Goal: Task Accomplishment & Management: Use online tool/utility

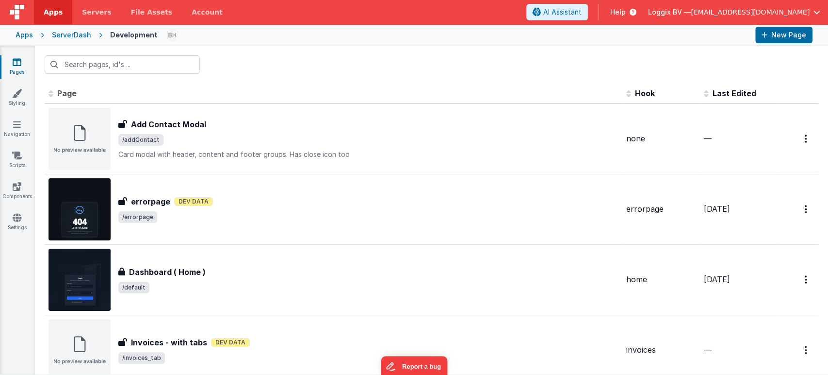
click at [28, 36] on div "Apps" at bounding box center [24, 35] width 17 height 10
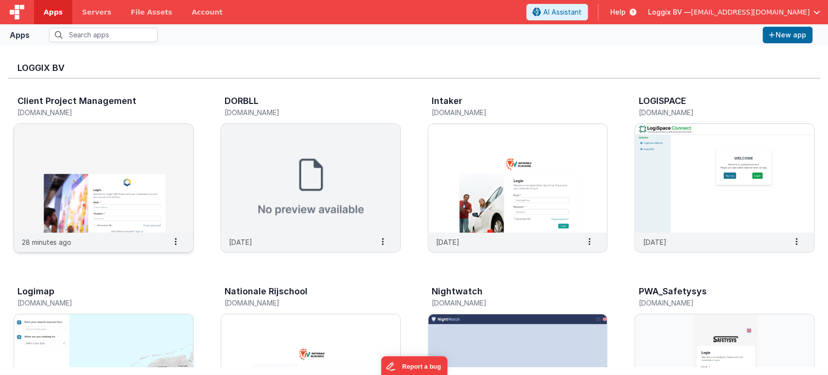
click at [136, 180] on img at bounding box center [103, 178] width 179 height 109
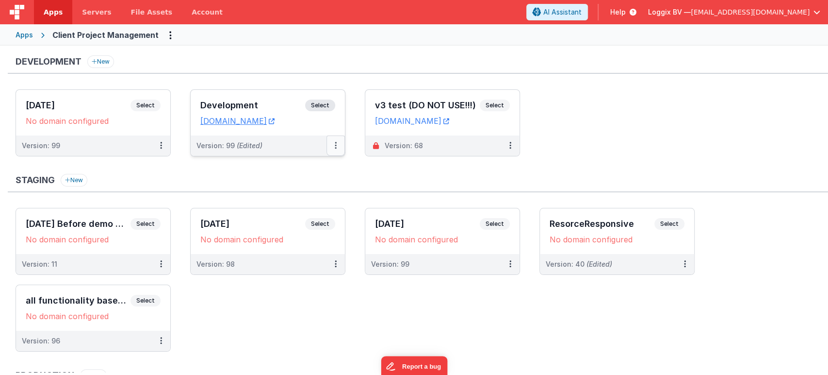
click at [334, 144] on button at bounding box center [335, 145] width 18 height 20
click at [403, 178] on div at bounding box center [414, 187] width 828 height 375
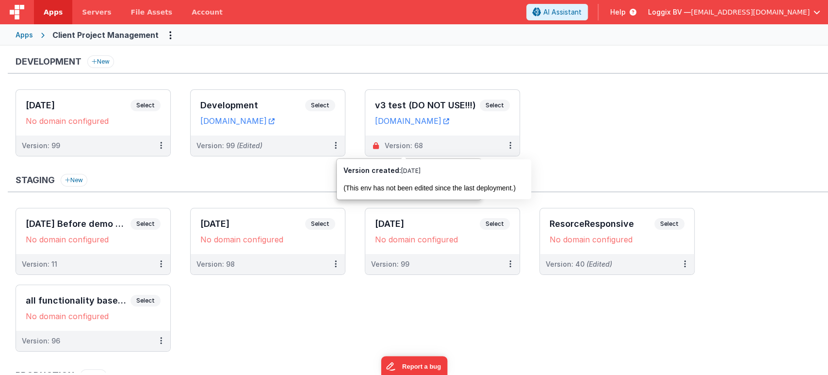
click at [285, 172] on div "Development New 25-8-2025 Select URLs No domain configured Version: 99 Developm…" at bounding box center [418, 267] width 820 height 424
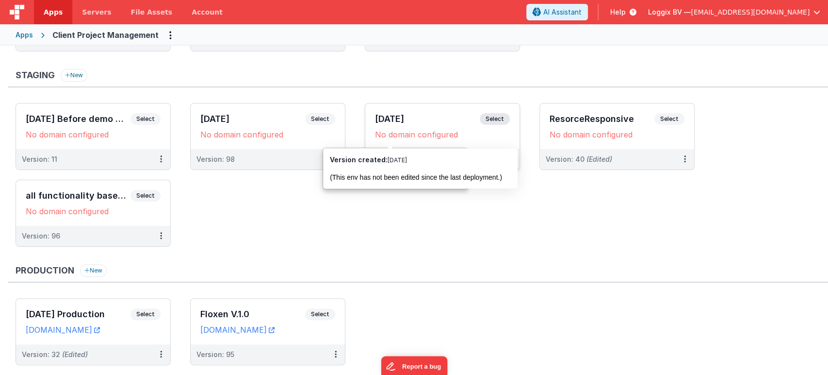
scroll to position [129, 0]
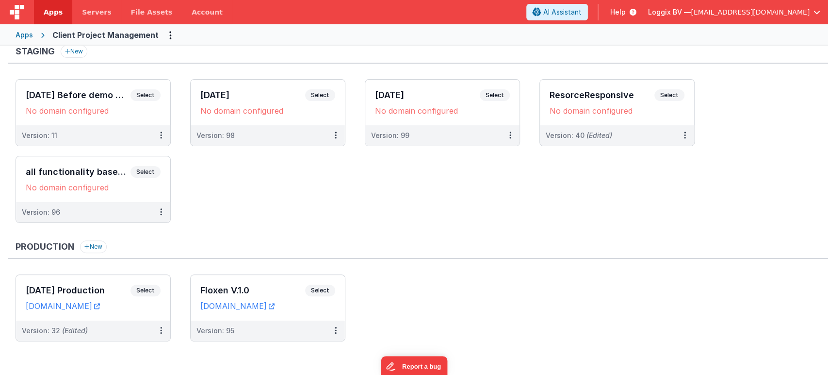
drag, startPoint x: 424, startPoint y: 239, endPoint x: 367, endPoint y: 221, distance: 59.1
click at [424, 240] on div "Production New" at bounding box center [418, 249] width 820 height 18
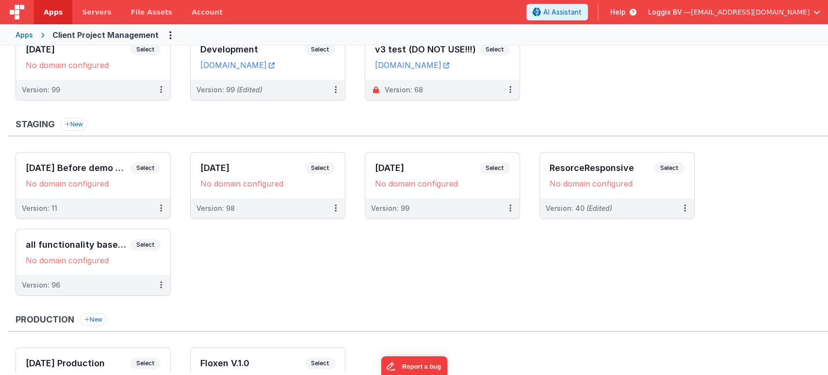
scroll to position [0, 0]
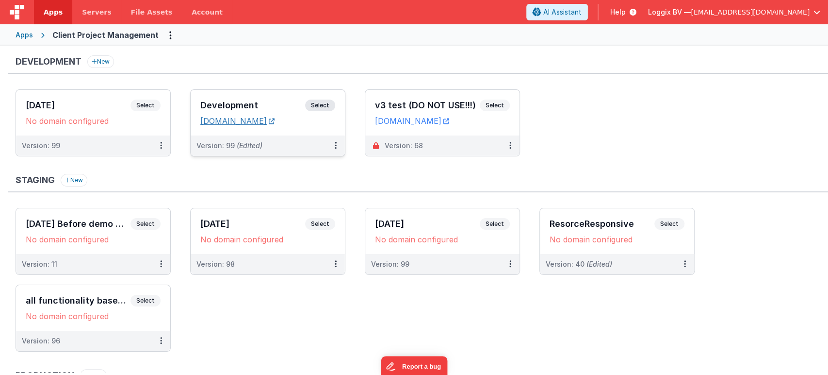
click at [239, 116] on link "client-pms.fmbetterforms.com" at bounding box center [237, 121] width 74 height 10
click at [332, 144] on button at bounding box center [335, 145] width 18 height 20
click at [305, 204] on link "Deploy..." at bounding box center [302, 202] width 85 height 17
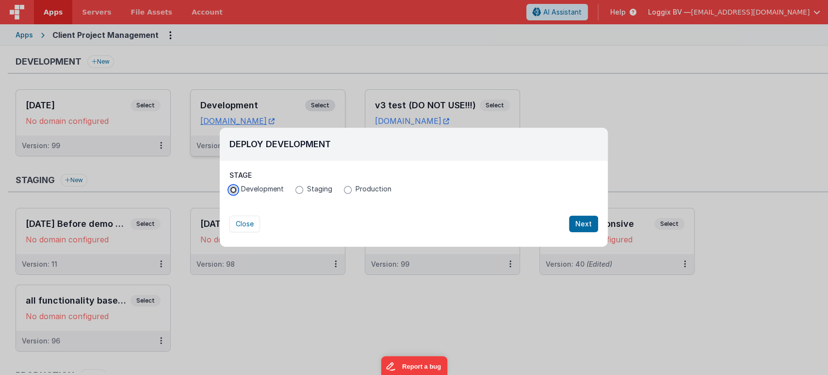
click at [233, 190] on input "Development" at bounding box center [233, 190] width 8 height 8
radio input "true"
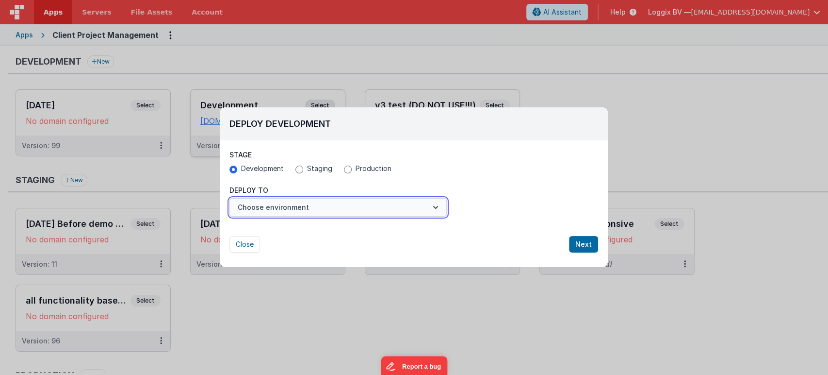
click at [360, 213] on button "Choose environment" at bounding box center [337, 207] width 217 height 18
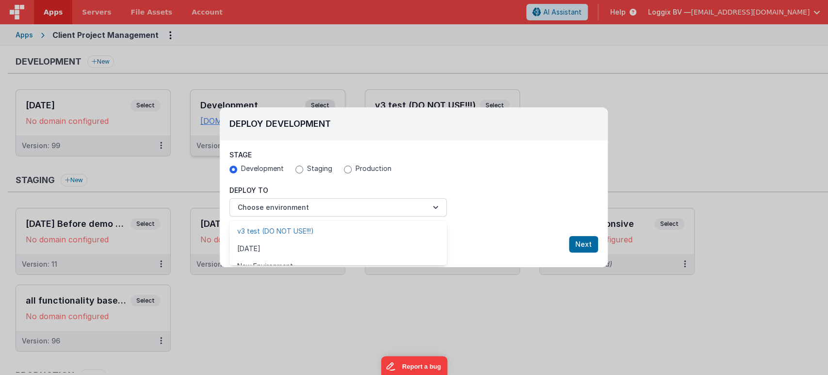
scroll to position [12, 0]
click at [307, 253] on link "New Environment" at bounding box center [337, 253] width 217 height 17
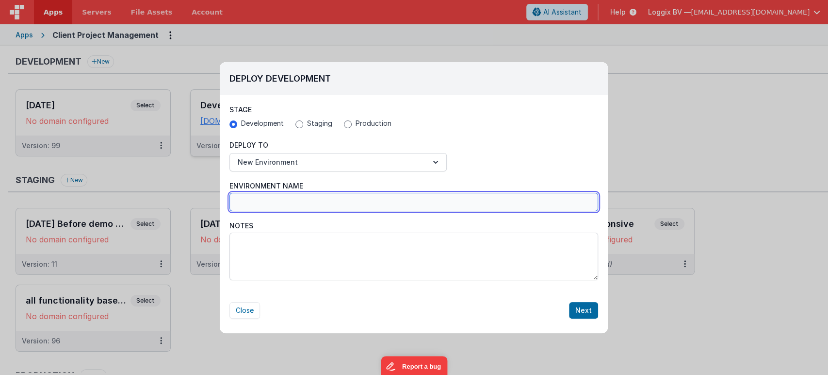
click at [267, 196] on input "Environment Name" at bounding box center [413, 202] width 369 height 18
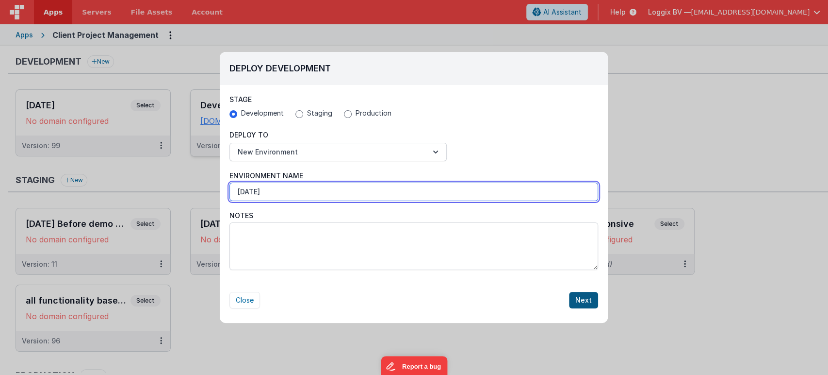
type input "07-10-25"
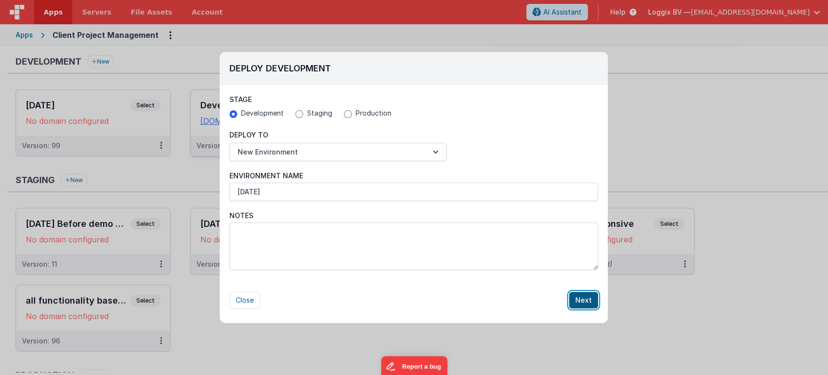
click at [585, 294] on button "Next" at bounding box center [583, 300] width 29 height 16
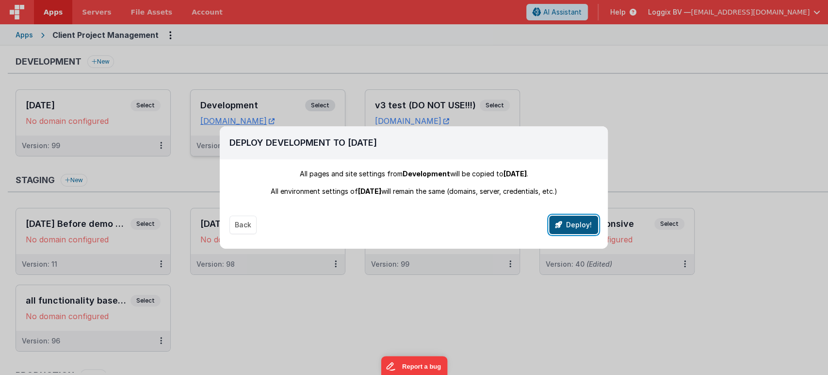
click at [587, 226] on button "Deploy!" at bounding box center [573, 224] width 49 height 18
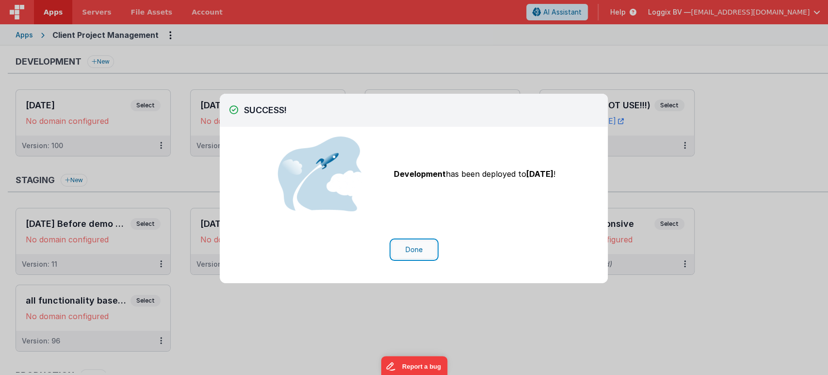
click at [425, 246] on button "Done" at bounding box center [413, 249] width 45 height 18
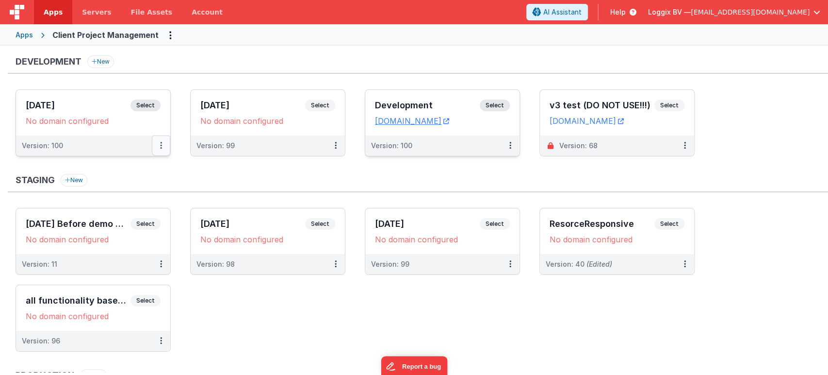
click at [162, 147] on button at bounding box center [161, 145] width 18 height 20
click at [142, 164] on link "Edit" at bounding box center [127, 167] width 85 height 17
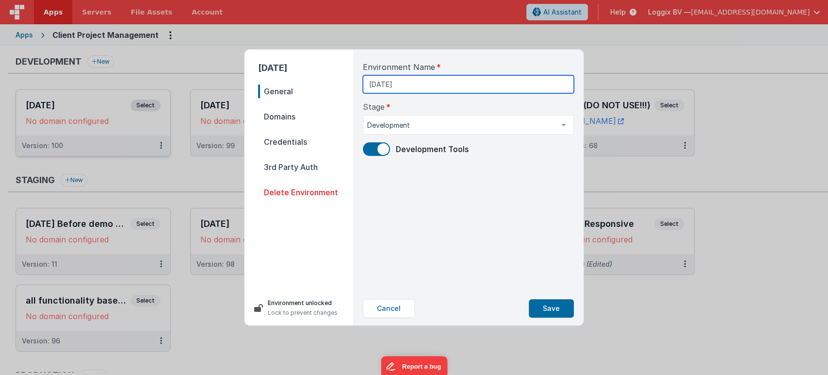
click at [409, 88] on input "07-10-25" at bounding box center [468, 84] width 211 height 18
type input "07-10-2025"
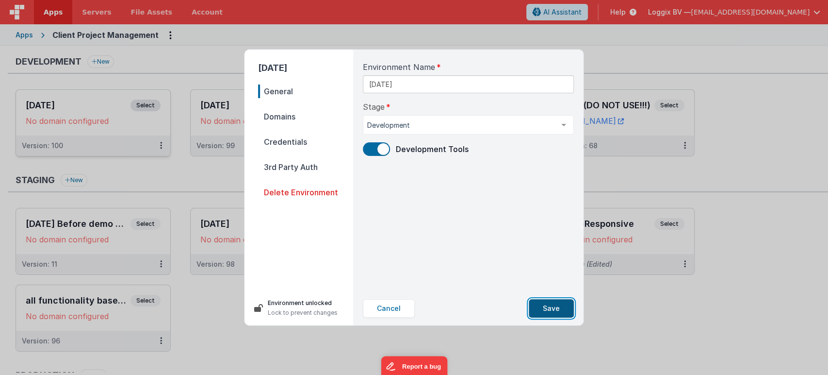
click at [547, 305] on button "Save" at bounding box center [551, 308] width 45 height 18
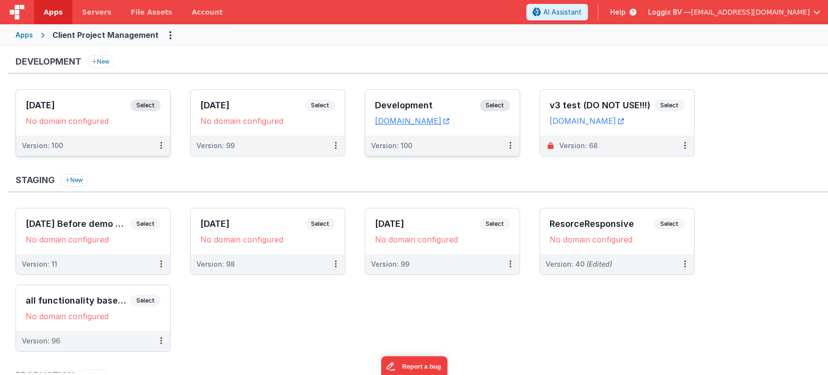
click at [563, 373] on div "Development New 07-10-2025 Select URLs No domain configured Version: 100 25-8-2…" at bounding box center [414, 210] width 828 height 329
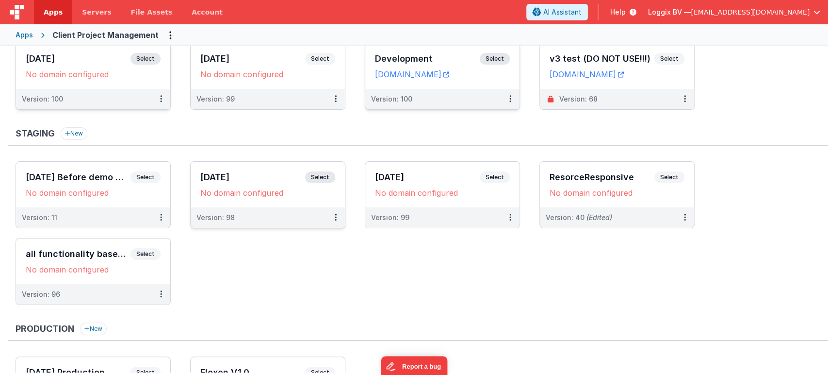
scroll to position [0, 0]
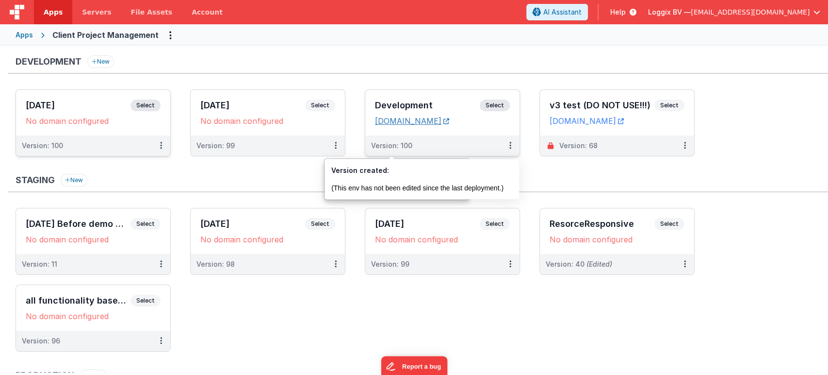
click at [404, 119] on link "client-pms.fmbetterforms.com" at bounding box center [412, 121] width 74 height 10
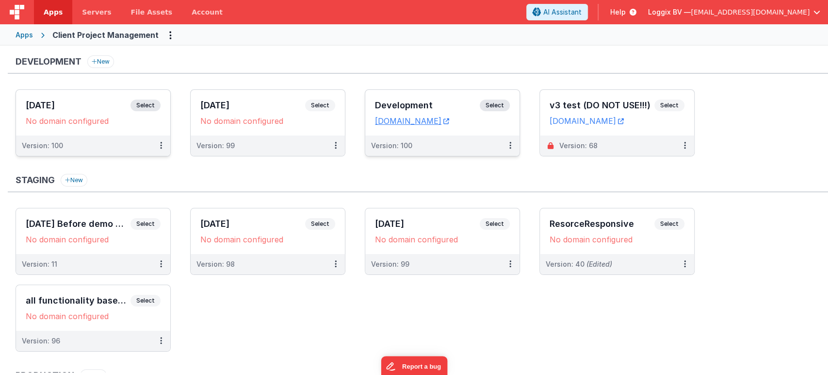
click at [495, 103] on span "Select" at bounding box center [495, 105] width 30 height 12
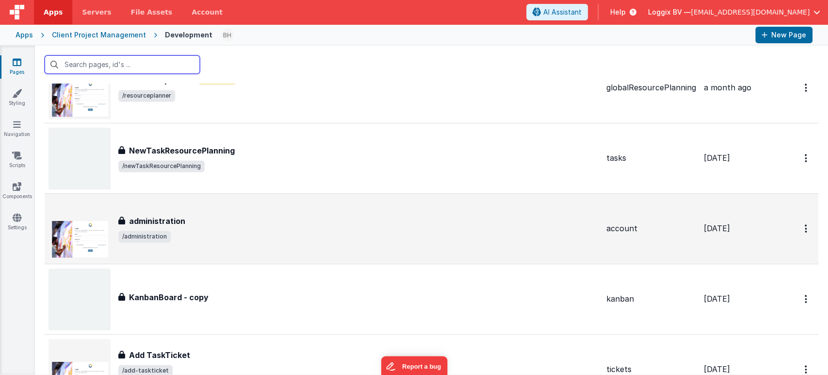
scroll to position [3504, 0]
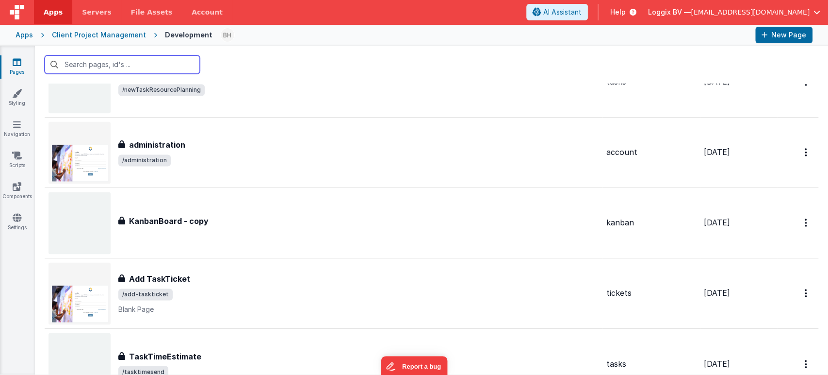
click at [112, 58] on input "text" at bounding box center [122, 64] width 155 height 18
click at [111, 61] on input "text" at bounding box center [122, 64] width 155 height 18
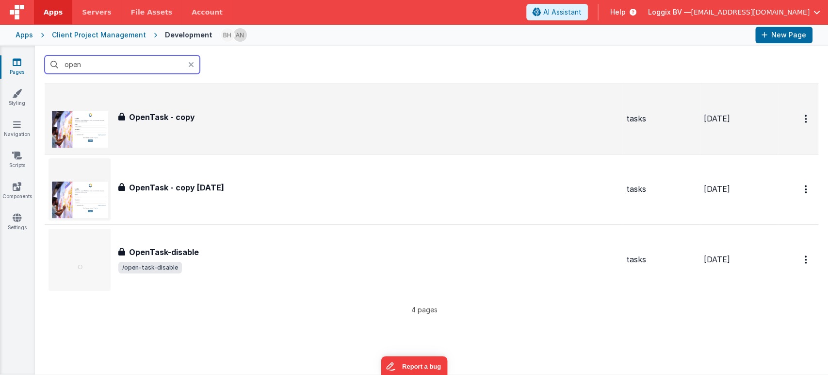
scroll to position [0, 0]
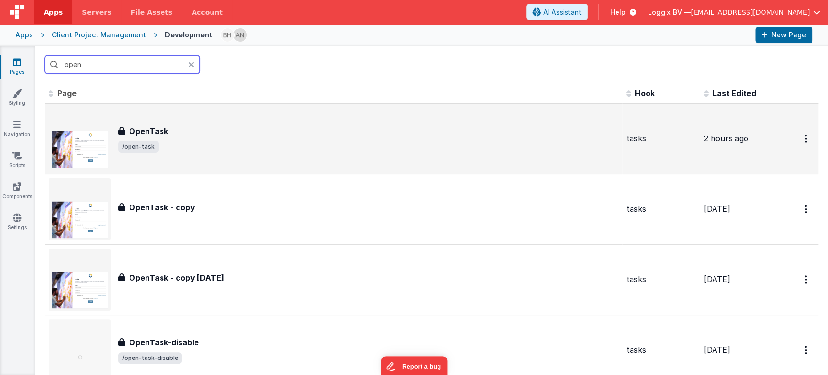
type input "open"
click at [234, 139] on div "OpenTask OpenTask /open-task" at bounding box center [368, 138] width 500 height 27
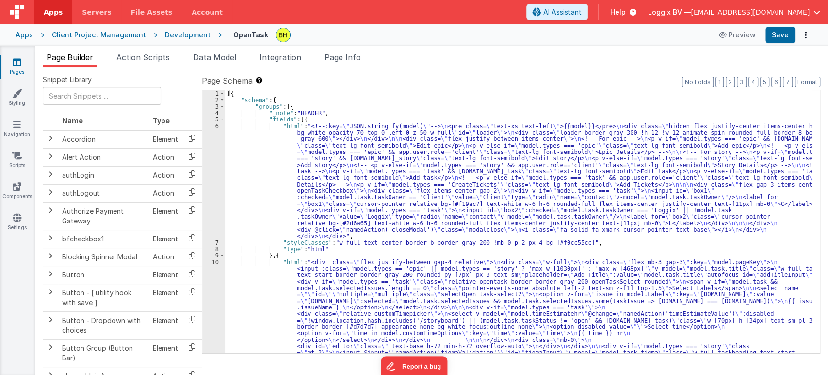
click at [217, 125] on div "6" at bounding box center [213, 181] width 23 height 116
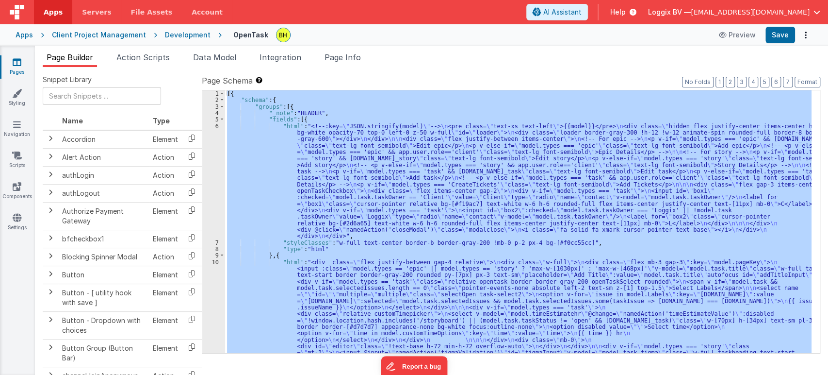
click at [217, 125] on div "6" at bounding box center [213, 181] width 23 height 116
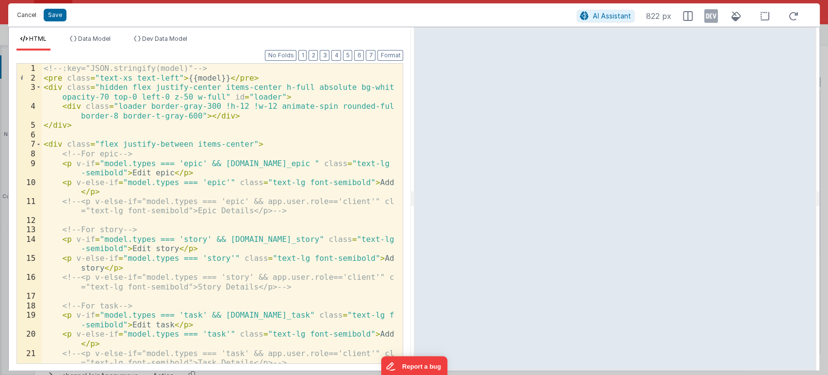
click at [26, 17] on button "Cancel" at bounding box center [26, 15] width 29 height 14
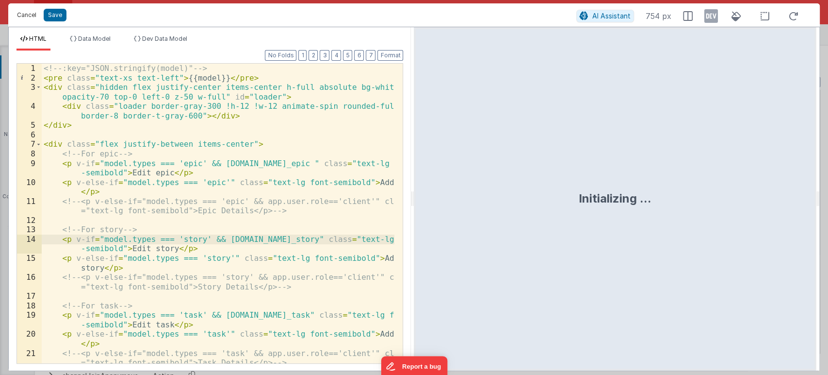
click at [24, 19] on button "Cancel" at bounding box center [26, 15] width 29 height 14
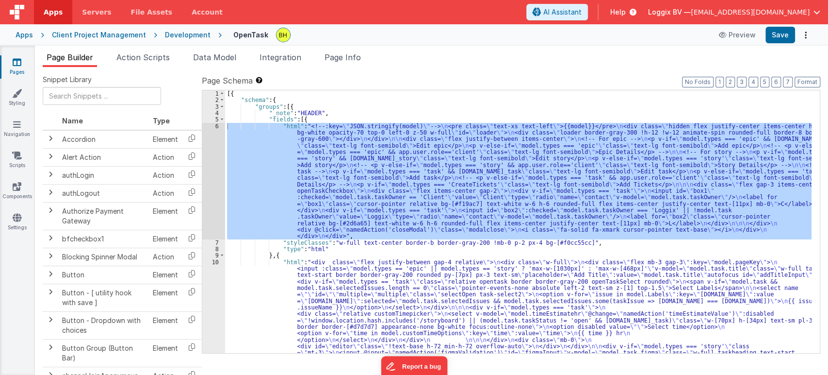
scroll to position [97, 0]
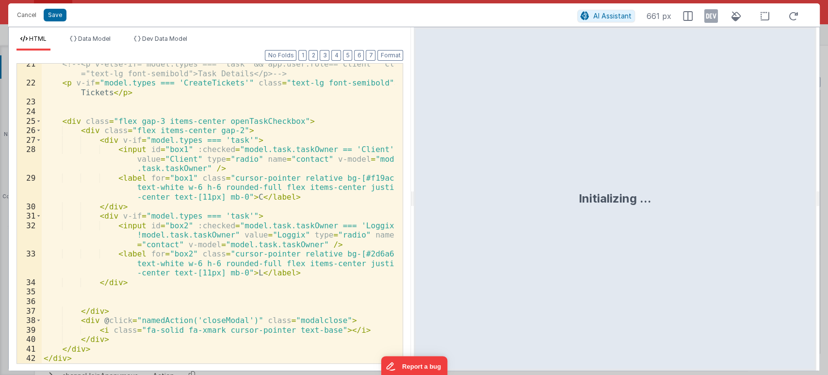
scroll to position [289, 0]
click at [26, 12] on button "Cancel" at bounding box center [26, 15] width 29 height 14
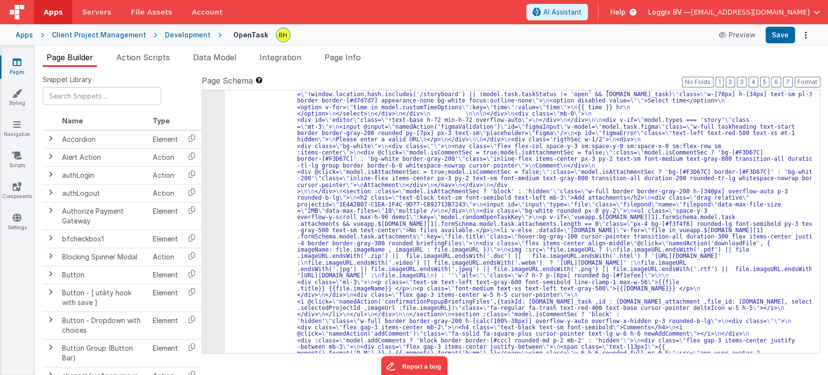
scroll to position [129, 0]
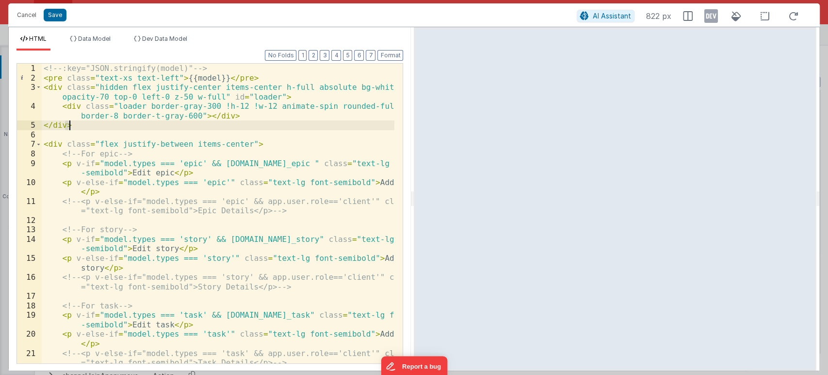
click at [205, 77] on div "<!-- :key="JSON.stringify(model)" --> < pre class = "text-xs text-left" > {{mod…" at bounding box center [218, 228] width 353 height 328
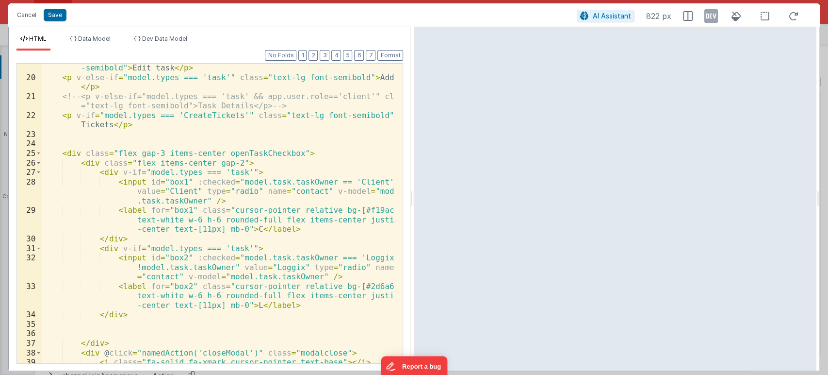
scroll to position [256, 0]
click at [27, 17] on button "Cancel" at bounding box center [26, 15] width 29 height 14
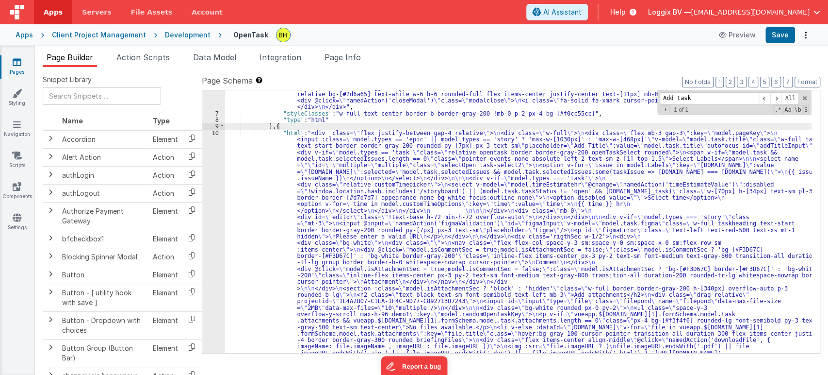
scroll to position [0, 0]
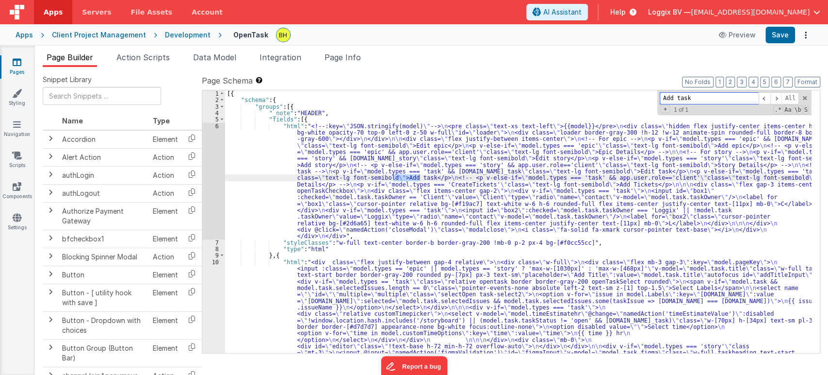
click at [711, 110] on div "+ 1 of 1 .* Aa \b S" at bounding box center [734, 109] width 149 height 7
click at [217, 124] on div "6" at bounding box center [213, 181] width 23 height 116
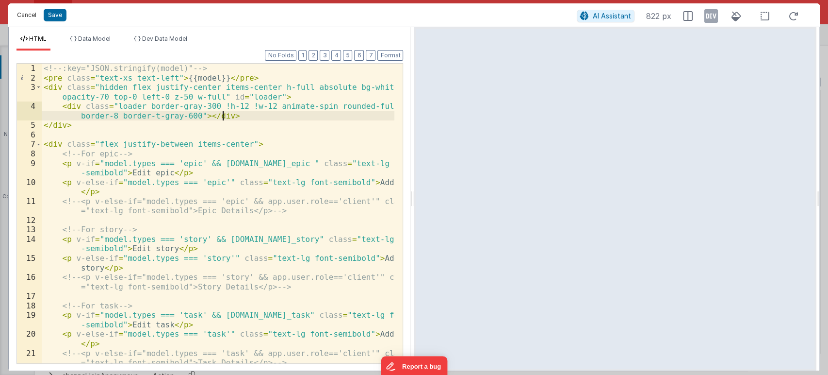
click at [23, 15] on button "Cancel" at bounding box center [26, 15] width 29 height 14
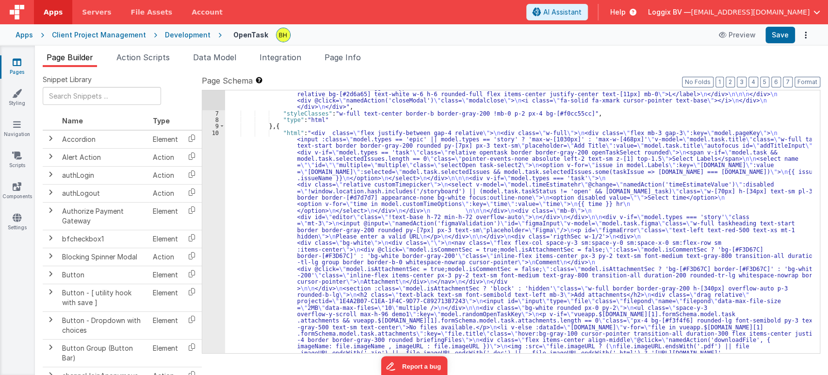
scroll to position [129, 0]
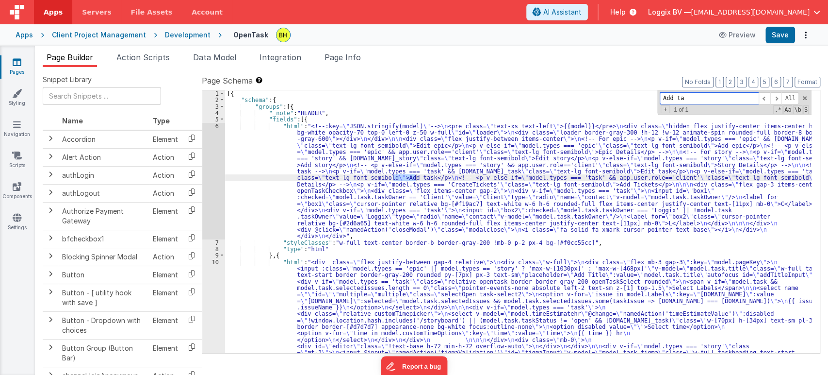
scroll to position [0, 0]
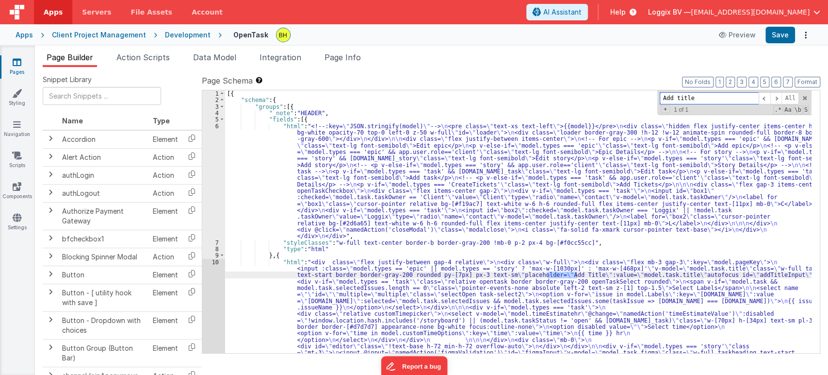
type input "Add title"
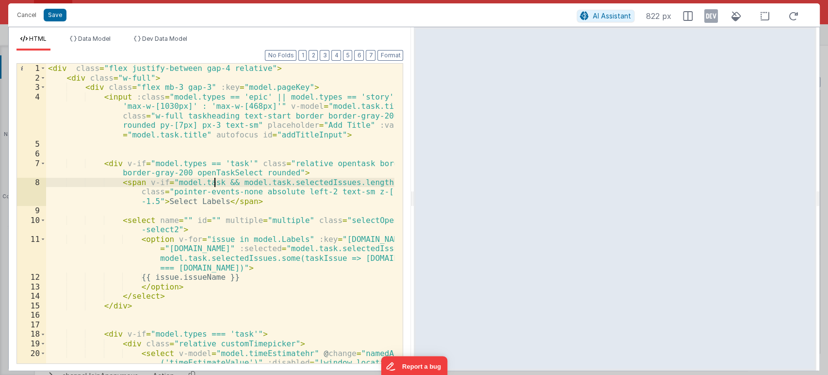
click at [336, 151] on div "< div class = "flex justify-between gap-4 relative" > < div class = "w-full" > …" at bounding box center [220, 247] width 349 height 366
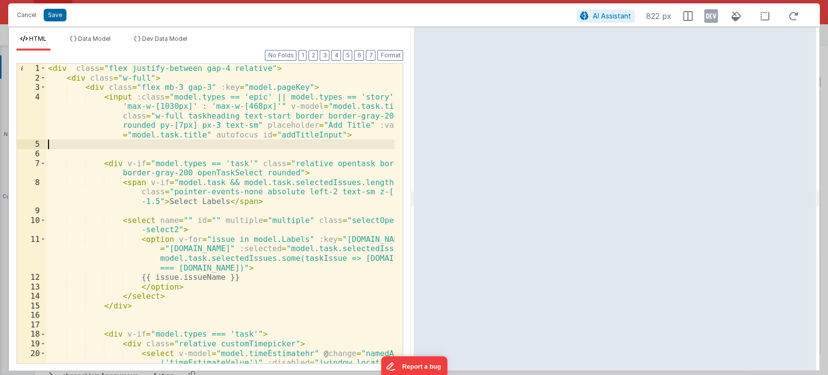
click at [130, 140] on div "< div class = "flex justify-between gap-4 relative" > < div class = "w-full" > …" at bounding box center [220, 247] width 349 height 366
click at [90, 131] on div "< div class = "flex justify-between gap-4 relative" > < div class = "w-full" > …" at bounding box center [220, 247] width 349 height 366
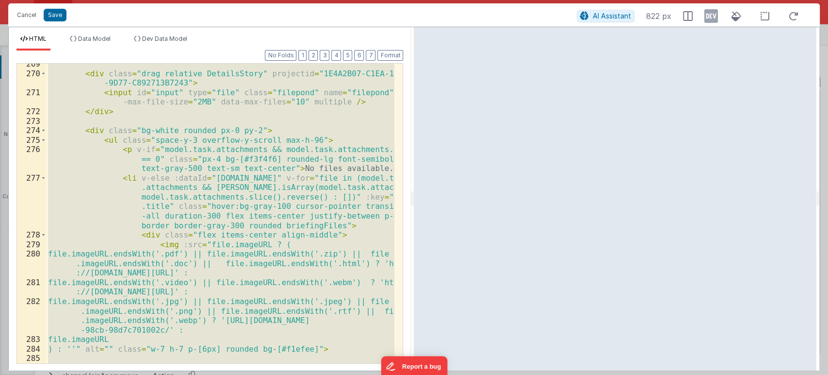
scroll to position [4311, 0]
click at [93, 181] on div "< div class = "drag relative DetailsStory" projectid = "1E4A2B07-C1EA-1F4C -9D7…" at bounding box center [220, 213] width 348 height 299
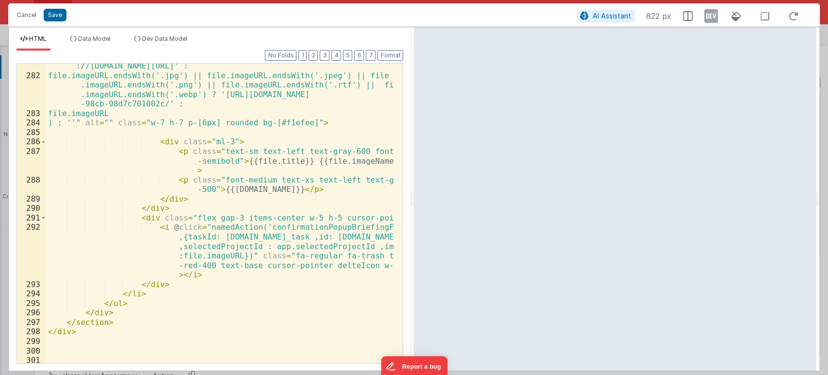
scroll to position [4537, 0]
click at [196, 290] on div "file.imageURL.endsWith('.video') || file.imageURL.endsWith('.webm') ? 'https :/…" at bounding box center [220, 216] width 349 height 328
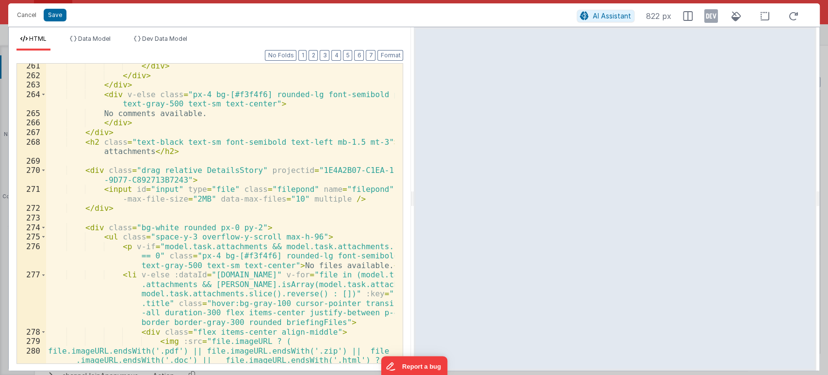
scroll to position [4182, 0]
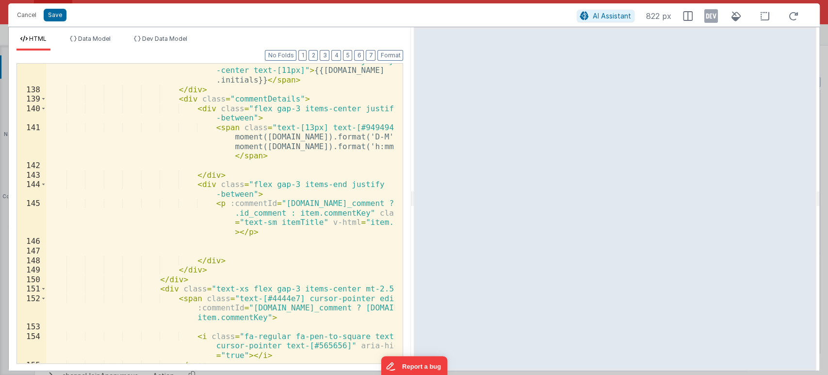
click at [325, 255] on div "< span class = "bg-darkblue text-white w-6 h-6 rounded-full flex items-center j…" at bounding box center [220, 220] width 349 height 347
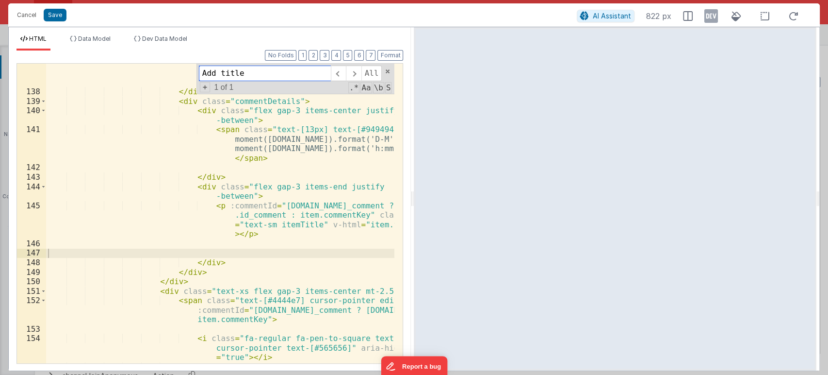
click at [276, 73] on input "Add title" at bounding box center [265, 73] width 132 height 16
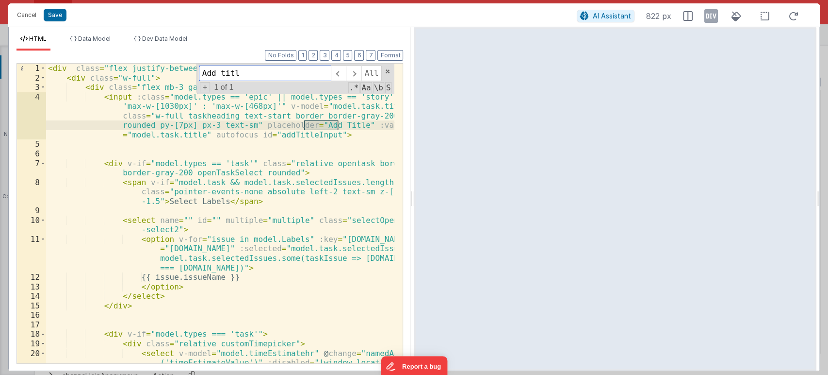
scroll to position [0, 0]
type input "Add title"
click at [164, 150] on div "< div class = "flex justify-between gap-4 relative" > < div class = "w-full" > …" at bounding box center [220, 247] width 349 height 366
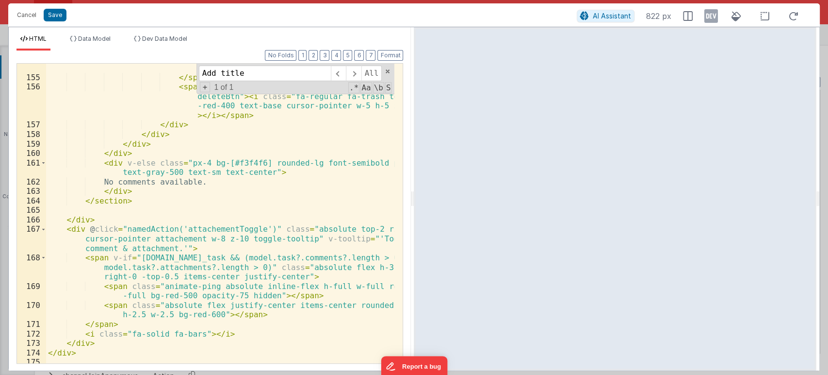
scroll to position [2645, 0]
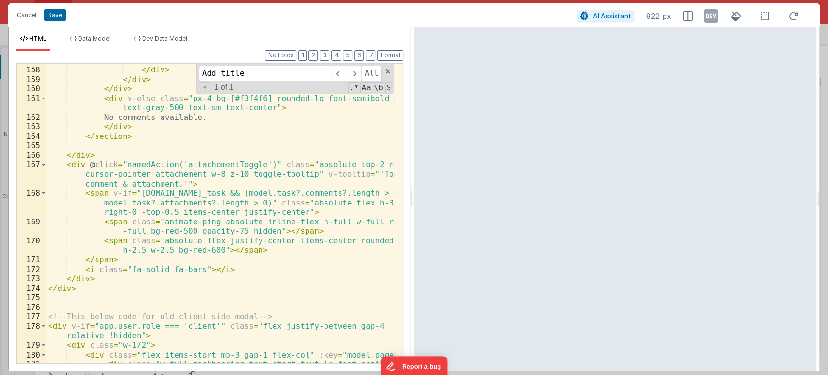
click at [235, 280] on div "</ div > </ div > </ div > </ div > < div v-else class = "px-4 bg-[#f3f4f6] rou…" at bounding box center [220, 219] width 349 height 328
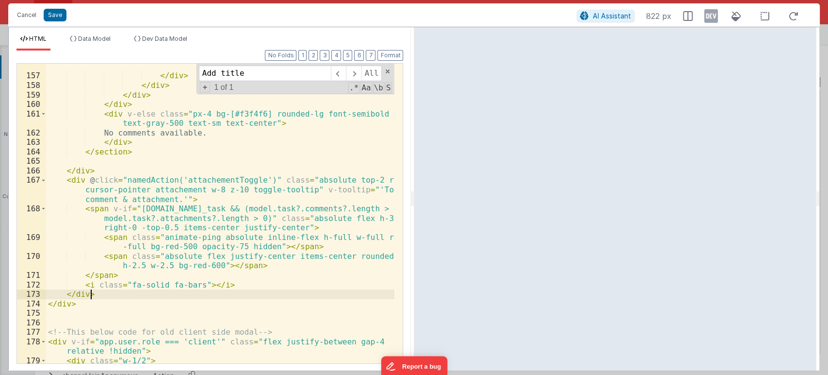
scroll to position [2630, 0]
click at [264, 294] on div "< span class = "text-[#4444e7] cursor-pointer deleteBtn" > < i class = "fa-regu…" at bounding box center [220, 206] width 349 height 347
click at [233, 285] on div "< span class = "text-[#4444e7] cursor-pointer deleteBtn" > < i class = "fa-regu…" at bounding box center [220, 206] width 349 height 347
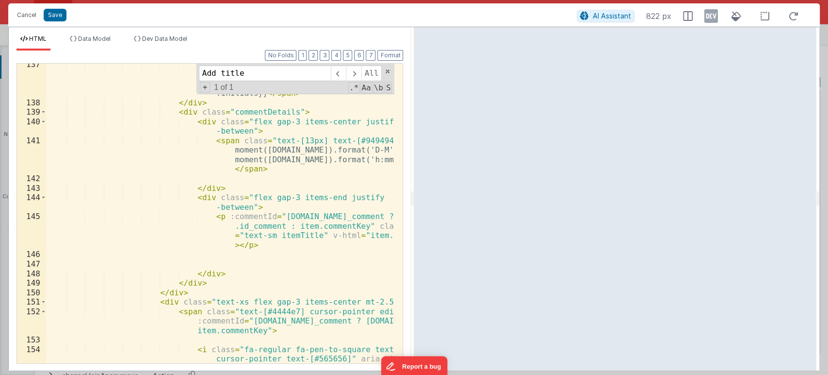
scroll to position [2279, 0]
click at [233, 285] on div "< span class = "bg-darkblue text-white w-6 h-6 rounded-full flex items-center j…" at bounding box center [220, 244] width 349 height 366
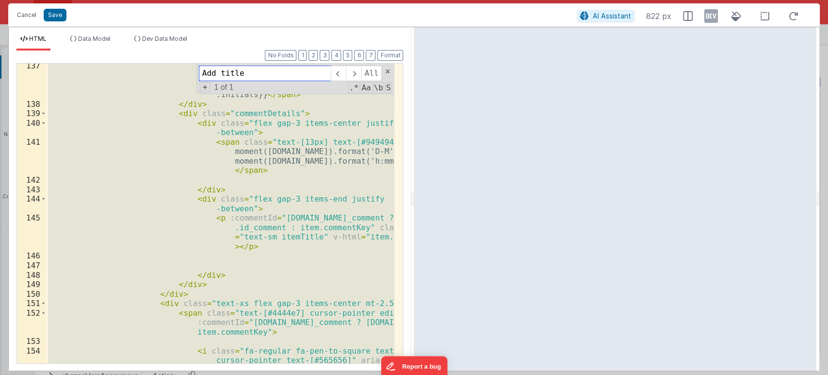
click at [384, 71] on div "Add title All Replace All + 1 of 1 .* Aa \b S" at bounding box center [295, 79] width 198 height 31
click at [386, 70] on span at bounding box center [387, 71] width 7 height 7
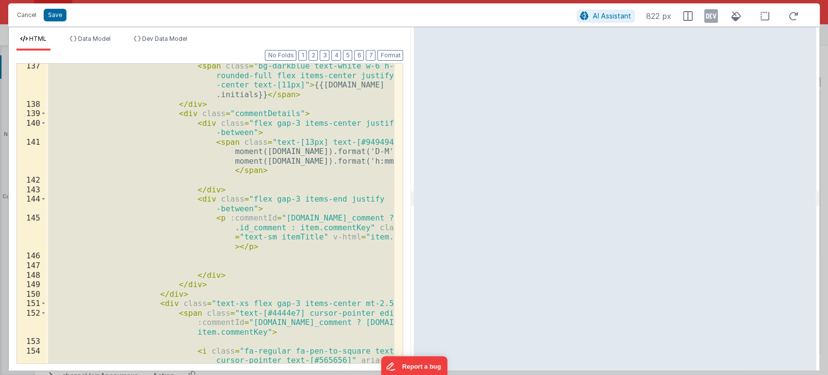
click at [326, 180] on div "< span class = "bg-darkblue text-white w-6 h-6 rounded-full flex items-center j…" at bounding box center [220, 213] width 348 height 299
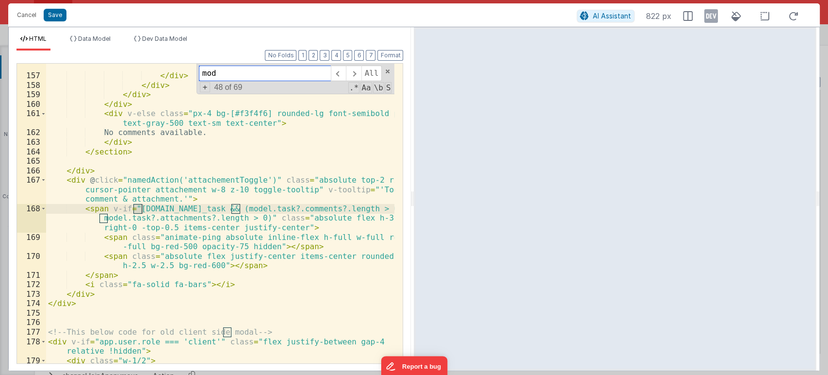
scroll to position [2630, 0]
type input "m"
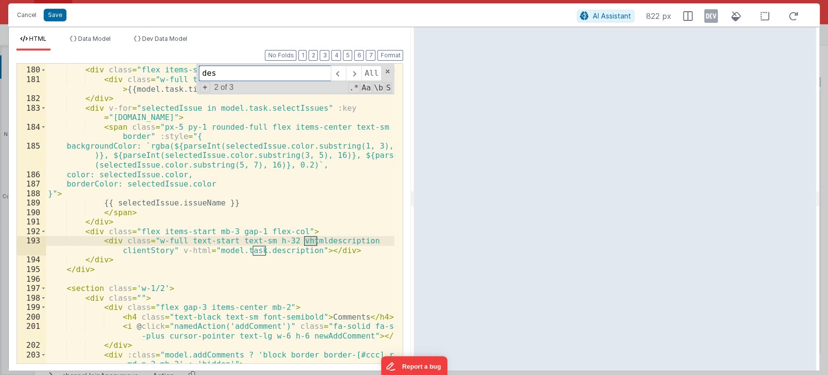
scroll to position [2962, 0]
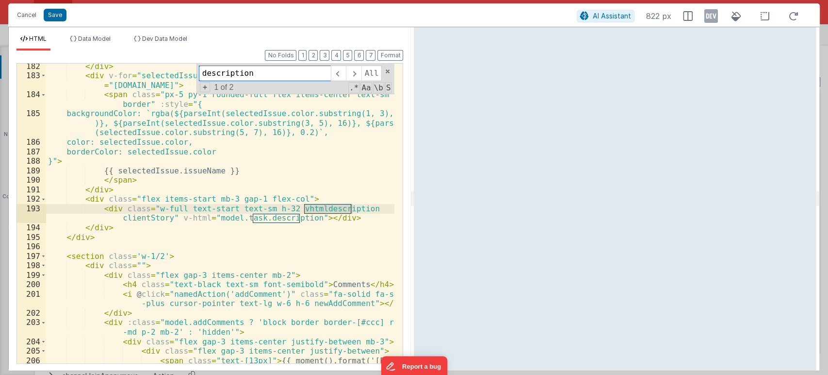
type input "description"
click at [281, 220] on div "</ div > < div v-for = "selectedIssue in model.task.selectIssues" :key = "selec…" at bounding box center [220, 226] width 349 height 328
click at [285, 219] on div "</ div > < div v-for = "selectedIssue in model.task.selectIssues" :key = "selec…" at bounding box center [220, 226] width 349 height 328
click at [305, 206] on div "</ div > < div v-for = "selectedIssue in model.task.selectIssues" :key = "selec…" at bounding box center [220, 226] width 349 height 328
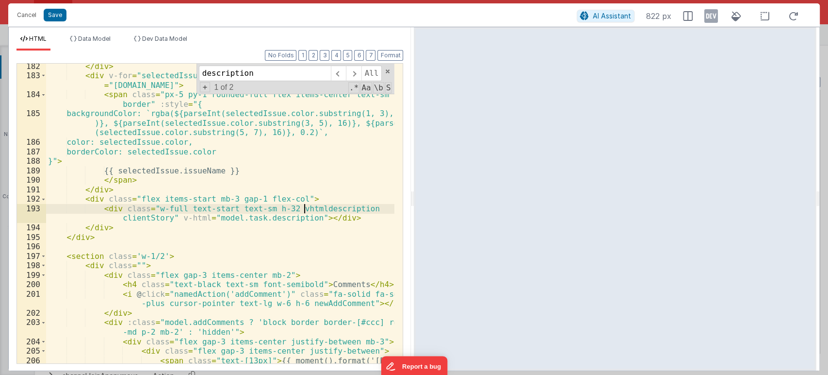
click at [305, 206] on div "</ div > < div v-for = "selectedIssue in model.task.selectIssues" :key = "selec…" at bounding box center [220, 226] width 349 height 328
click at [275, 218] on div "</ div > < div v-for = "selectedIssue in model.task.selectIssues" :key = "selec…" at bounding box center [220, 226] width 349 height 328
click at [355, 70] on span at bounding box center [353, 73] width 15 height 16
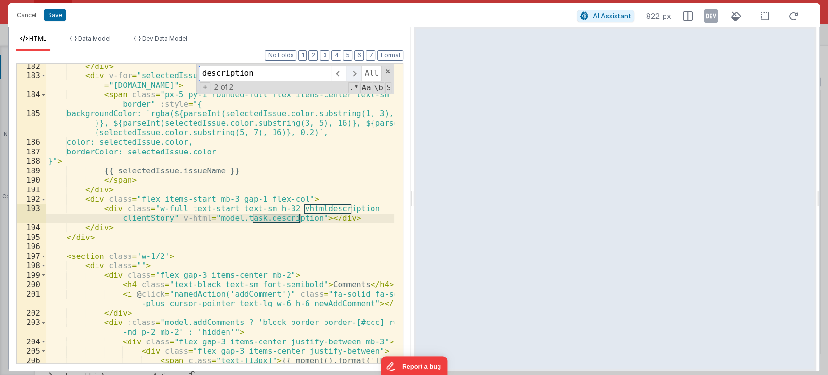
click at [355, 70] on span at bounding box center [353, 73] width 15 height 16
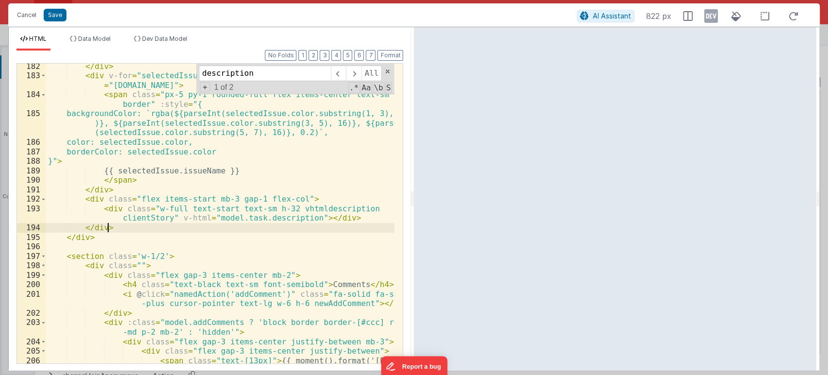
click at [118, 227] on div "</ div > < div v-for = "selectedIssue in model.task.selectIssues" :key = "selec…" at bounding box center [220, 226] width 349 height 328
click at [299, 217] on div "</ div > < div v-for = "selectedIssue in model.task.selectIssues" :key = "selec…" at bounding box center [220, 226] width 349 height 328
click at [128, 231] on div "</ div > < div v-for = "selectedIssue in model.task.selectIssues" :key = "selec…" at bounding box center [220, 226] width 349 height 328
click at [388, 71] on span at bounding box center [387, 71] width 7 height 7
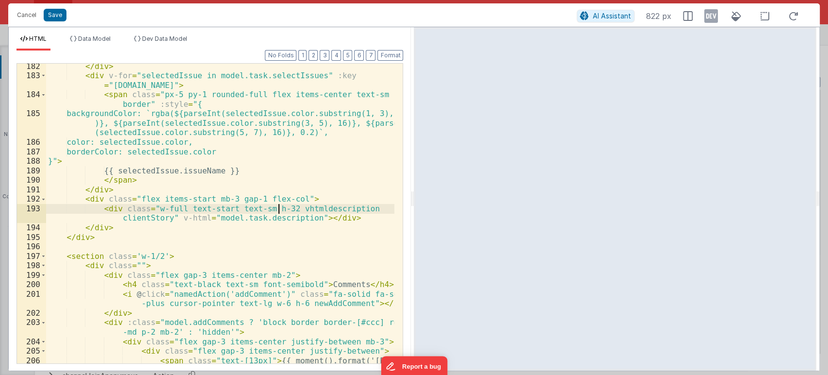
click at [277, 212] on div "</ div > < div v-for = "selectedIssue in model.task.selectIssues" :key = "selec…" at bounding box center [220, 226] width 349 height 328
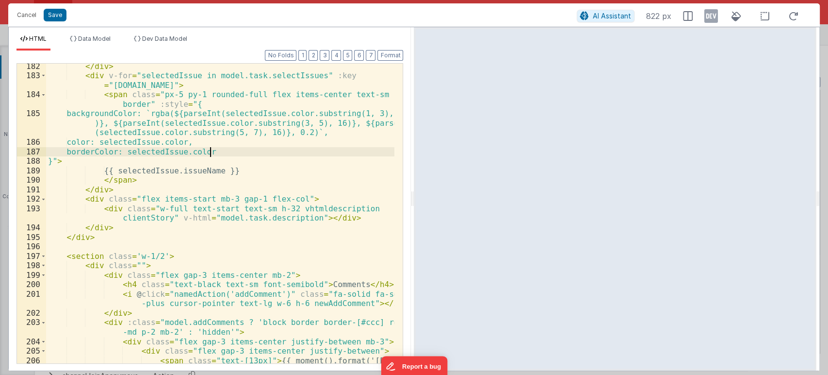
click at [361, 153] on div "</ div > < div v-for = "selectedIssue in model.task.selectIssues" :key = "selec…" at bounding box center [220, 226] width 349 height 328
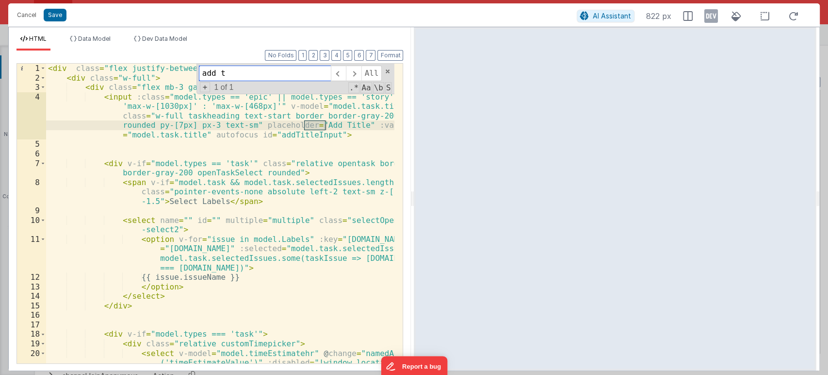
scroll to position [0, 0]
type input "add title"
click at [85, 98] on div "< div class = "flex justify-between gap-4 relative" > < div class = "w-full" > …" at bounding box center [220, 247] width 349 height 366
click at [40, 90] on span at bounding box center [42, 87] width 5 height 10
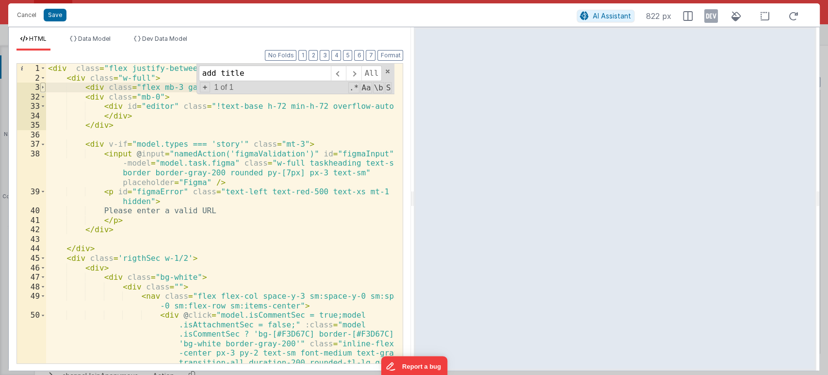
click at [40, 90] on span at bounding box center [42, 87] width 5 height 10
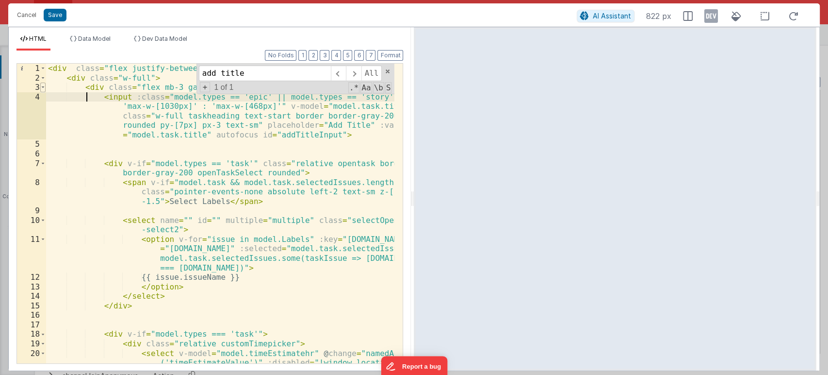
click at [40, 90] on span at bounding box center [42, 87] width 5 height 10
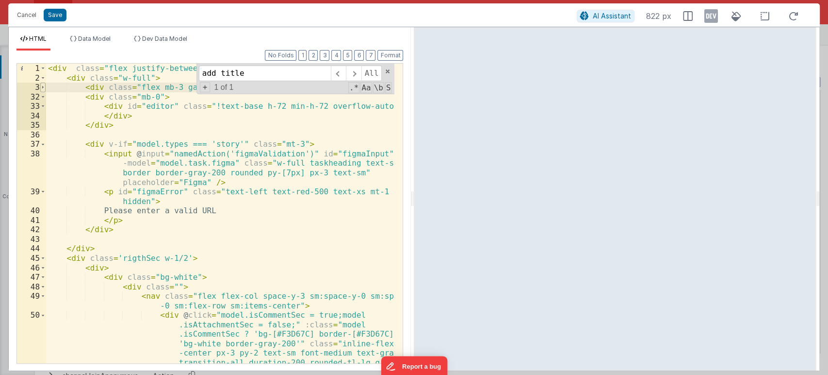
click at [44, 88] on span at bounding box center [42, 87] width 5 height 10
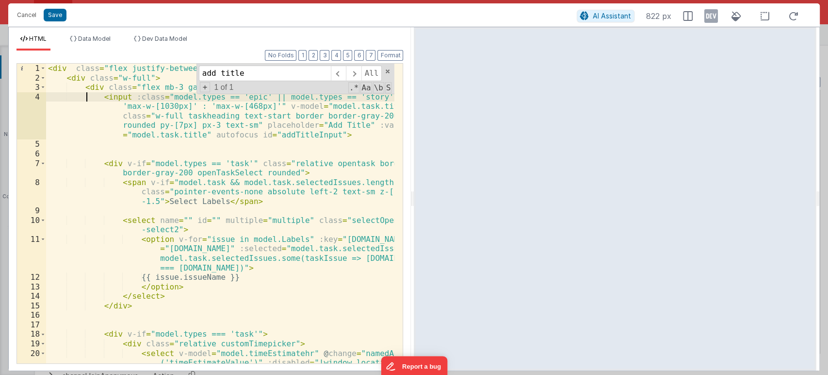
click at [124, 145] on div "< div class = "flex justify-between gap-4 relative" > < div class = "w-full" > …" at bounding box center [220, 247] width 349 height 366
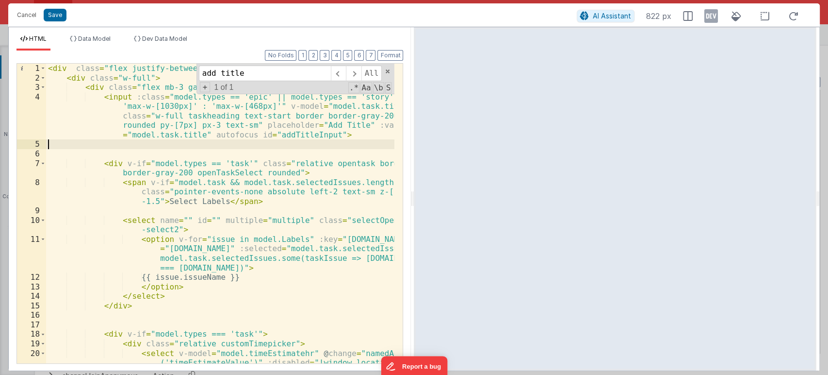
click at [135, 150] on div "< div class = "flex justify-between gap-4 relative" > < div class = "w-full" > …" at bounding box center [220, 247] width 349 height 366
click at [128, 144] on div "< div class = "flex justify-between gap-4 relative" > < div class = "w-full" > …" at bounding box center [220, 247] width 349 height 366
click at [113, 160] on div "< div class = "flex justify-between gap-4 relative" > < div class = "w-full" > …" at bounding box center [220, 247] width 349 height 366
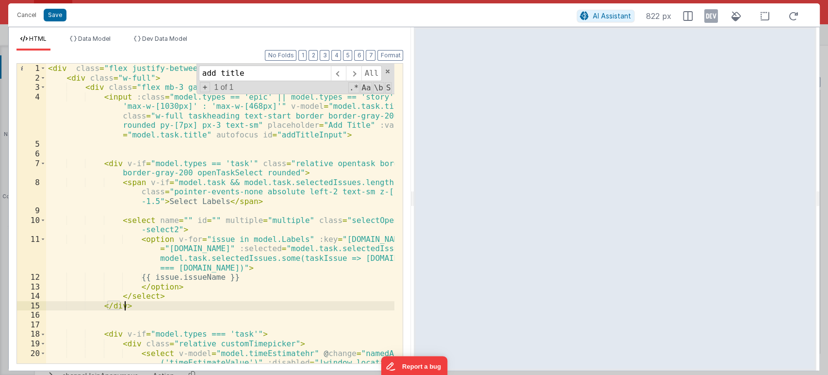
click at [141, 302] on div "< div class = "flex justify-between gap-4 relative" > < div class = "w-full" > …" at bounding box center [220, 247] width 349 height 366
click at [78, 76] on div "< div class = "flex justify-between gap-4 relative" > < div class = "w-full" > …" at bounding box center [220, 247] width 349 height 366
click at [45, 80] on span at bounding box center [42, 78] width 5 height 10
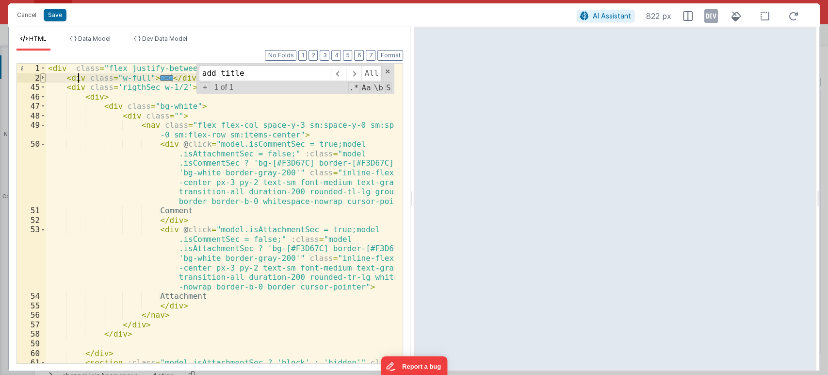
click at [45, 80] on span at bounding box center [42, 78] width 5 height 10
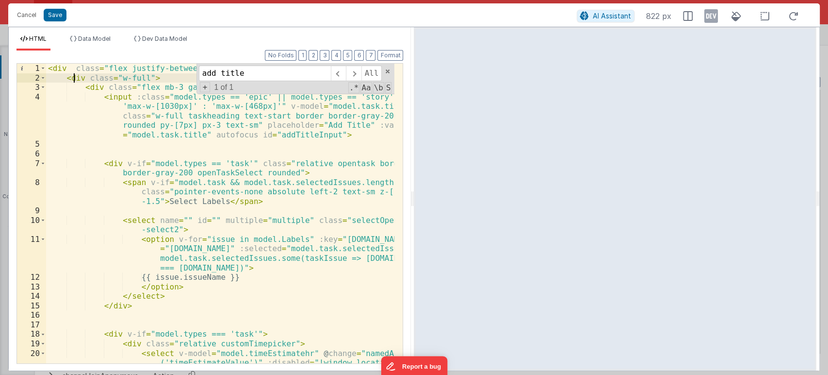
click at [73, 77] on div "< div class = "flex justify-between gap-4 relative" > < div class = "w-full" > …" at bounding box center [220, 247] width 349 height 366
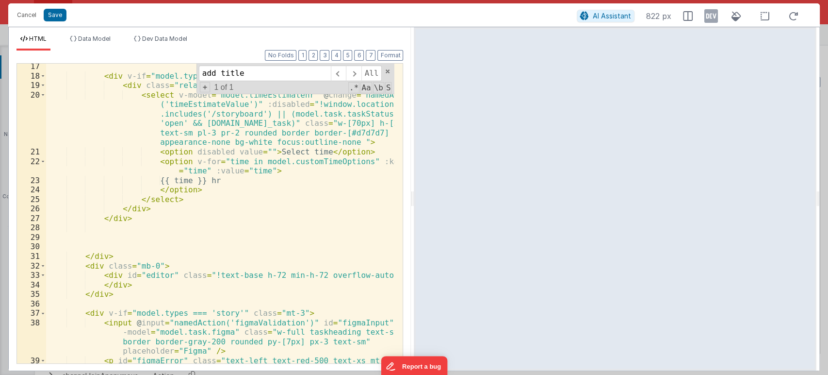
scroll to position [419, 0]
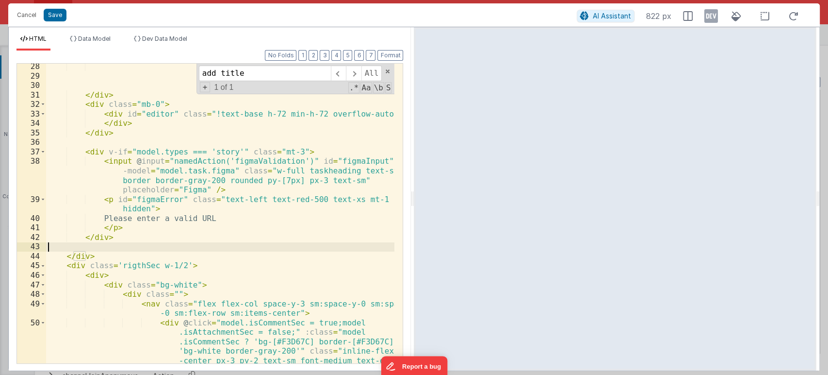
click at [80, 244] on div "</ div > < div class = "mb-0" > < div id = "editor" class = "!text-base h-72 mi…" at bounding box center [220, 249] width 349 height 375
click at [81, 245] on div "</ div > < div class = "mb-0" > < div id = "editor" class = "!text-base h-72 mi…" at bounding box center [220, 249] width 349 height 375
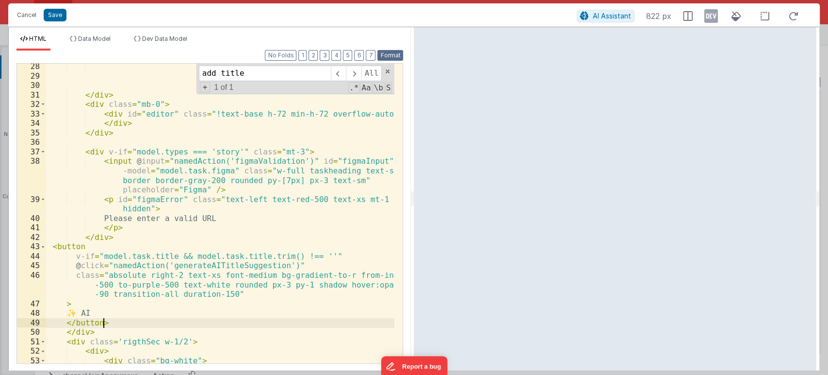
click at [388, 50] on button "Format" at bounding box center [390, 55] width 26 height 11
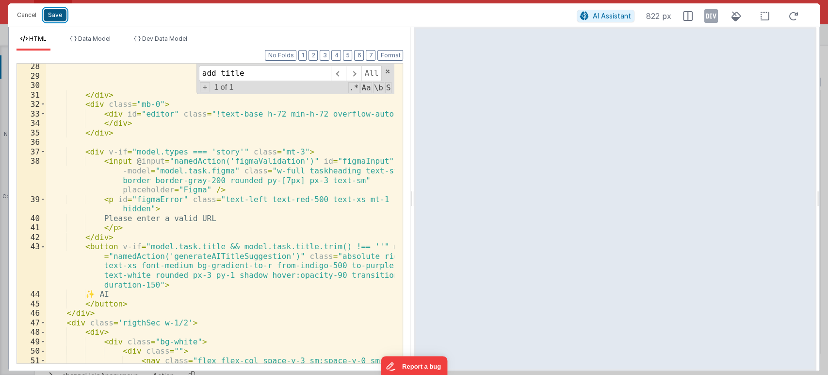
click at [56, 15] on button "Save" at bounding box center [55, 15] width 23 height 13
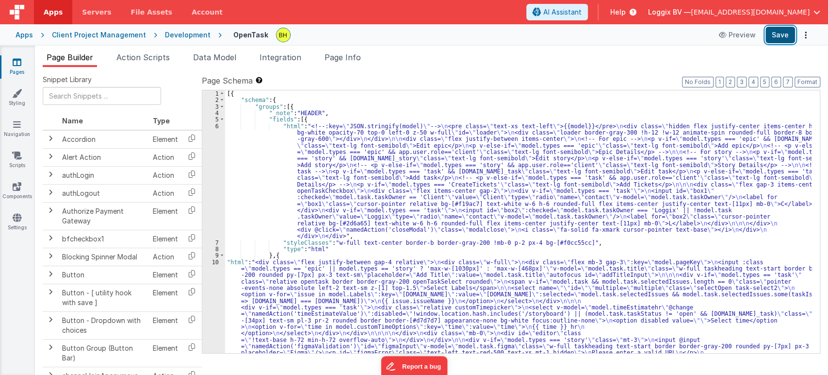
click at [783, 34] on button "Save" at bounding box center [781, 35] width 30 height 16
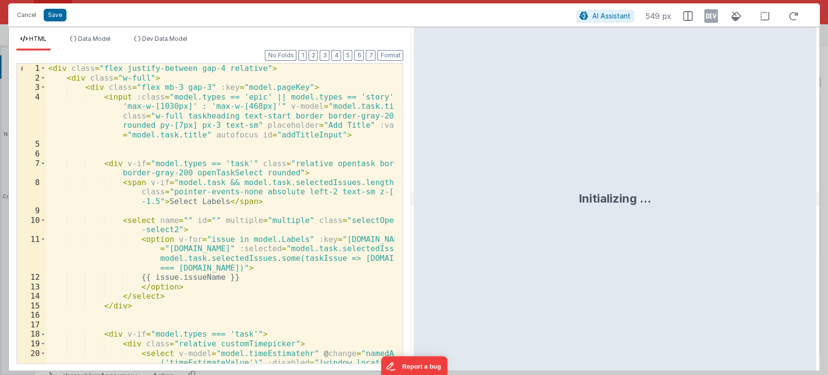
click at [301, 211] on div "< div class = "flex justify-between gap-4 relative" > < div class = "w-full" > …" at bounding box center [220, 247] width 349 height 366
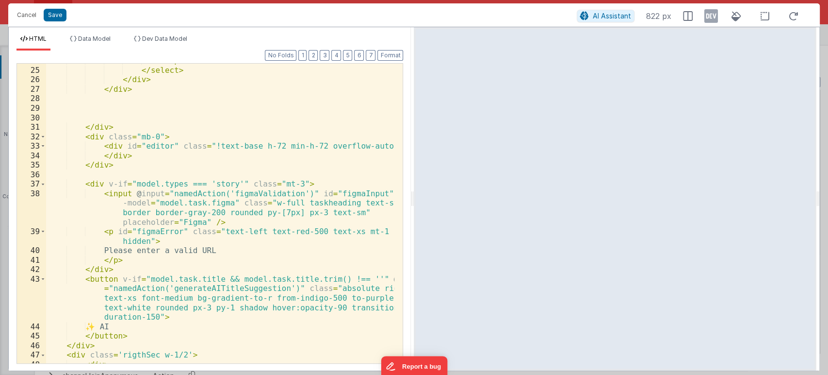
scroll to position [451, 0]
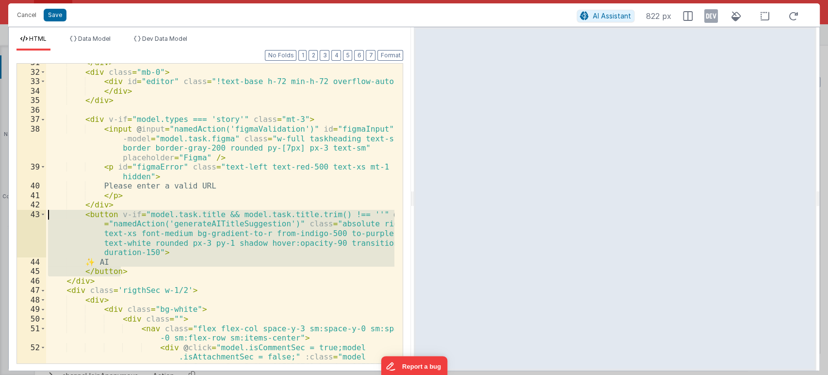
drag, startPoint x: 132, startPoint y: 270, endPoint x: 47, endPoint y: 214, distance: 102.0
click at [47, 214] on div "</ div > < div class = "mb-0" > < div id = "editor" class = "!text-base h-72 mi…" at bounding box center [220, 245] width 349 height 375
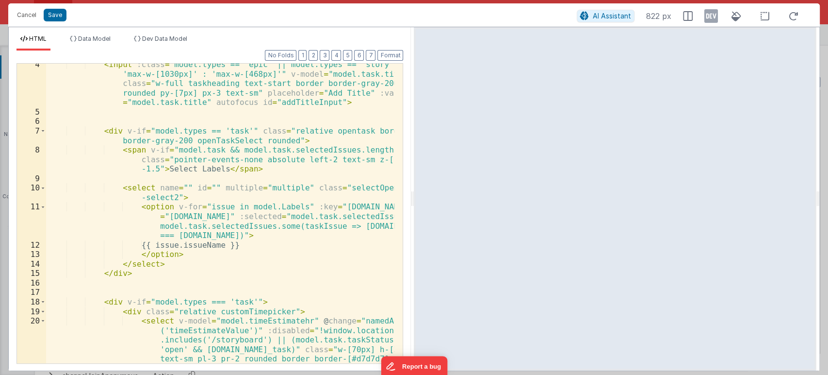
scroll to position [0, 0]
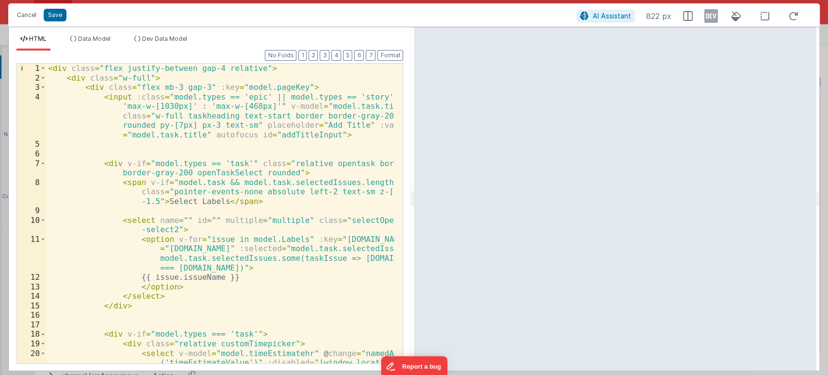
click at [273, 260] on div "< div class = "flex justify-between gap-4 relative" > < div class = "w-full" > …" at bounding box center [220, 247] width 349 height 366
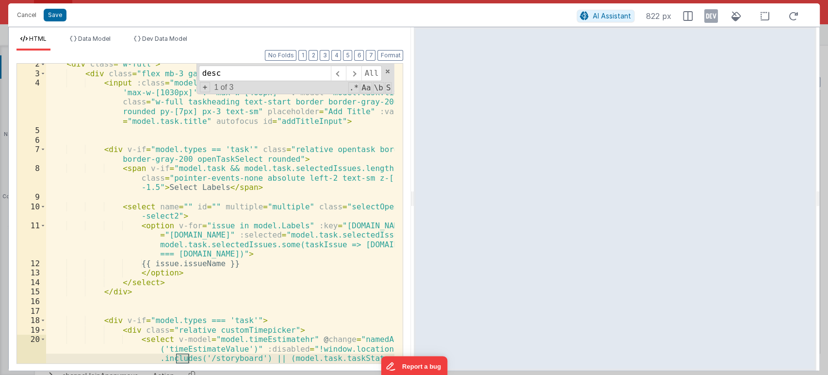
scroll to position [2962, 0]
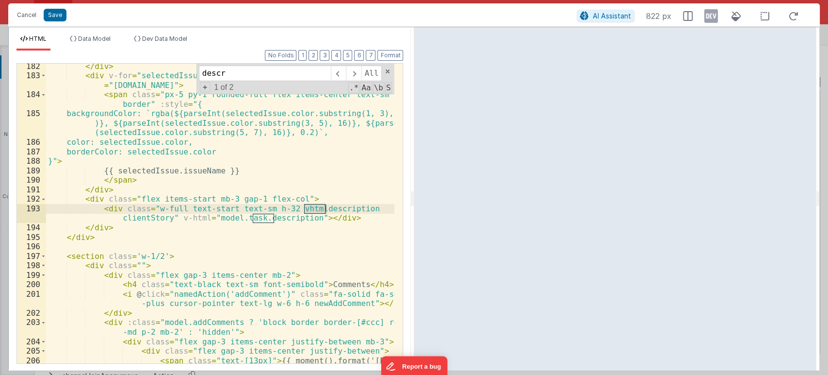
type input "descr"
click at [113, 231] on div "</ div > < div v-for = "selectedIssue in model.task.selectIssues" :key = "selec…" at bounding box center [220, 226] width 349 height 328
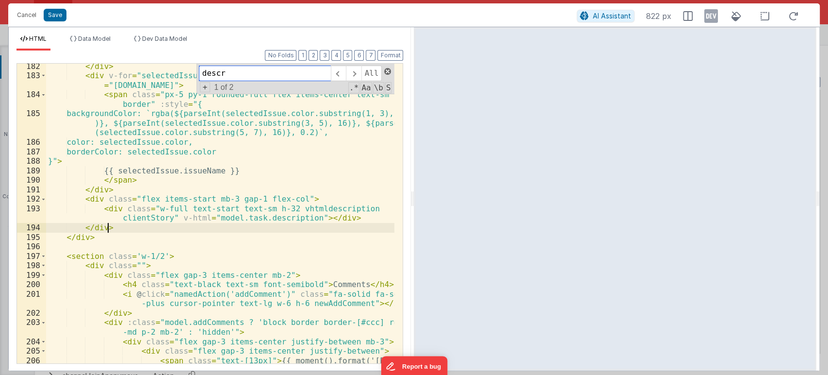
click at [388, 73] on span at bounding box center [387, 71] width 7 height 7
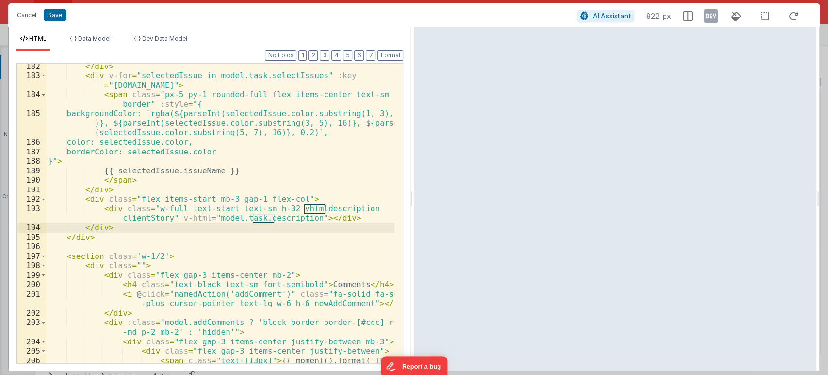
click at [124, 227] on div "</ div > < div v-for = "selectedIssue in model.task.selectIssues" :key = "selec…" at bounding box center [220, 226] width 349 height 328
click at [96, 201] on div "</ div > < div v-for = "selectedIssue in model.task.selectIssues" :key = "selec…" at bounding box center [220, 226] width 349 height 328
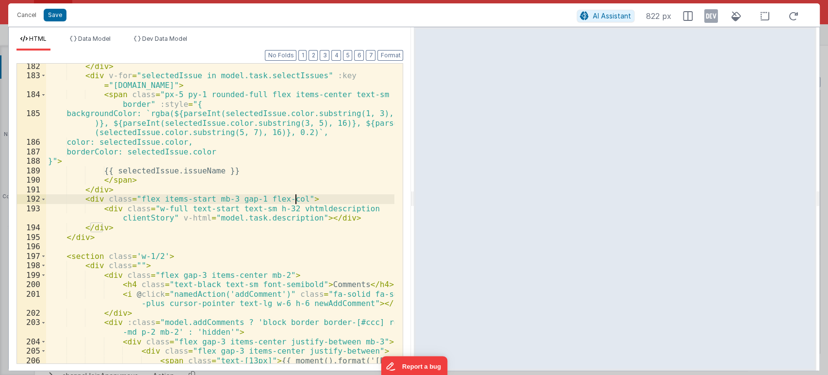
click at [300, 194] on div "</ div > < div v-for = "selectedIssue in model.task.selectIssues" :key = "selec…" at bounding box center [220, 226] width 349 height 328
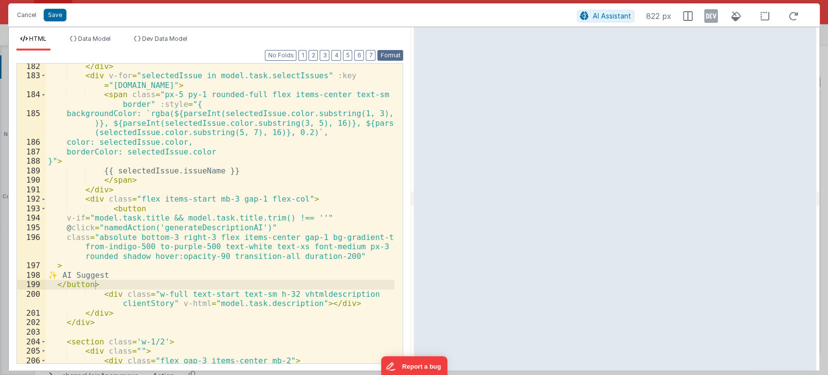
click at [389, 56] on button "Format" at bounding box center [390, 55] width 26 height 11
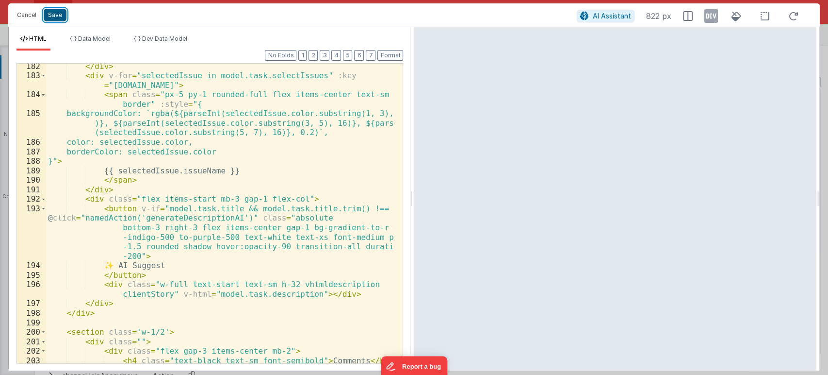
click at [54, 14] on button "Save" at bounding box center [55, 15] width 23 height 13
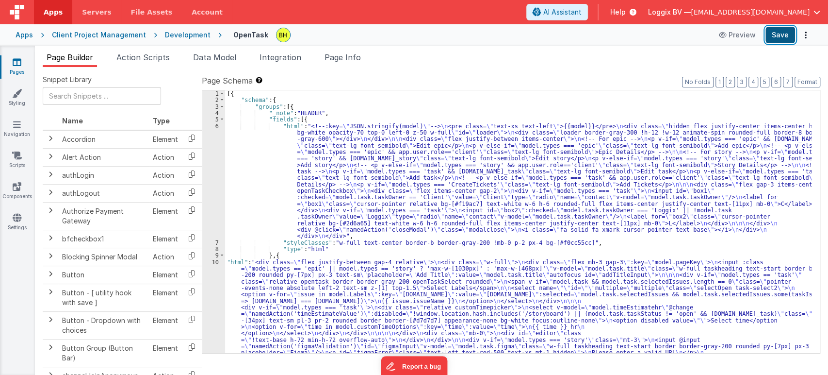
click at [779, 34] on button "Save" at bounding box center [781, 35] width 30 height 16
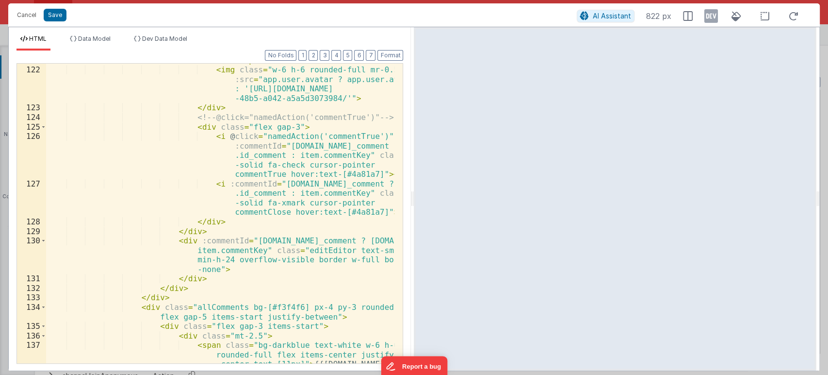
scroll to position [2000, 0]
click at [107, 204] on div "< span class = "text-[13px] text-[#949494]" > {{ moment(item.date).format('D-M'…" at bounding box center [220, 214] width 349 height 375
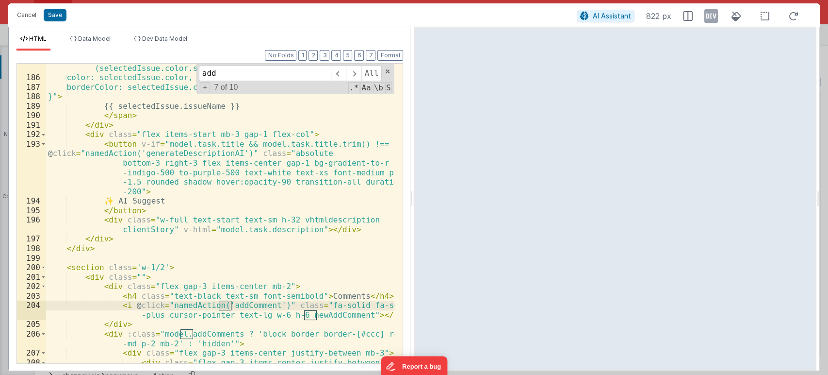
scroll to position [3027, 0]
type input "add"
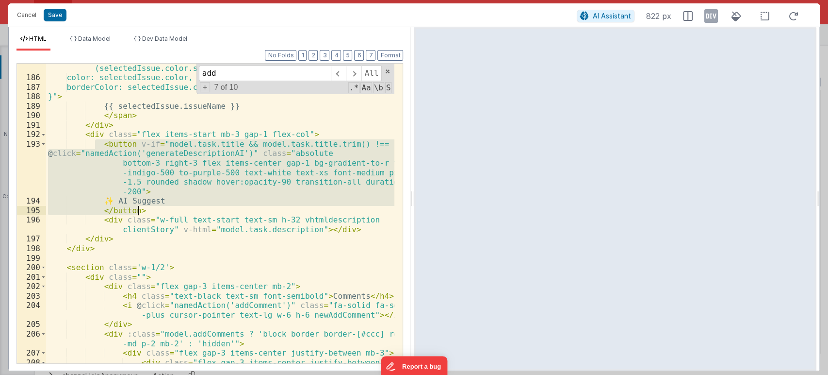
drag, startPoint x: 97, startPoint y: 142, endPoint x: 172, endPoint y: 208, distance: 100.7
click at [172, 208] on div "backgroundColor: `rgba(${parseInt(selectedIssue.color.substring(1, 3), 16 )}, $…" at bounding box center [220, 217] width 349 height 347
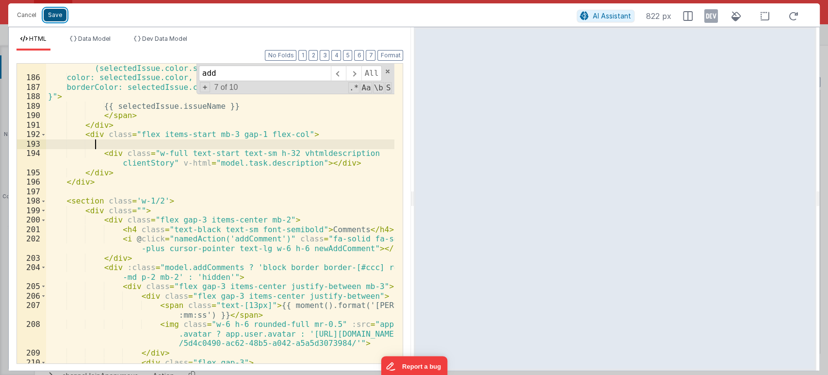
click at [54, 17] on button "Save" at bounding box center [55, 15] width 23 height 13
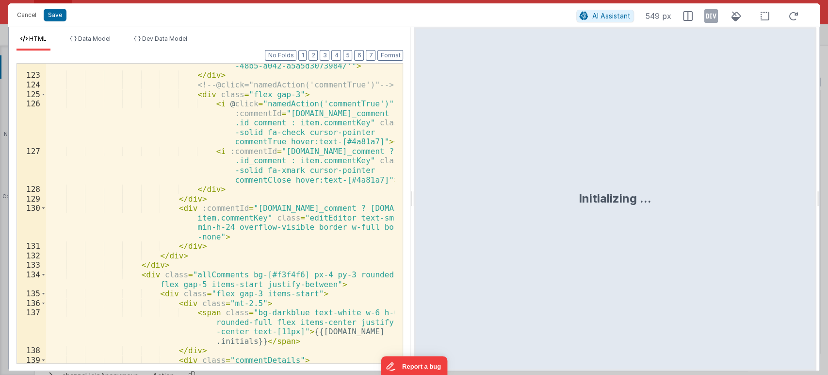
scroll to position [2129, 0]
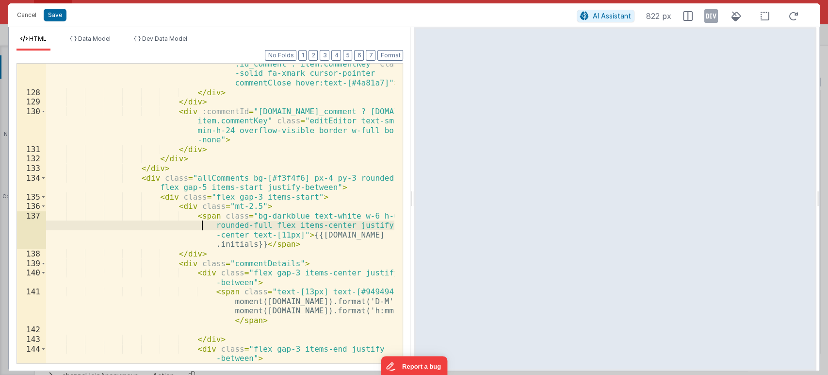
click at [169, 228] on div "< i :commentId = "item.id_comment ? item .id_comment : item.commentKey" class =…" at bounding box center [220, 236] width 349 height 375
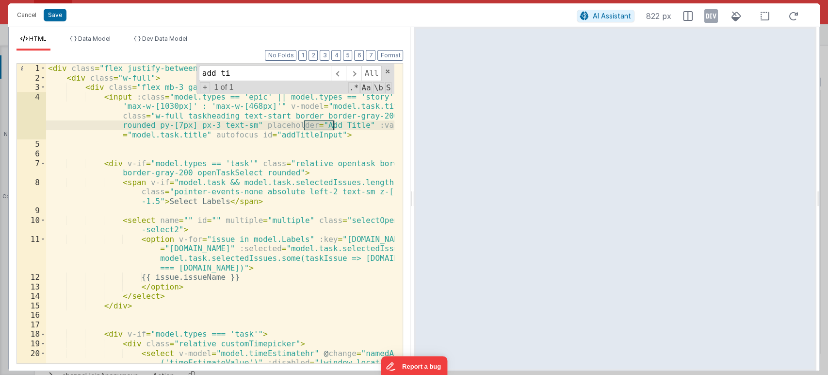
scroll to position [0, 0]
type input "a"
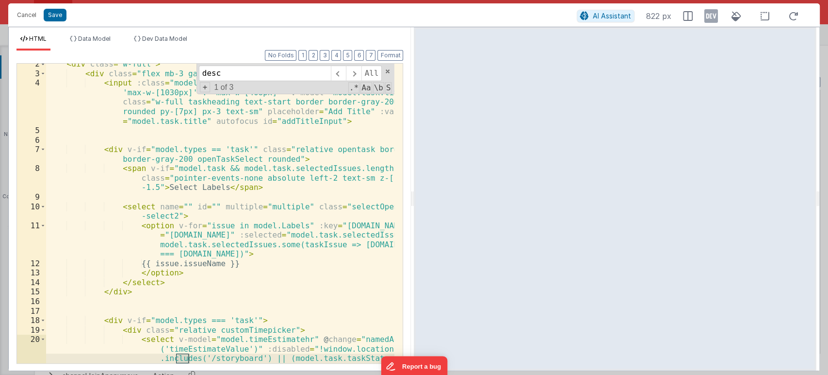
scroll to position [2971, 0]
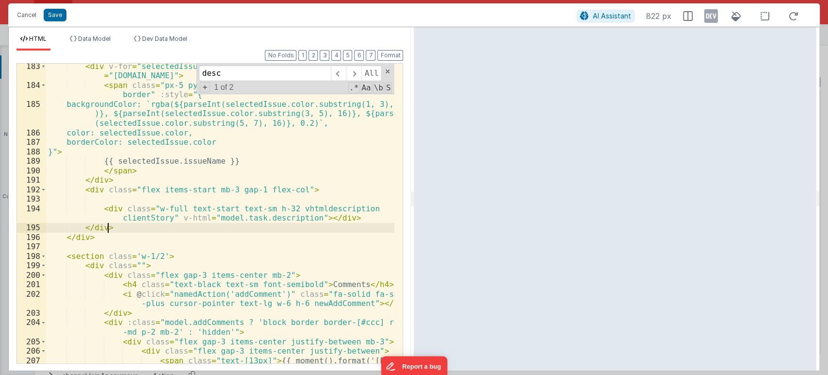
click at [131, 230] on div "< div v-for = "selectedIssue in model.task.selectIssues" :key = "selectedIssue.…" at bounding box center [220, 230] width 349 height 337
click at [235, 227] on div "< div v-for = "selectedIssue in model.task.selectIssues" :key = "selectedIssue.…" at bounding box center [220, 230] width 349 height 337
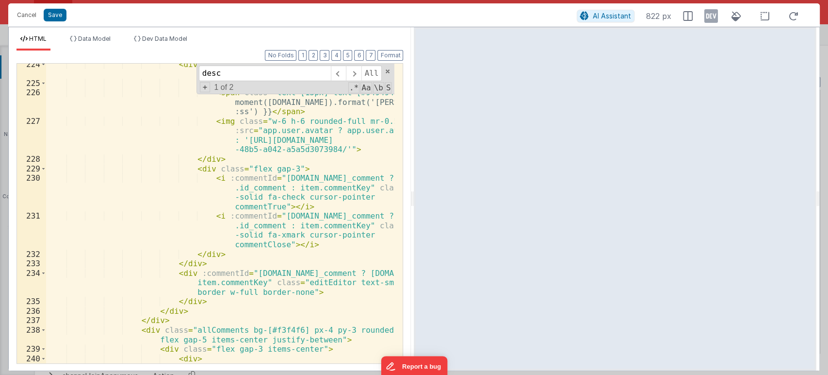
scroll to position [3584, 0]
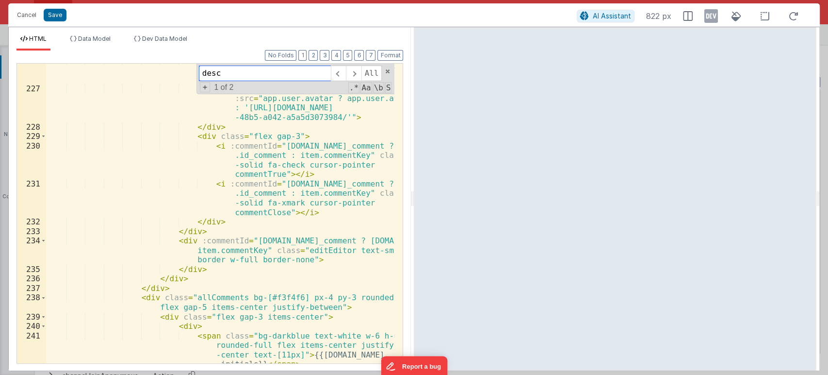
click at [241, 76] on input "desc" at bounding box center [265, 73] width 132 height 16
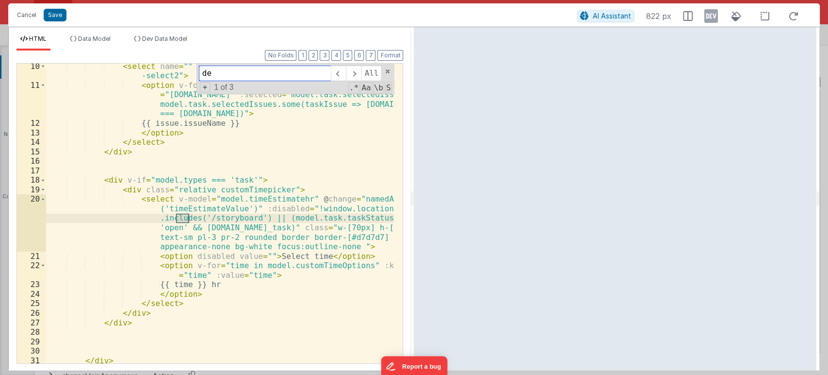
type input "d"
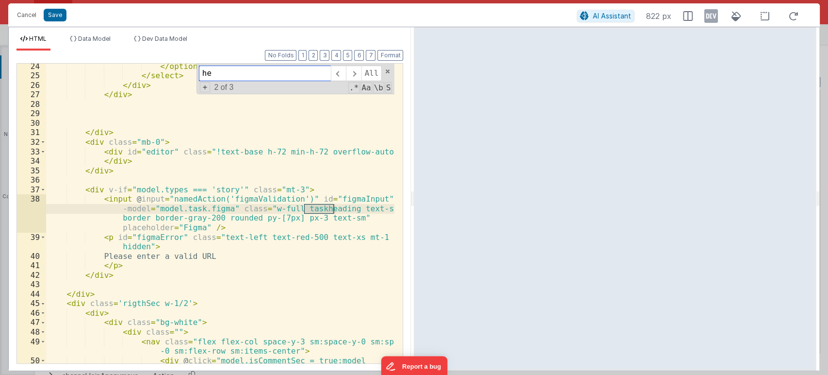
type input "h"
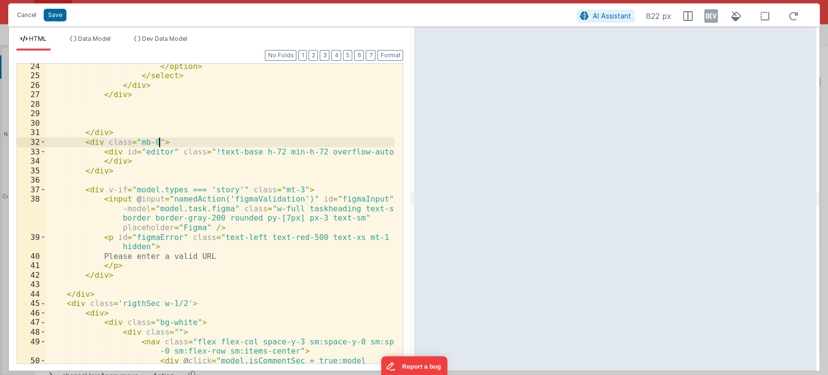
click at [258, 138] on div "</ option > </ select > </ div > </ div > </ div > < div class = "mb-0" > < div…" at bounding box center [220, 249] width 349 height 375
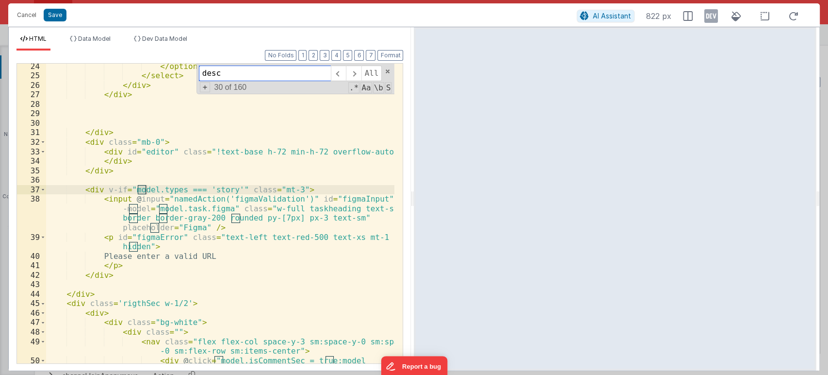
scroll to position [2971, 0]
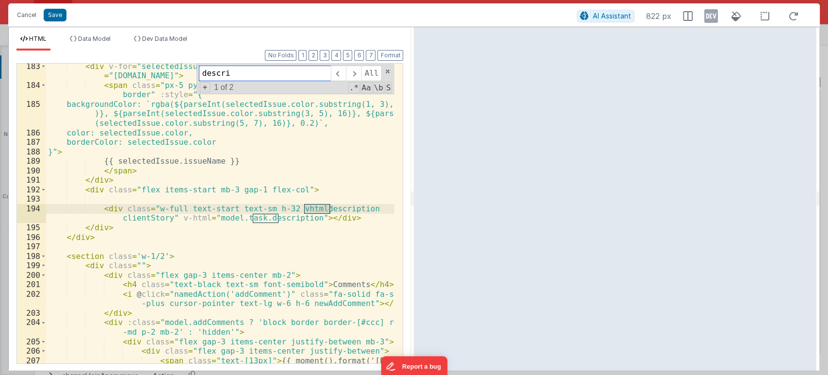
type input "descri"
click at [277, 217] on div "< div v-for = "selectedIssue in model.task.selectIssues" :key = "selectedIssue.…" at bounding box center [220, 230] width 349 height 337
click at [313, 208] on div "< div v-for = "selectedIssue in model.task.selectIssues" :key = "selectedIssue.…" at bounding box center [220, 230] width 349 height 337
click at [28, 17] on button "Cancel" at bounding box center [26, 15] width 29 height 14
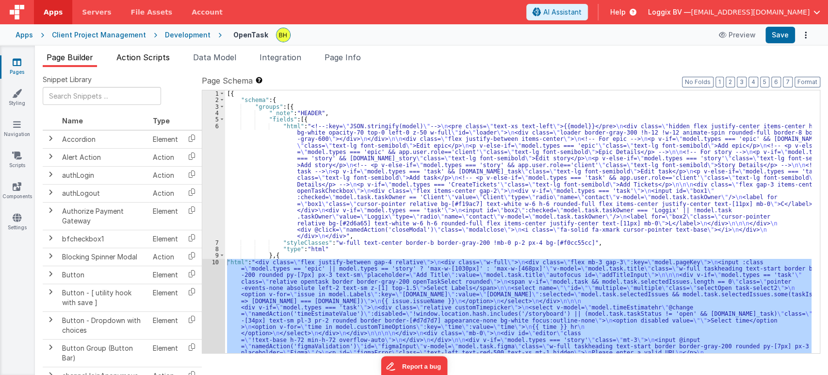
click at [156, 54] on span "Action Scripts" at bounding box center [142, 57] width 53 height 10
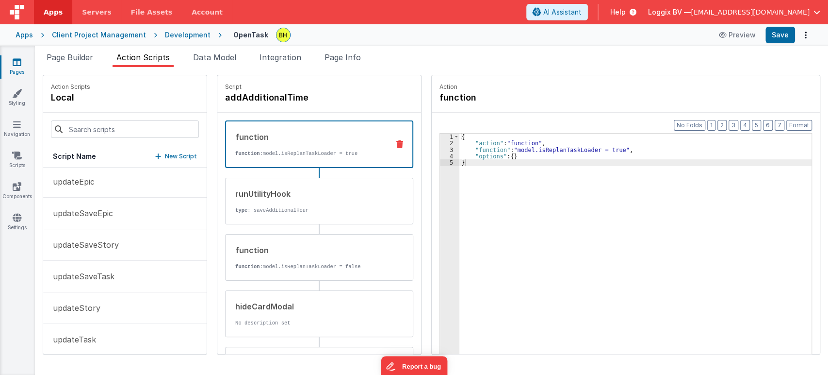
scroll to position [891, 0]
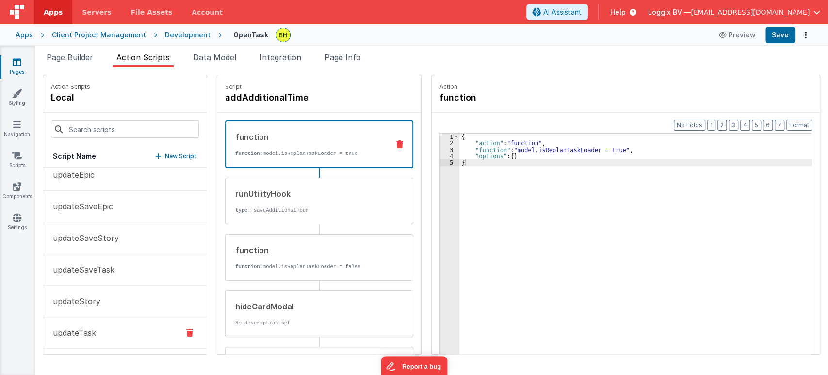
click at [128, 326] on button "updateTask" at bounding box center [124, 333] width 163 height 32
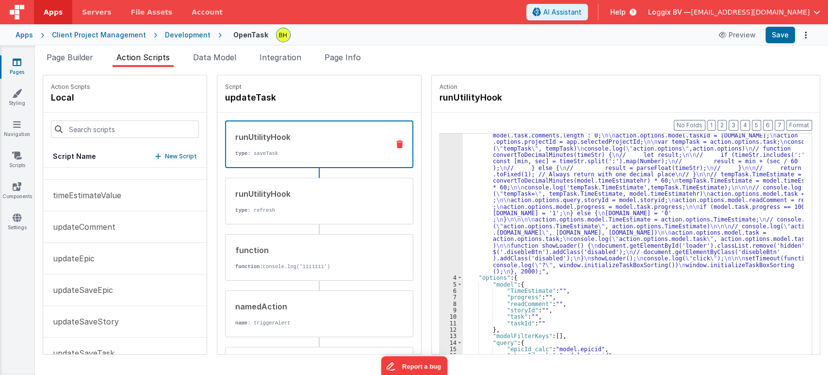
scroll to position [808, 0]
click at [85, 130] on input at bounding box center [125, 128] width 148 height 17
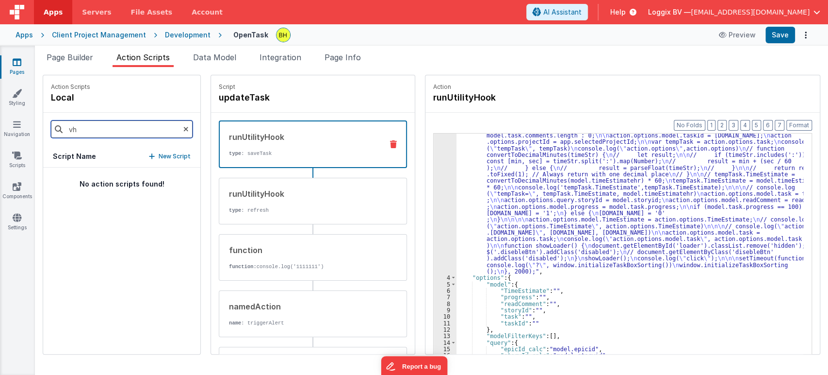
scroll to position [0, 0]
type input "v"
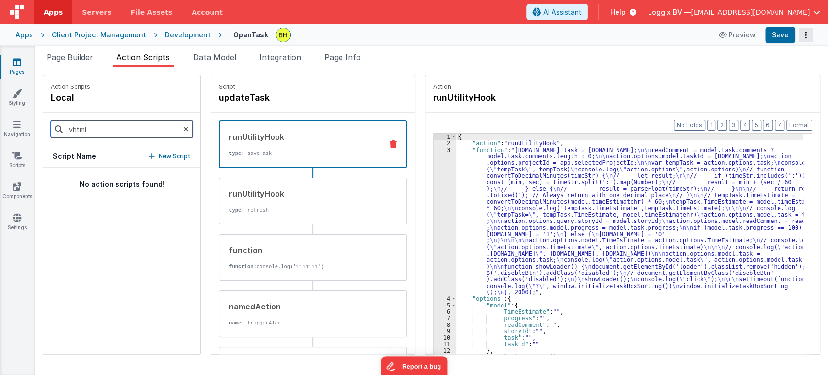
type input "vhtml"
click at [808, 35] on button "Options" at bounding box center [806, 35] width 14 height 14
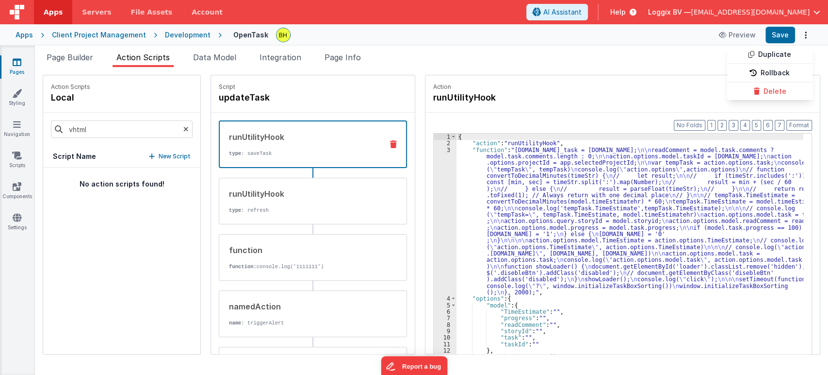
click at [596, 95] on button at bounding box center [414, 187] width 828 height 375
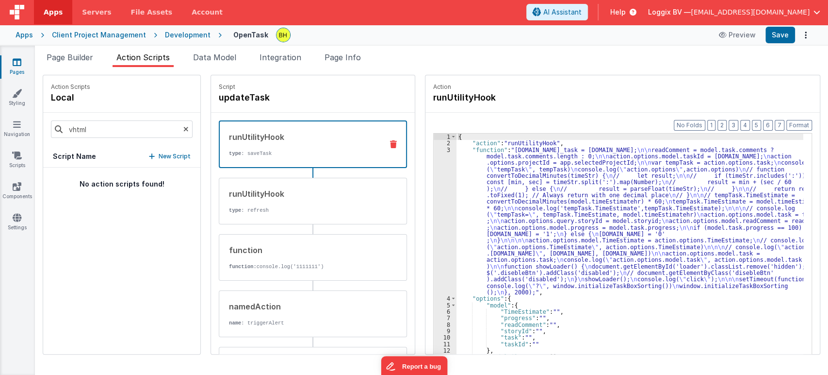
click at [439, 147] on div "3" at bounding box center [445, 221] width 23 height 149
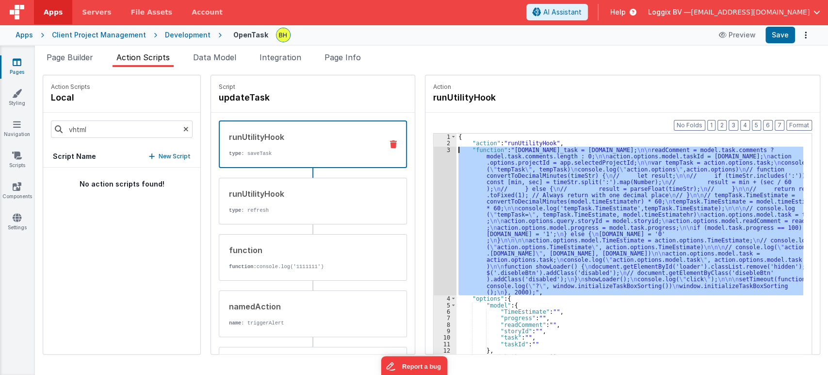
click at [439, 147] on div "3" at bounding box center [445, 221] width 23 height 149
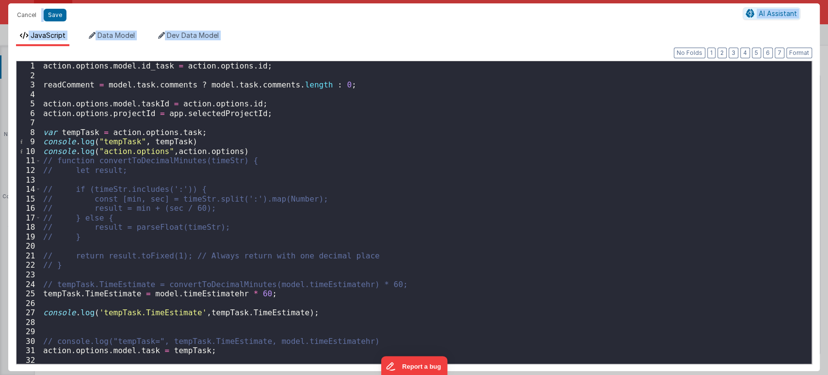
click at [542, 177] on div "action . options . model . id_task = action . options . id ; readComment = mode…" at bounding box center [422, 221] width 762 height 321
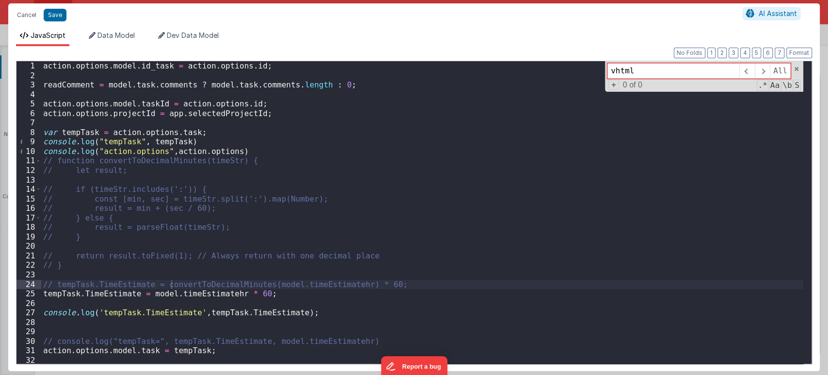
type input "vhtml"
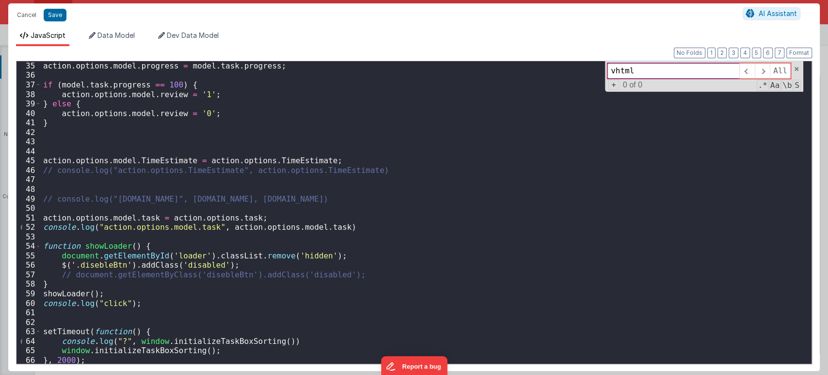
scroll to position [324, 0]
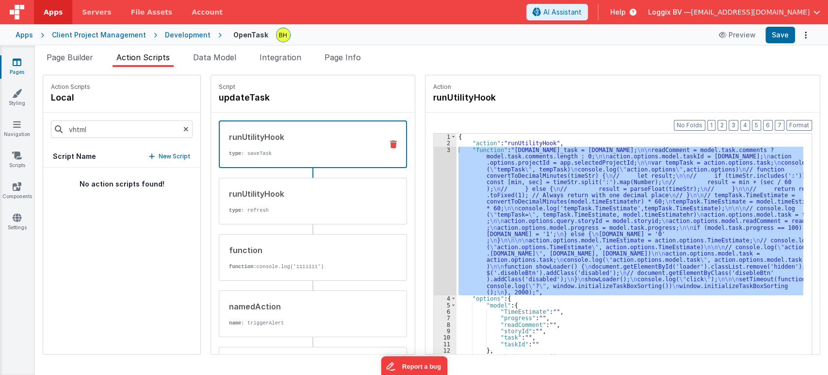
click at [15, 67] on link "Pages" at bounding box center [17, 66] width 35 height 19
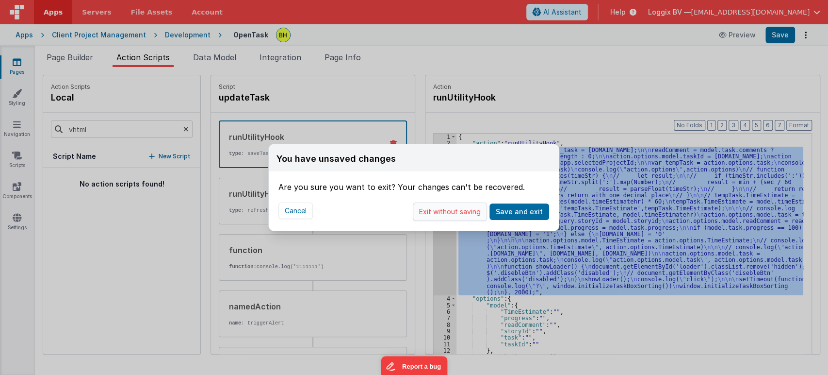
click at [468, 216] on button "Exit without saving" at bounding box center [450, 211] width 74 height 18
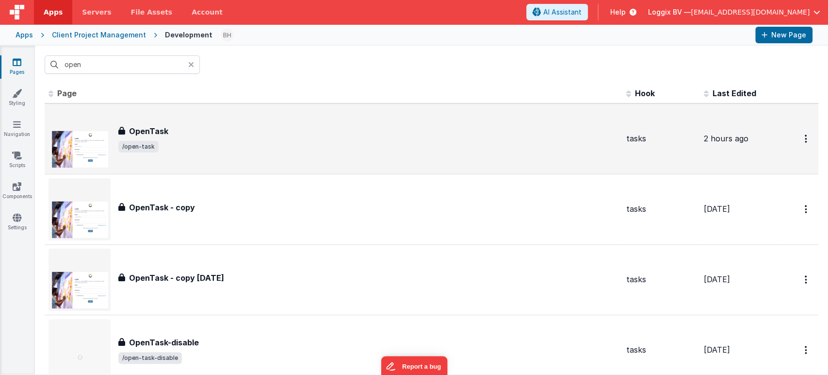
click at [245, 146] on span "/open-task" at bounding box center [368, 147] width 500 height 12
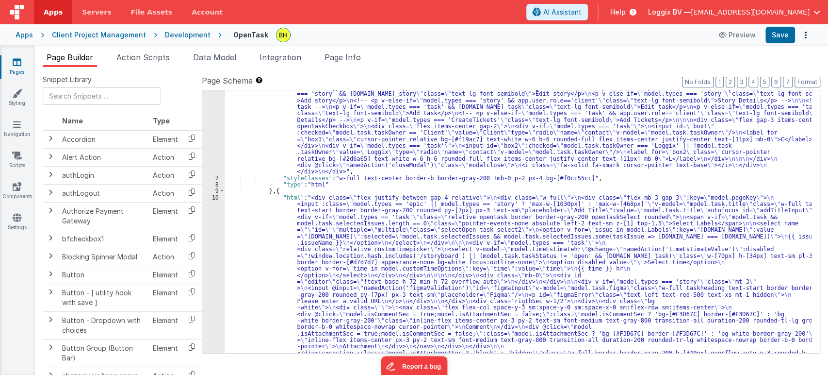
scroll to position [65, 0]
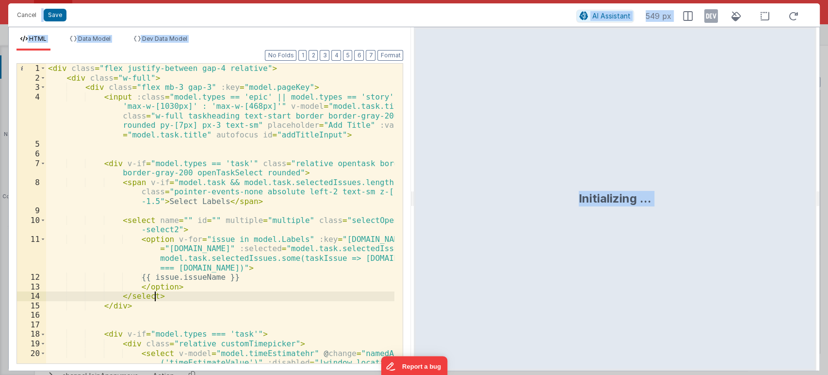
click at [289, 292] on div "< div class = "flex justify-between gap-4 relative" > < div class = "w-full" > …" at bounding box center [220, 247] width 349 height 366
click at [345, 105] on div "< div class = "flex justify-between gap-4 relative" > < div class = "w-full" > …" at bounding box center [220, 247] width 349 height 366
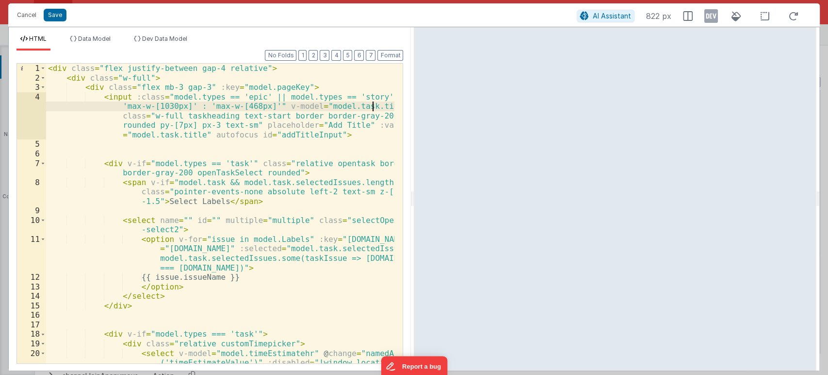
click at [373, 105] on div "< div class = "flex justify-between gap-4 relative" > < div class = "w-full" > …" at bounding box center [220, 247] width 349 height 366
click at [309, 95] on div "< div class = "flex justify-between gap-4 relative" > < div class = "w-full" > …" at bounding box center [220, 247] width 349 height 366
click at [319, 105] on div "< div class = "flex justify-between gap-4 relative" > < div class = "w-full" > …" at bounding box center [220, 247] width 349 height 366
click at [349, 106] on div "< div class = "flex justify-between gap-4 relative" > < div class = "w-full" > …" at bounding box center [220, 247] width 349 height 366
click at [366, 107] on div "< div class = "flex justify-between gap-4 relative" > < div class = "w-full" > …" at bounding box center [220, 247] width 349 height 366
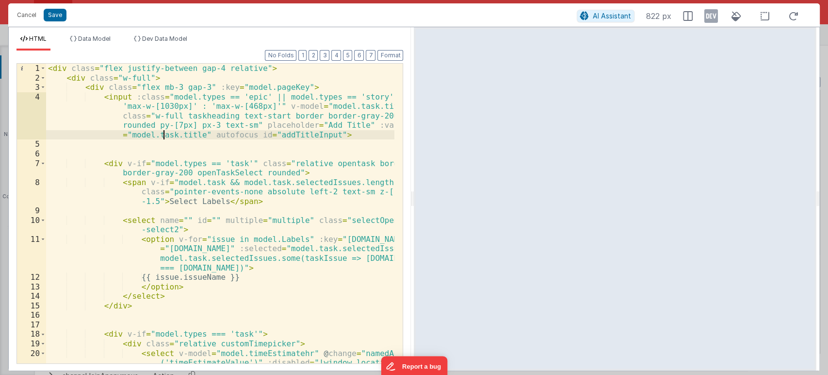
click at [163, 135] on div "< div class = "flex justify-between gap-4 relative" > < div class = "w-full" > …" at bounding box center [220, 247] width 349 height 366
click at [181, 134] on div "< div class = "flex justify-between gap-4 relative" > < div class = "w-full" > …" at bounding box center [220, 247] width 349 height 366
click at [272, 135] on div "< div class = "flex justify-between gap-4 relative" > < div class = "w-full" > …" at bounding box center [220, 247] width 349 height 366
click at [299, 135] on div "< div class = "flex justify-between gap-4 relative" > < div class = "w-full" > …" at bounding box center [220, 247] width 349 height 366
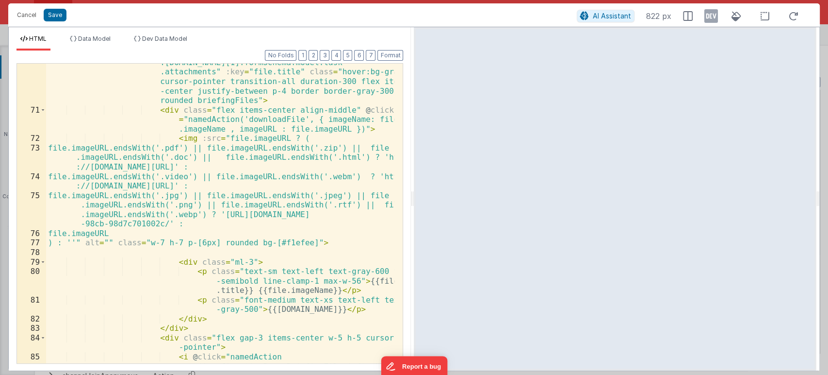
scroll to position [1129, 0]
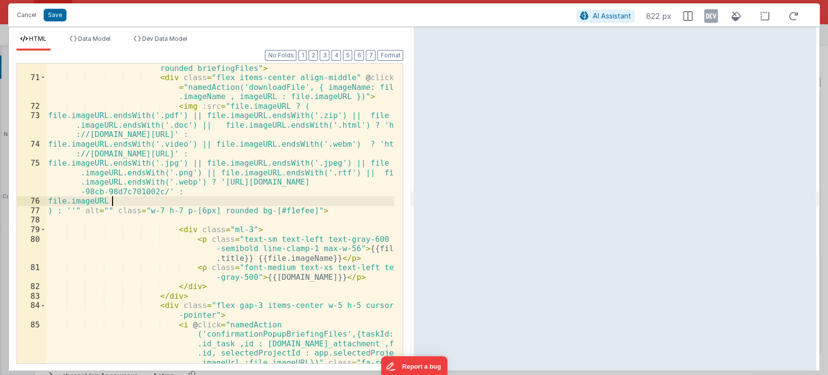
click at [283, 196] on div "< li v-else :dataId = "[DOMAIN_NAME]" v-for = "file in vueapp.$store .[DOMAIN_N…" at bounding box center [220, 227] width 349 height 423
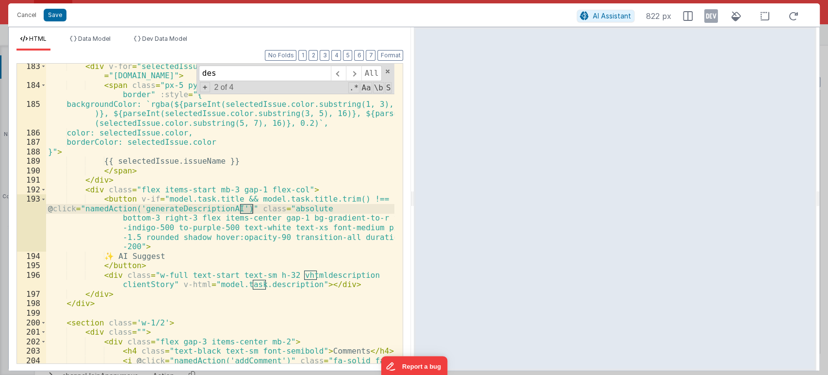
scroll to position [2971, 0]
type input "desc"
click at [146, 266] on div "< div v-for = "selectedIssue in model.task.selectIssues" :key = "[DOMAIN_NAME]"…" at bounding box center [220, 230] width 349 height 337
drag, startPoint x: 149, startPoint y: 209, endPoint x: 303, endPoint y: 210, distance: 153.8
click at [303, 210] on div "< div v-for = "selectedIssue in model.task.selectIssues" :key = "[DOMAIN_NAME]"…" at bounding box center [220, 230] width 349 height 337
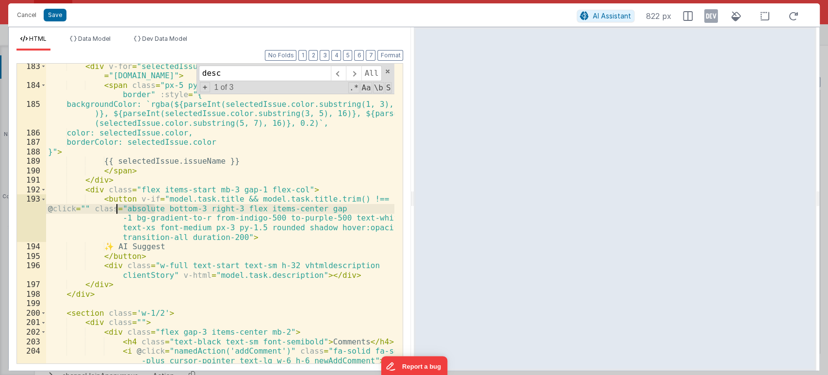
drag, startPoint x: 155, startPoint y: 207, endPoint x: 117, endPoint y: 207, distance: 37.4
click at [117, 207] on div "< div v-for = "selectedIssue in model.task.selectIssues" :key = "[DOMAIN_NAME]"…" at bounding box center [220, 226] width 349 height 328
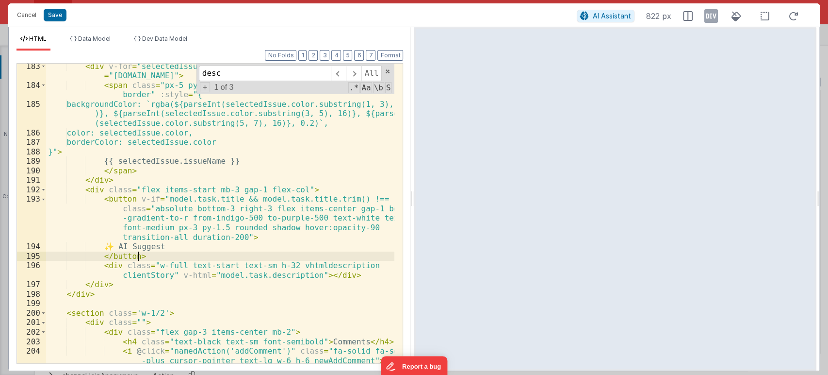
click at [148, 257] on div "< div v-for = "selectedIssue in model.task.selectIssues" :key = "[DOMAIN_NAME]"…" at bounding box center [220, 226] width 349 height 328
click at [56, 17] on button "Save" at bounding box center [55, 15] width 23 height 13
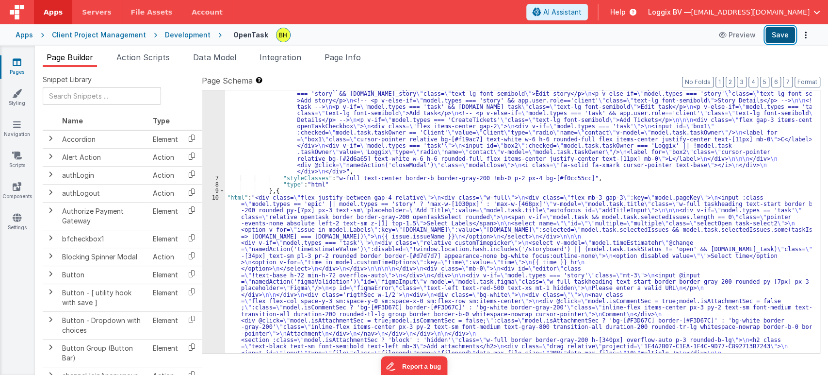
click at [777, 38] on button "Save" at bounding box center [781, 35] width 30 height 16
click at [801, 83] on button "Format" at bounding box center [808, 82] width 26 height 11
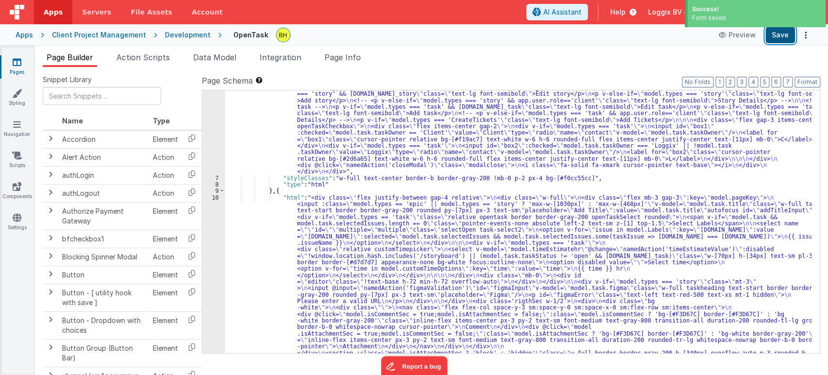
click at [777, 34] on button "Save" at bounding box center [781, 35] width 30 height 16
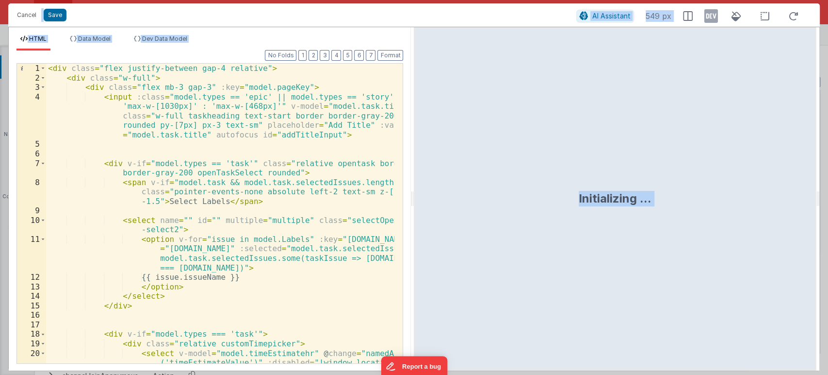
click at [297, 282] on div "< div class = "flex justify-between gap-4 relative" > < div class = "w-full" > …" at bounding box center [220, 247] width 349 height 366
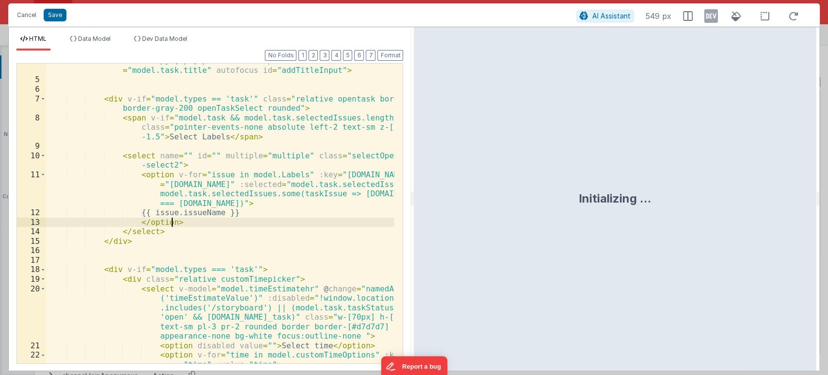
scroll to position [0, 0]
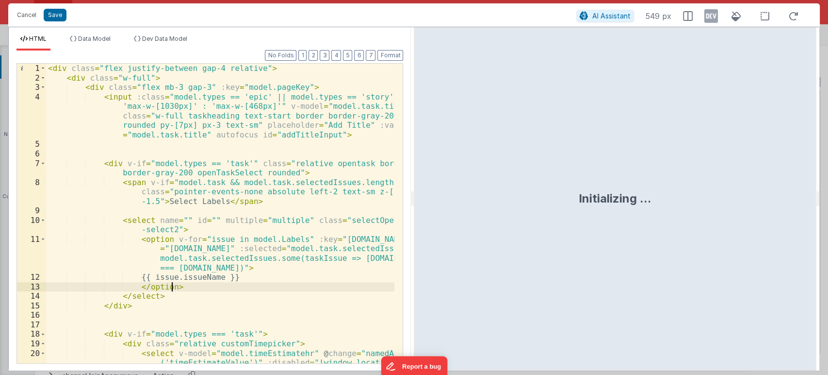
click at [98, 138] on div "< div class = "flex justify-between gap-4 relative" > < div class = "w-full" > …" at bounding box center [220, 247] width 349 height 366
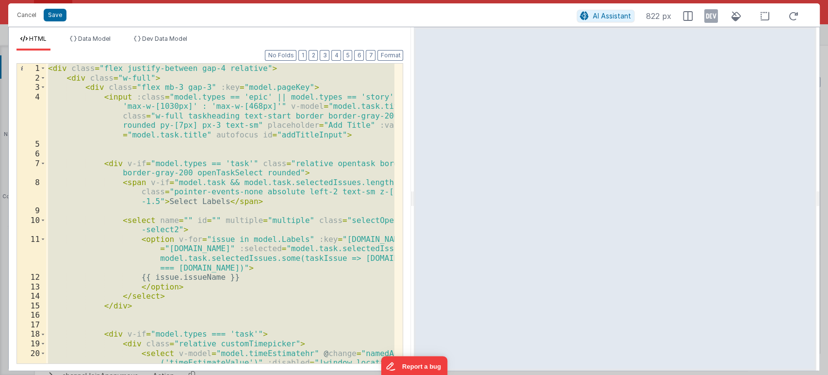
click at [269, 284] on div "< div class = "flex justify-between gap-4 relative" > < div class = "w-full" > …" at bounding box center [220, 213] width 348 height 299
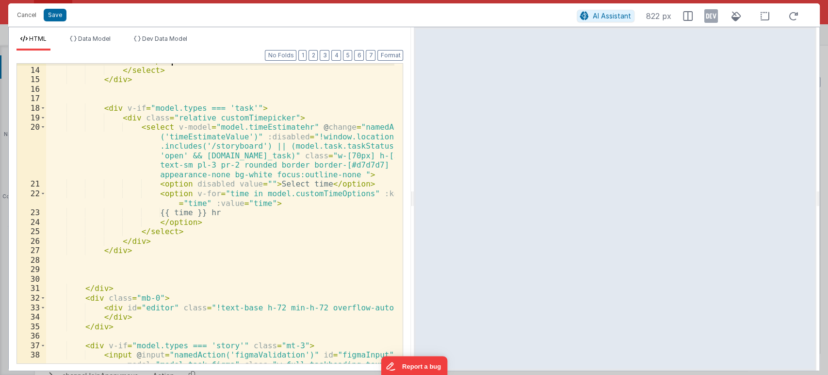
scroll to position [290, 0]
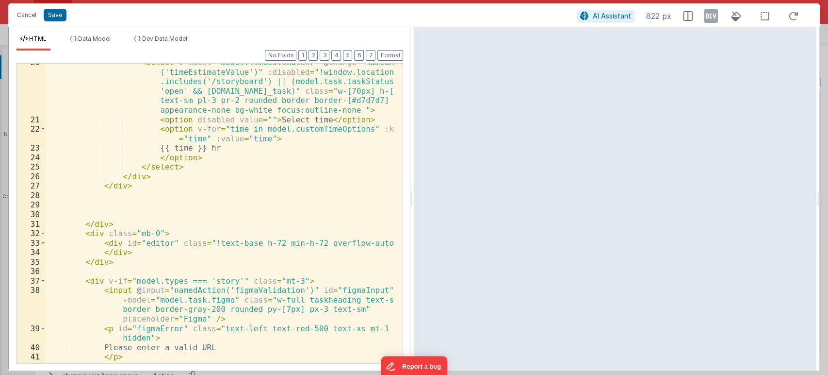
click at [116, 222] on div "< select v-model = "model.timeEstimatehr" @ change = "namedAction ('timeEstimat…" at bounding box center [220, 241] width 349 height 366
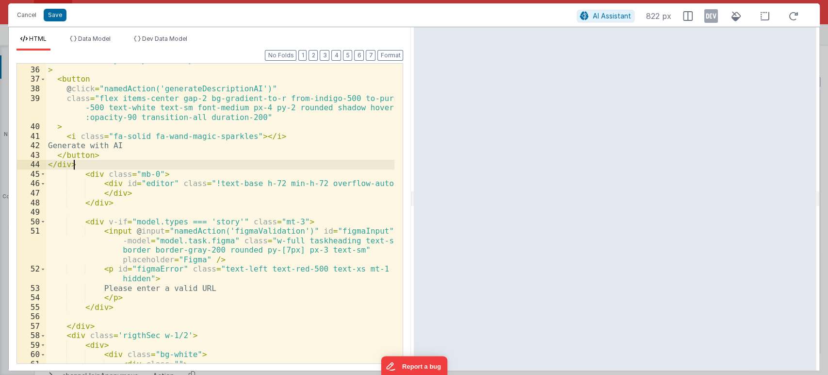
scroll to position [395, 0]
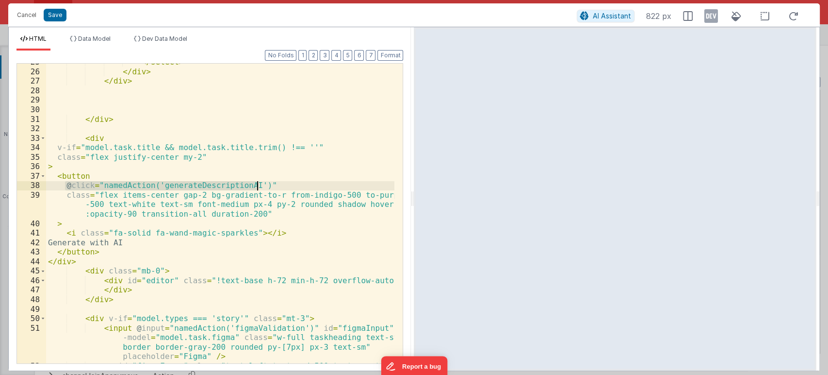
drag, startPoint x: 63, startPoint y: 185, endPoint x: 262, endPoint y: 183, distance: 198.9
click at [262, 183] on div "</ select > </ div > </ div > </ div > < div v-if = "model.task.title && model.…" at bounding box center [220, 221] width 349 height 328
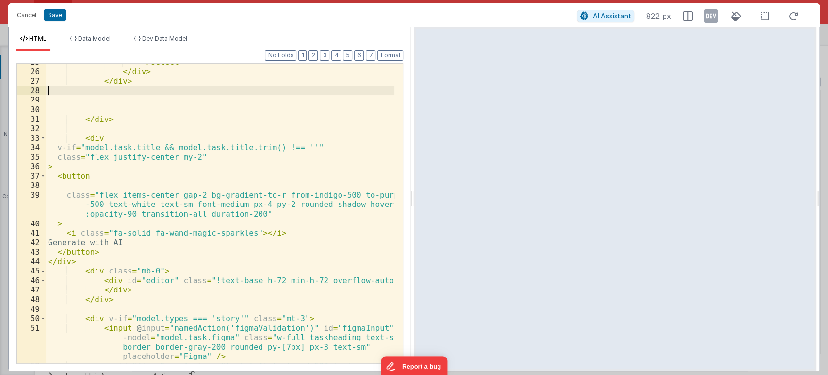
click at [363, 89] on div "</ select > </ div > </ div > </ div > < div v-if = "model.task.title && model.…" at bounding box center [220, 221] width 349 height 328
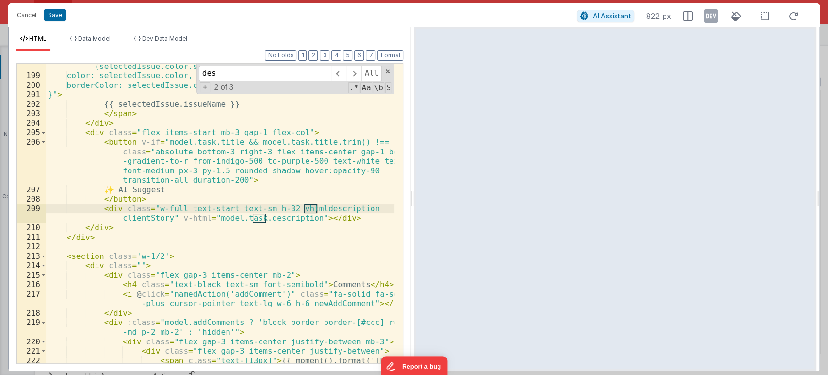
scroll to position [3171, 0]
type input "desc"
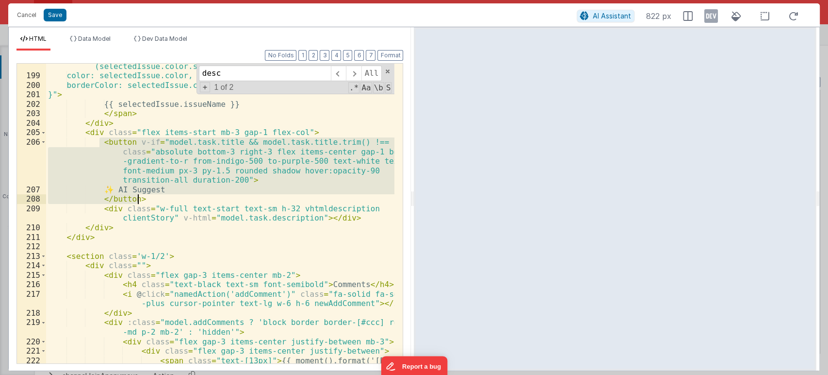
drag, startPoint x: 97, startPoint y: 144, endPoint x: 151, endPoint y: 197, distance: 76.5
click at [151, 197] on div "backgroundColor: `rgba(${parseInt(selectedIssue.color.substring(1, 3), 16 )}, $…" at bounding box center [220, 216] width 349 height 347
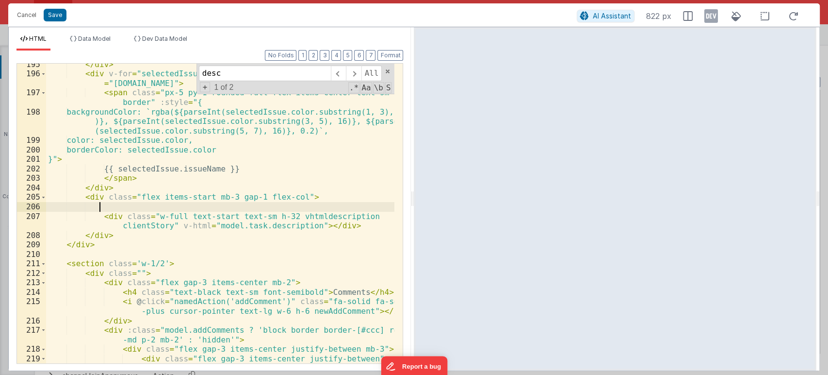
scroll to position [3106, 0]
click at [111, 186] on div "</ div > < div v-for = "selectedIssue in model.task.selectIssues" :key = "[DOMA…" at bounding box center [220, 224] width 349 height 328
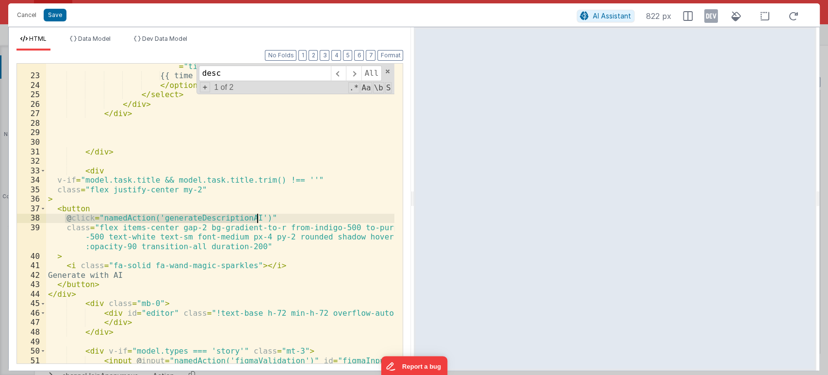
scroll to position [362, 0]
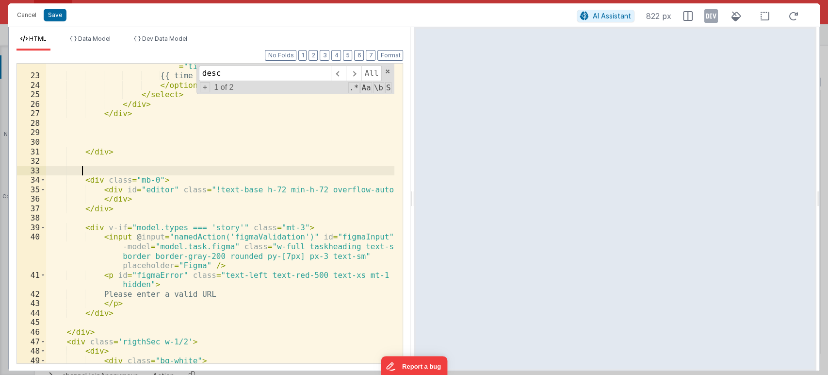
click at [144, 189] on div "< option v-for = "time in model.customTimeOptions" :key = "time" :value = "time…" at bounding box center [220, 216] width 349 height 328
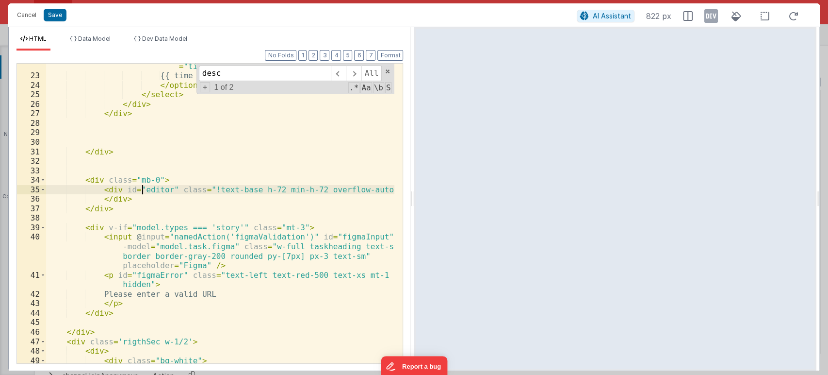
click at [144, 189] on div "< option v-for = "time in model.customTimeOptions" :key = "time" :value = "time…" at bounding box center [220, 216] width 349 height 328
click at [389, 70] on span at bounding box center [387, 71] width 7 height 7
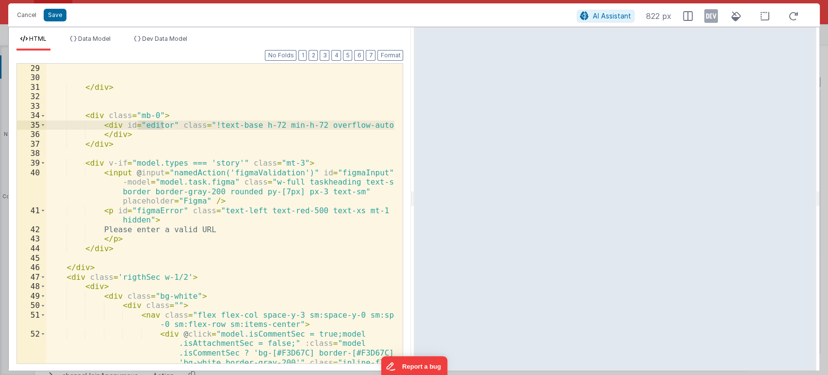
scroll to position [459, 0]
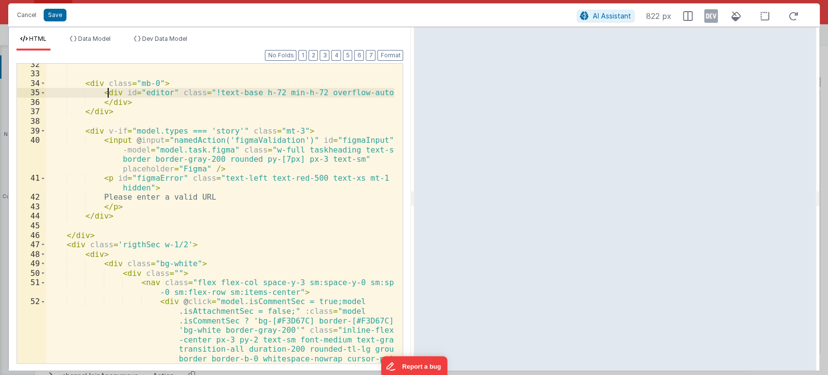
click at [107, 92] on div "< div class = "mb-0" > < div id = "editor" class = "!text-base h-72 min-h-72 ov…" at bounding box center [220, 219] width 349 height 318
click at [125, 99] on div "< div class = "mb-0" > < div id = "editor" class = "!text-base h-72 min-h-72 ov…" at bounding box center [220, 219] width 349 height 318
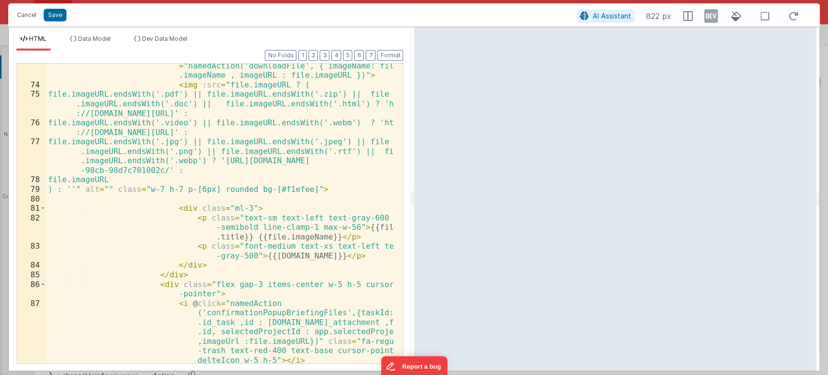
scroll to position [1169, 0]
click at [24, 14] on button "Cancel" at bounding box center [26, 15] width 29 height 14
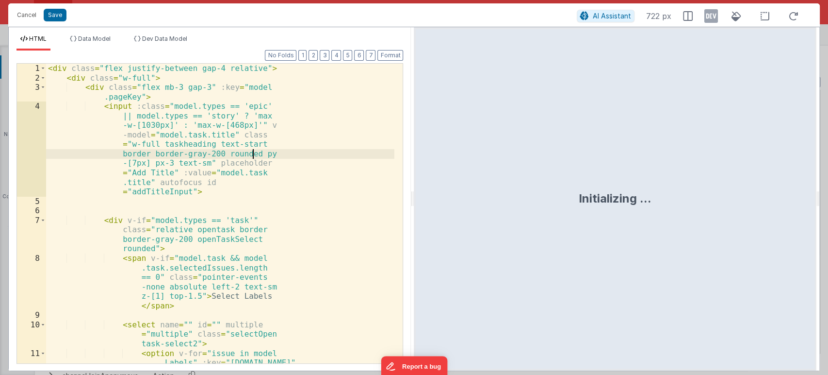
click at [316, 156] on div "< div class = "flex justify-between gap-4 relative" > < div class = "w-full" > …" at bounding box center [220, 256] width 348 height 385
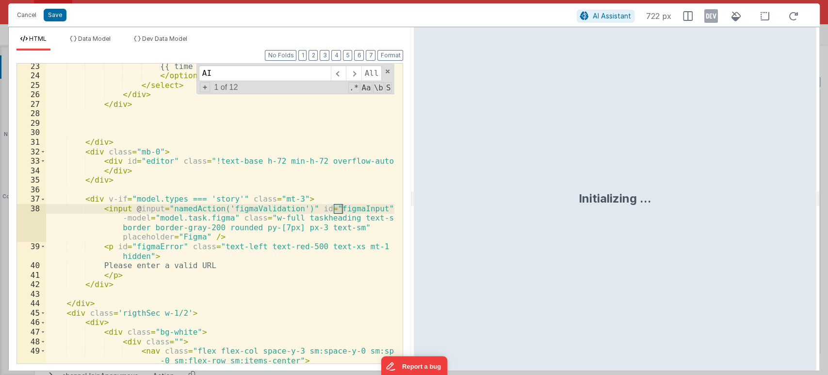
scroll to position [3009, 0]
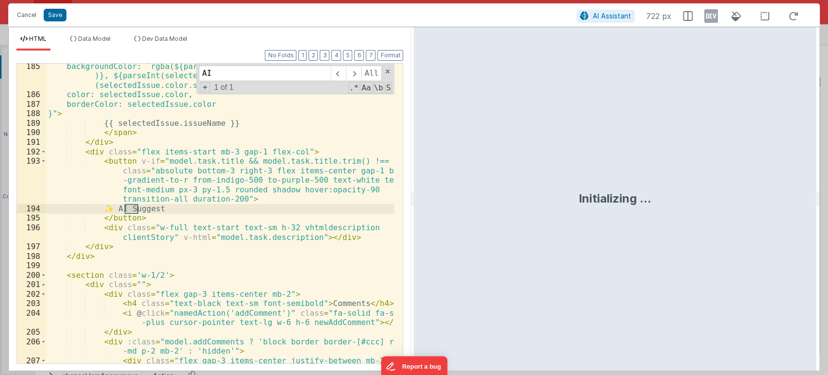
type input "AI"
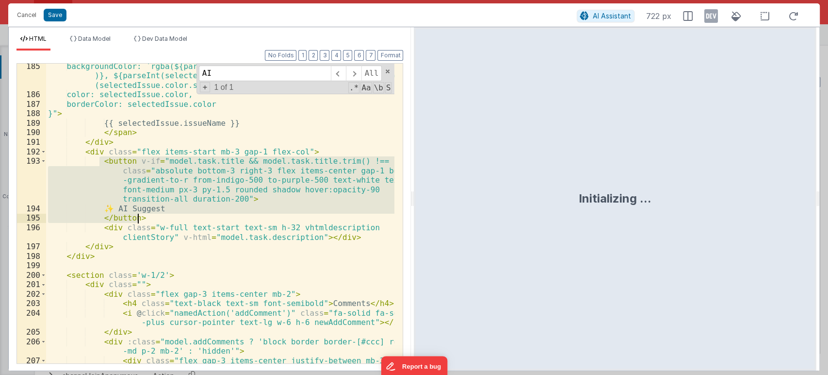
drag, startPoint x: 98, startPoint y: 161, endPoint x: 147, endPoint y: 214, distance: 72.4
click at [147, 214] on div "backgroundColor: `rgba(${parseInt(selectedIssue.color.substring(1, 3), 16 )}, $…" at bounding box center [220, 230] width 349 height 337
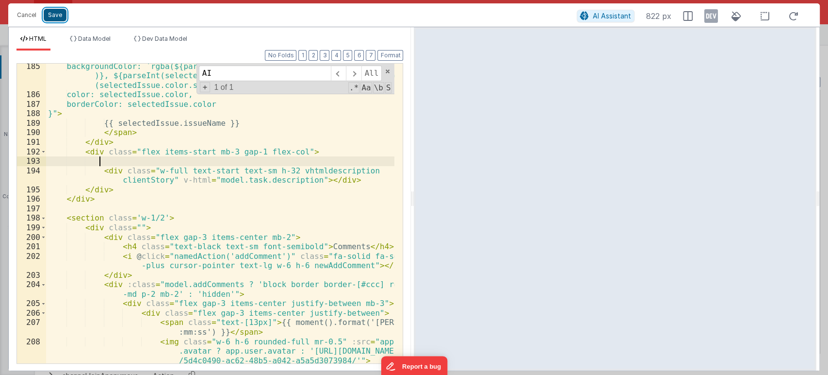
click at [55, 18] on button "Save" at bounding box center [55, 15] width 23 height 13
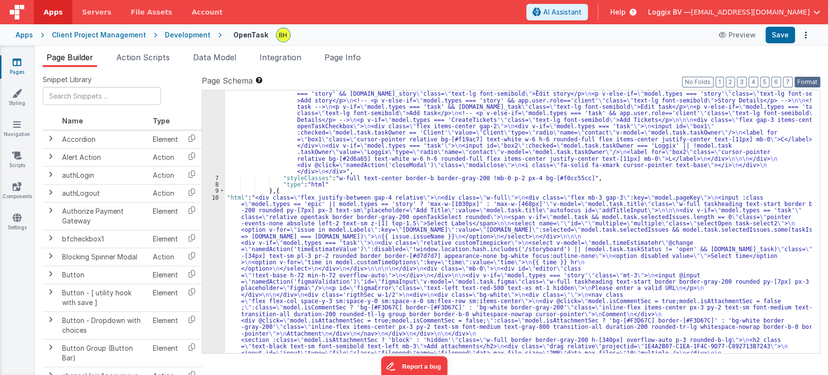
click at [807, 79] on button "Format" at bounding box center [808, 82] width 26 height 11
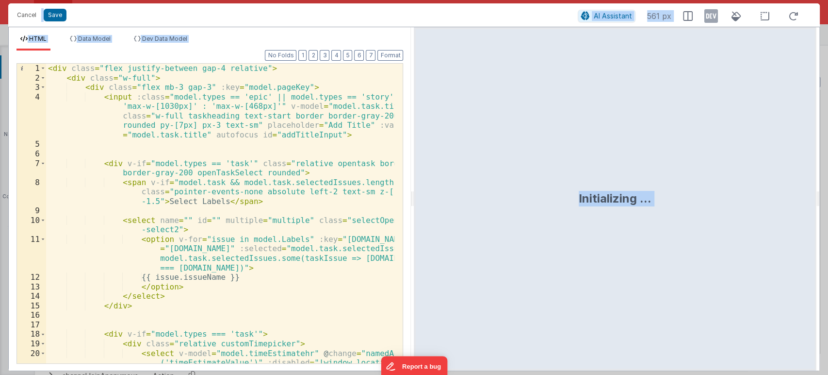
scroll to position [0, 0]
click at [303, 202] on div "< div class = "flex justify-between gap-4 relative" > < div class = "w-full" > …" at bounding box center [220, 247] width 349 height 366
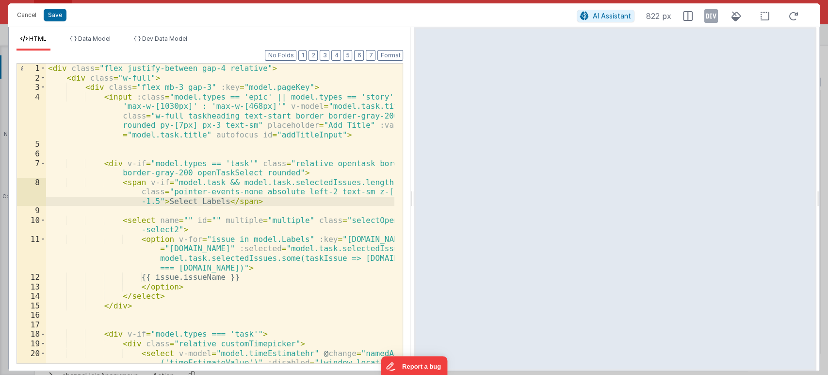
click at [361, 148] on div "< div class = "flex justify-between gap-4 relative" > < div class = "w-full" > …" at bounding box center [220, 247] width 349 height 366
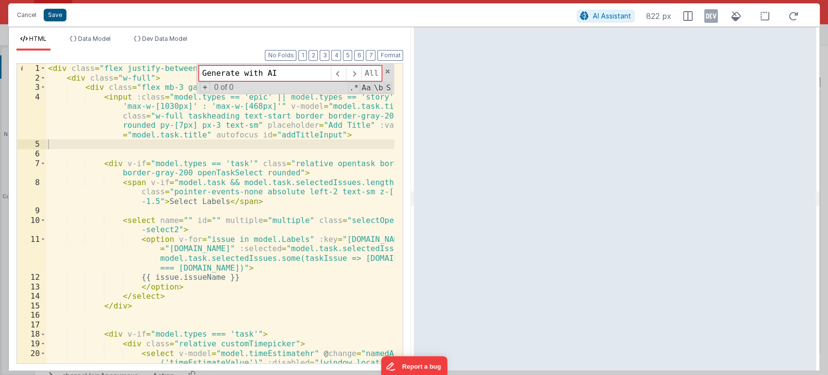
type input "Generate with AI"
click at [55, 12] on button "Save" at bounding box center [55, 15] width 23 height 13
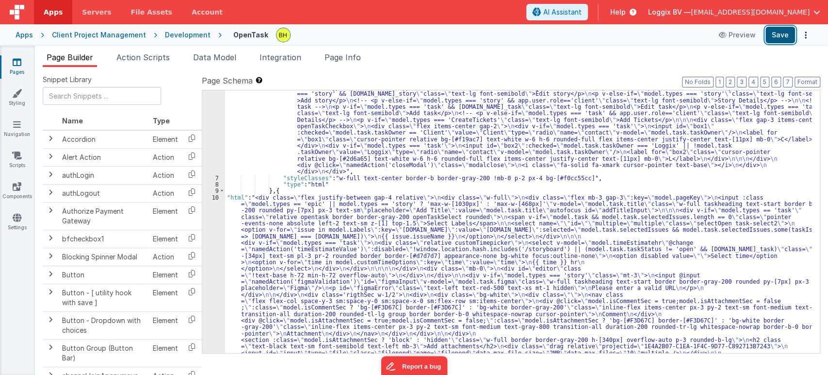
click at [784, 33] on button "Save" at bounding box center [781, 35] width 30 height 16
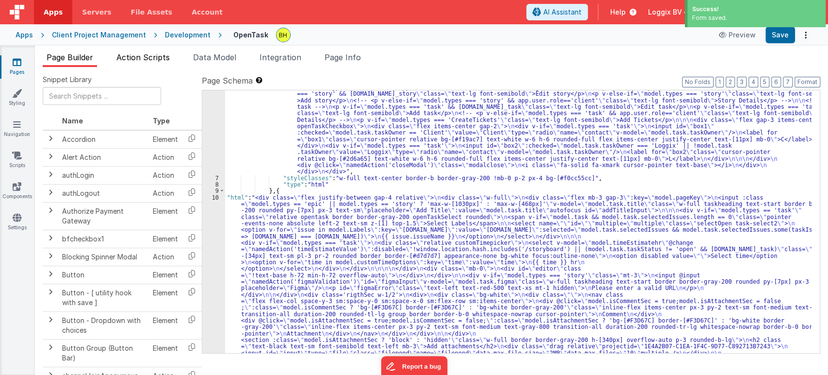
click at [144, 61] on span "Action Scripts" at bounding box center [142, 57] width 53 height 10
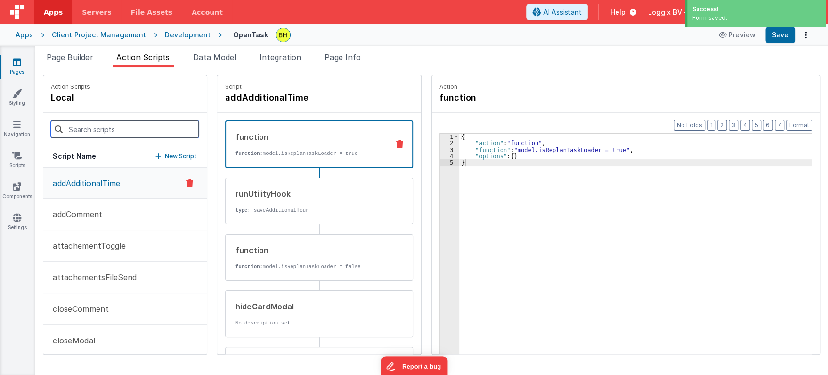
click at [82, 127] on input at bounding box center [125, 128] width 148 height 17
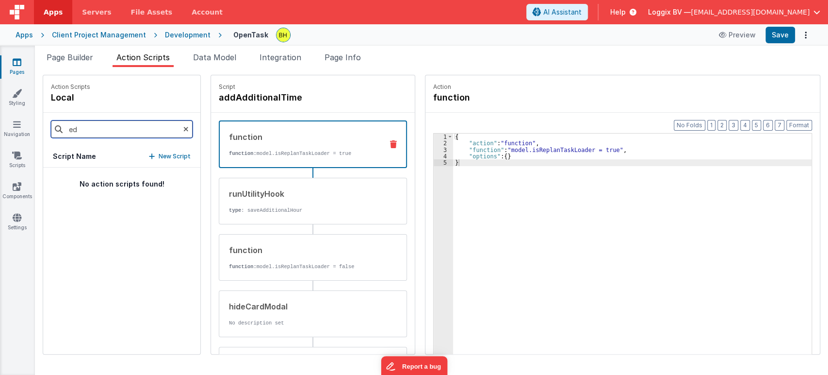
type input "e"
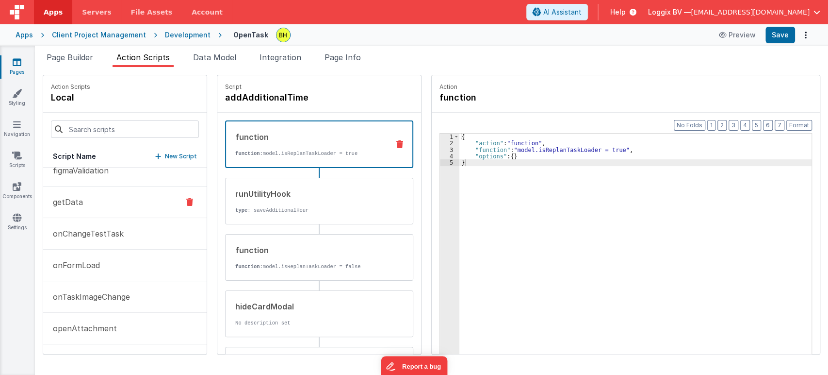
click at [112, 203] on button "getData" at bounding box center [124, 202] width 163 height 32
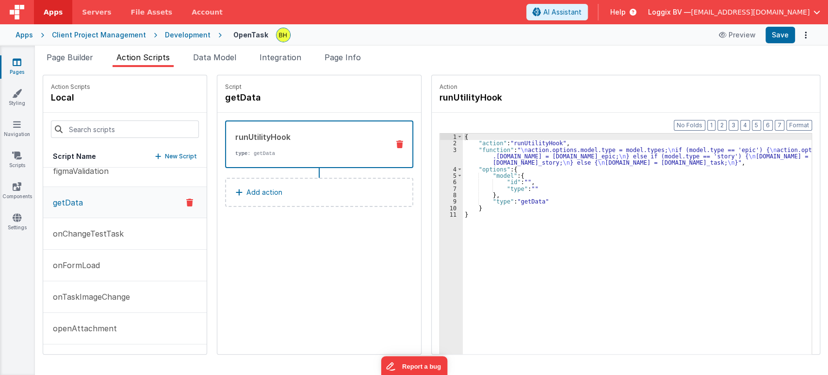
scroll to position [486, 0]
click at [450, 149] on div "3" at bounding box center [451, 156] width 23 height 19
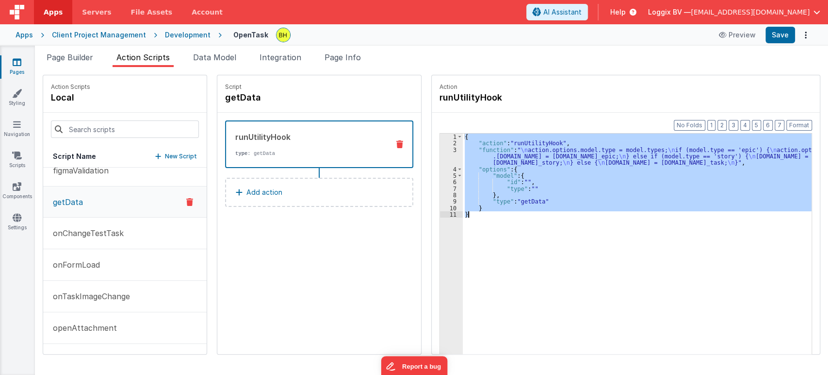
click at [450, 149] on div "3" at bounding box center [451, 156] width 23 height 19
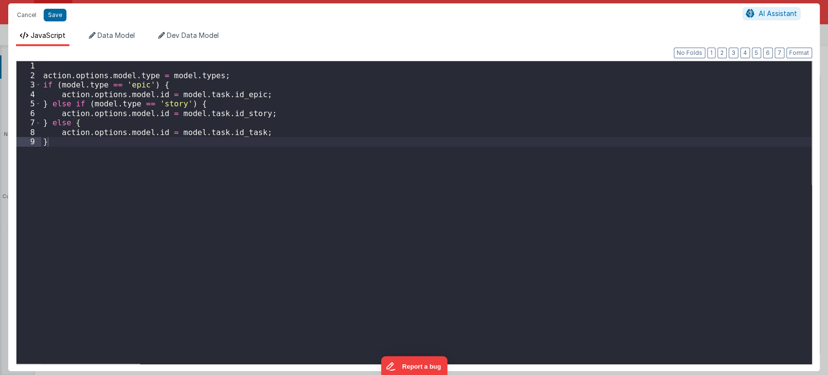
click at [245, 171] on div "action . options . model . type = model . types ; if ( model . type == 'epic' )…" at bounding box center [426, 221] width 770 height 321
click at [34, 14] on button "Cancel" at bounding box center [26, 15] width 29 height 14
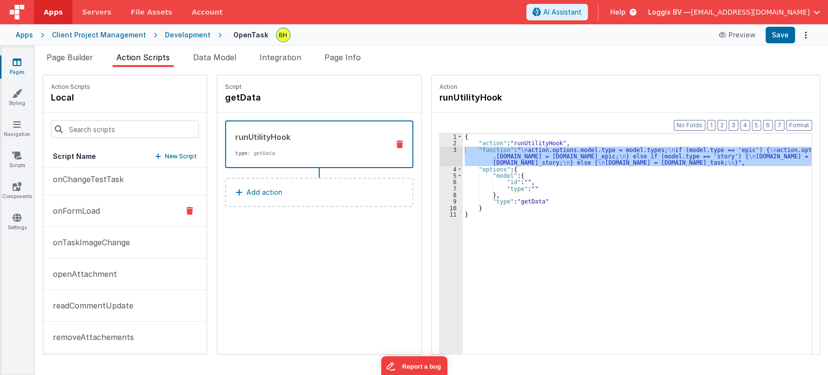
click at [97, 211] on p "onFormLoad" at bounding box center [73, 211] width 53 height 12
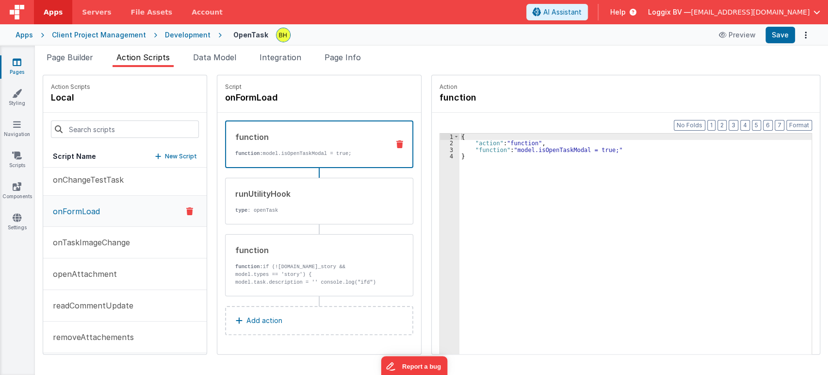
scroll to position [540, 0]
click at [307, 268] on p "function: if (![DOMAIN_NAME]_story && model.types == 'story') { model.task.desc…" at bounding box center [308, 277] width 147 height 31
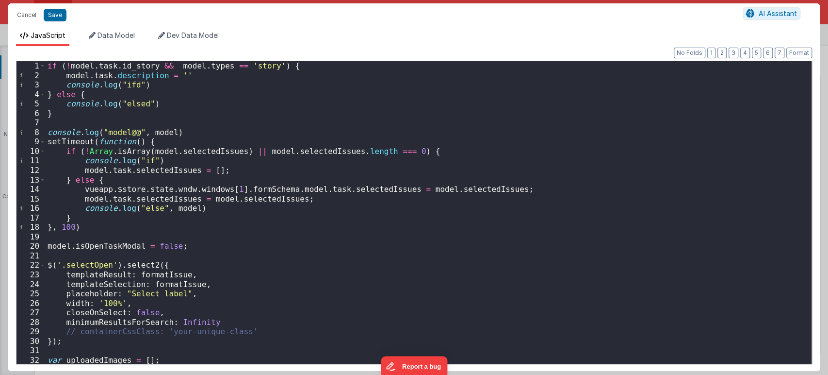
click at [621, 193] on div "if ( ! model . task . id_story && model . types == 'story' ) { model . task . d…" at bounding box center [425, 221] width 758 height 321
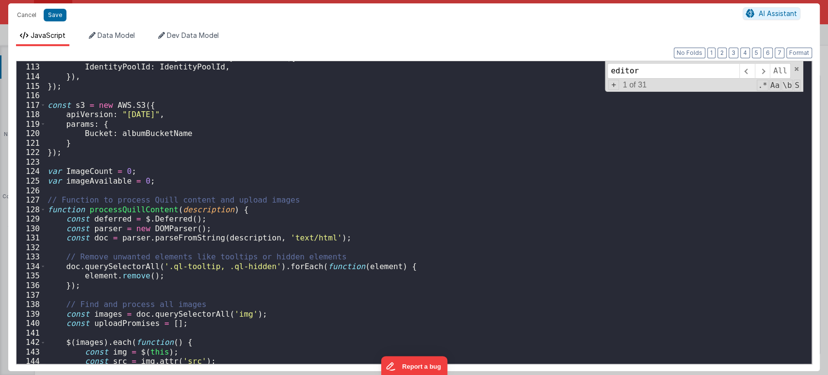
scroll to position [1080, 0]
type input "editor"
click at [766, 74] on span at bounding box center [762, 71] width 15 height 16
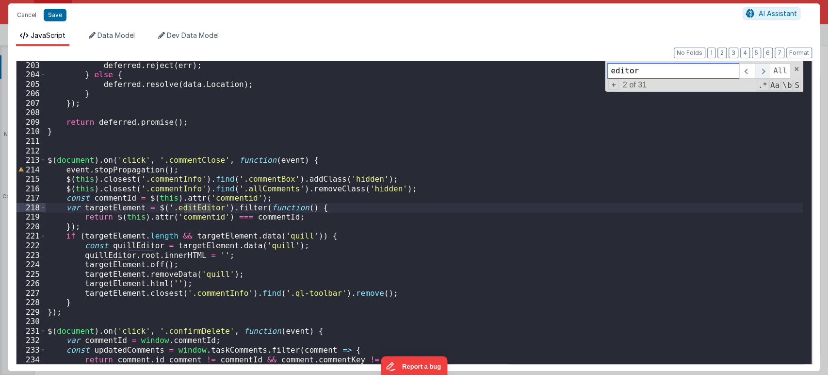
scroll to position [1936, 0]
click at [766, 74] on span at bounding box center [762, 71] width 15 height 16
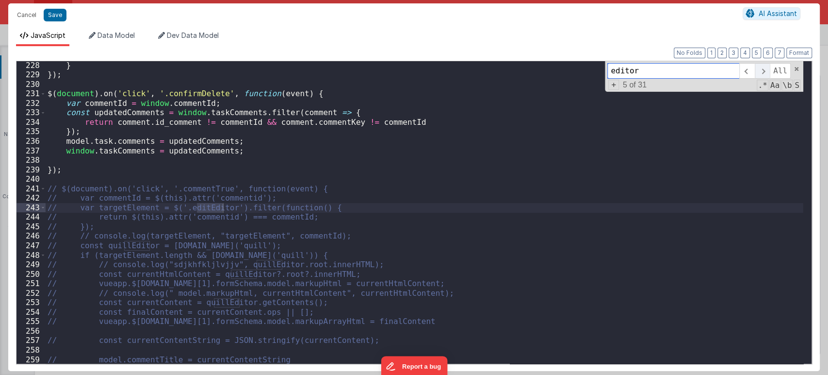
scroll to position [2173, 0]
click at [766, 74] on span at bounding box center [762, 71] width 15 height 16
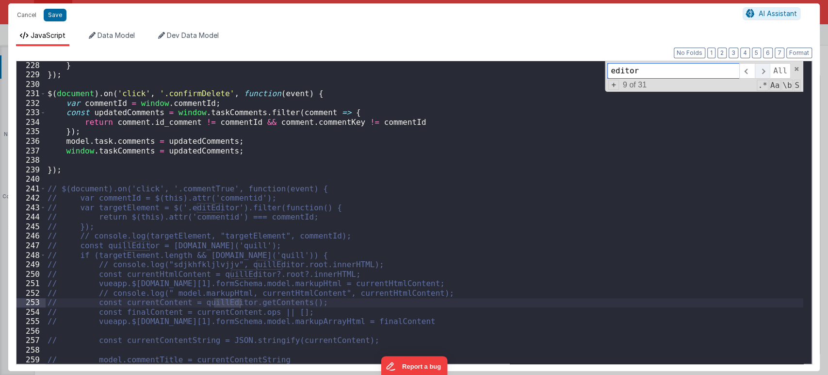
click at [766, 74] on span at bounding box center [762, 71] width 15 height 16
click at [765, 74] on span at bounding box center [762, 71] width 15 height 16
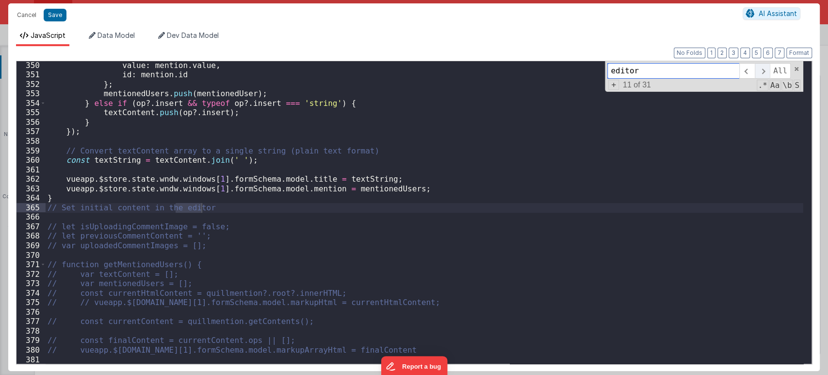
click at [765, 74] on span at bounding box center [762, 71] width 15 height 16
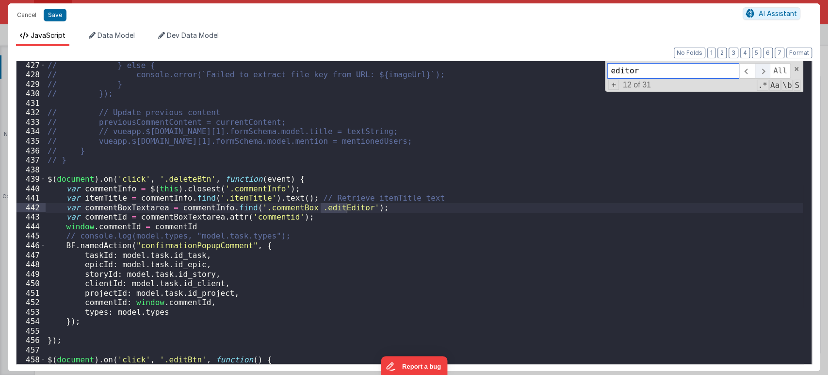
click at [765, 74] on span at bounding box center [762, 71] width 15 height 16
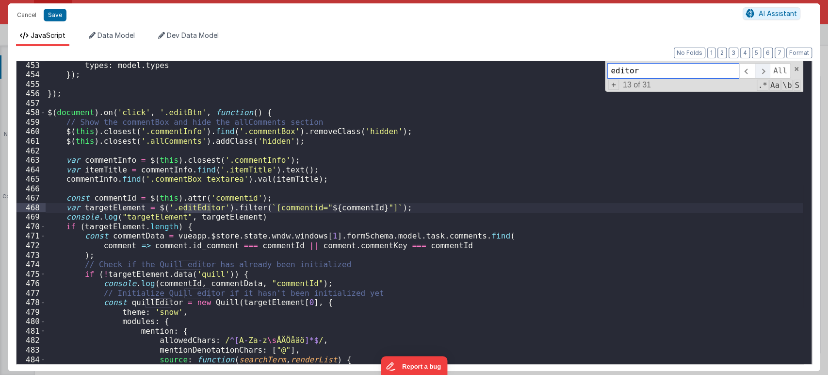
scroll to position [4327, 0]
click at [765, 74] on span at bounding box center [762, 71] width 15 height 16
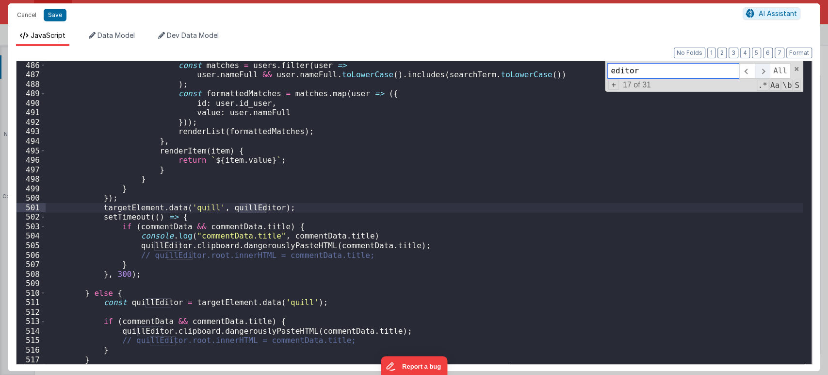
scroll to position [4640, 0]
click at [765, 74] on span at bounding box center [762, 71] width 15 height 16
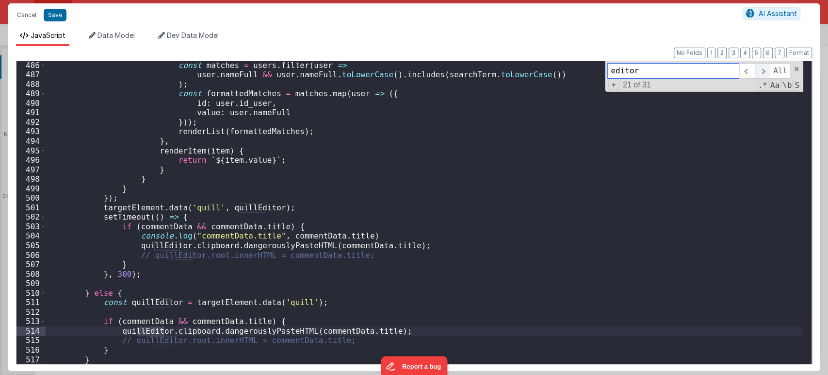
click at [765, 74] on span at bounding box center [762, 71] width 15 height 16
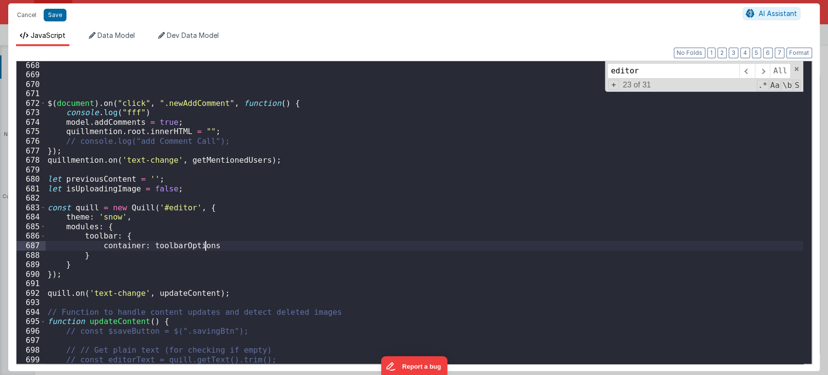
click at [236, 245] on div "$ ( document ) . on ( "click" , ".newAddComment" , function ( ) { console . log…" at bounding box center [425, 221] width 758 height 321
click at [309, 213] on div "$ ( document ) . on ( "click" , ".newAddComment" , function ( ) { console . log…" at bounding box center [425, 221] width 758 height 321
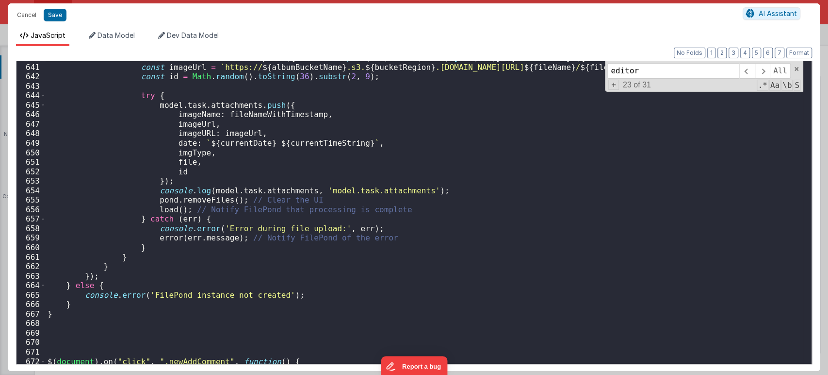
scroll to position [6108, 0]
click at [765, 71] on span at bounding box center [762, 71] width 15 height 16
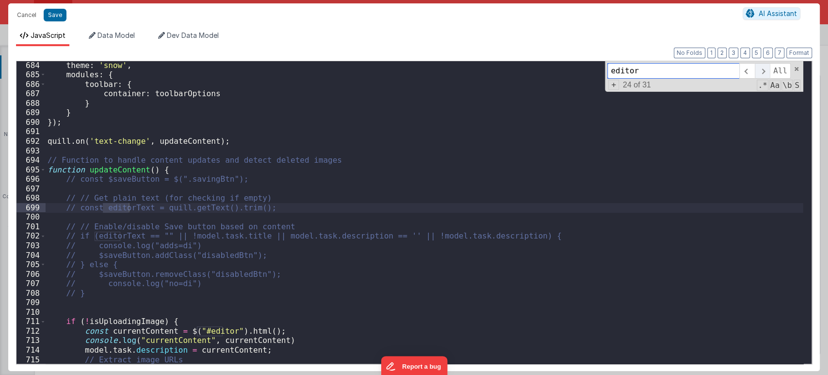
click at [765, 71] on span at bounding box center [762, 71] width 15 height 16
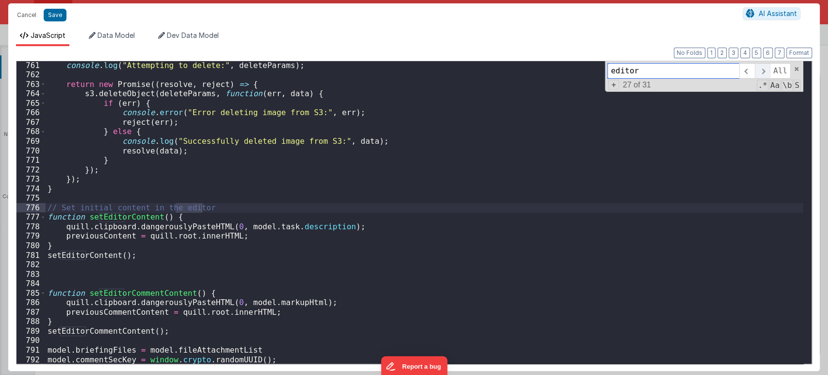
click at [765, 71] on span at bounding box center [762, 71] width 15 height 16
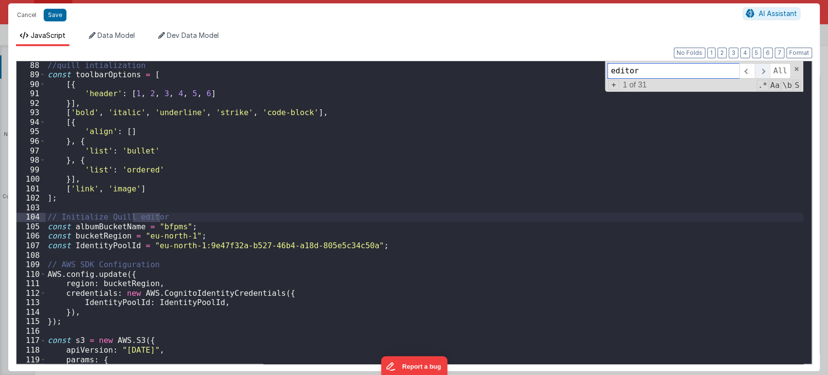
click at [765, 71] on span at bounding box center [762, 71] width 15 height 16
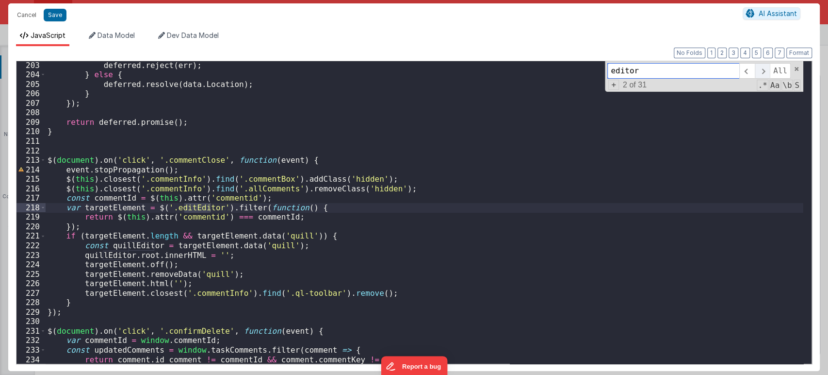
click at [765, 71] on span at bounding box center [762, 71] width 15 height 16
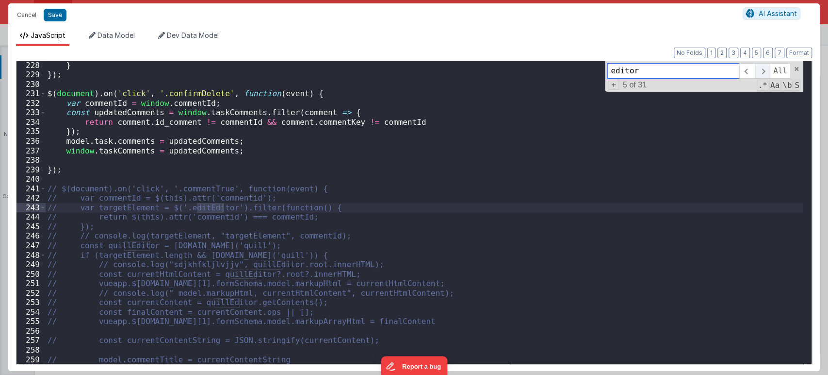
click at [765, 71] on span at bounding box center [762, 71] width 15 height 16
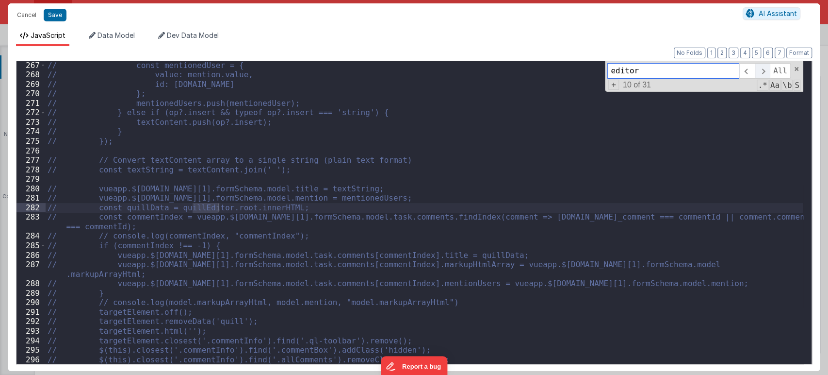
click at [765, 71] on span at bounding box center [762, 71] width 15 height 16
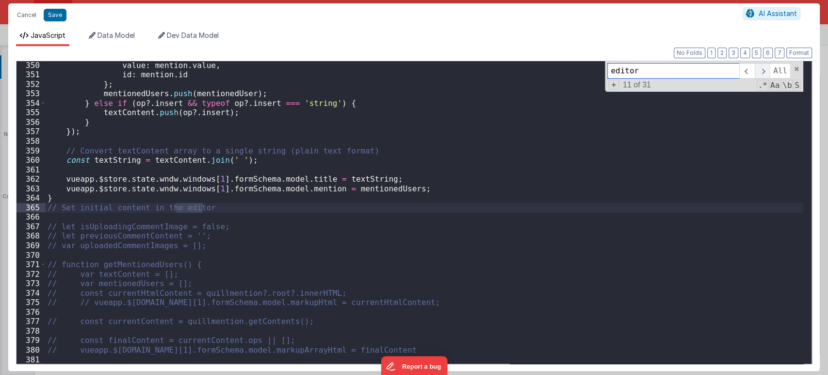
click at [765, 71] on span at bounding box center [762, 71] width 15 height 16
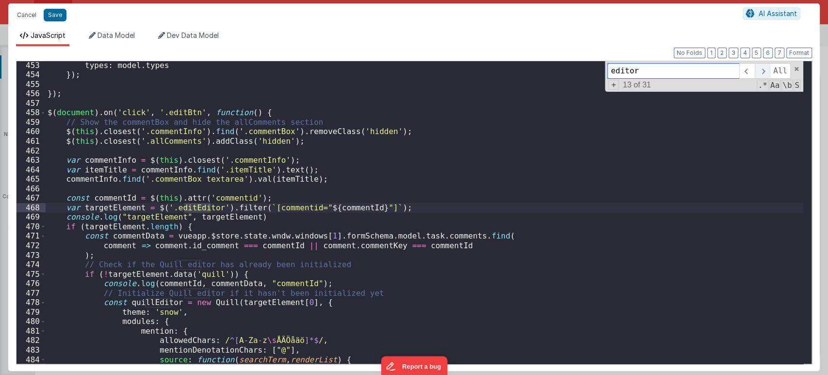
scroll to position [4327, 0]
click at [765, 71] on span at bounding box center [762, 71] width 15 height 16
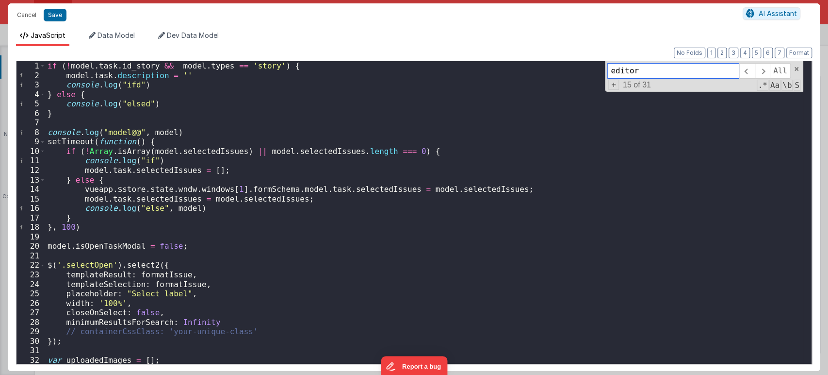
scroll to position [0, 0]
click at [17, 14] on button "Cancel" at bounding box center [26, 15] width 29 height 14
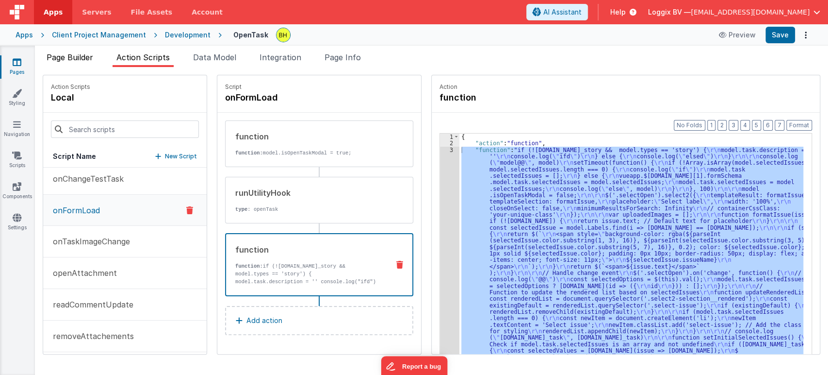
click at [54, 55] on span "Page Builder" at bounding box center [70, 57] width 47 height 10
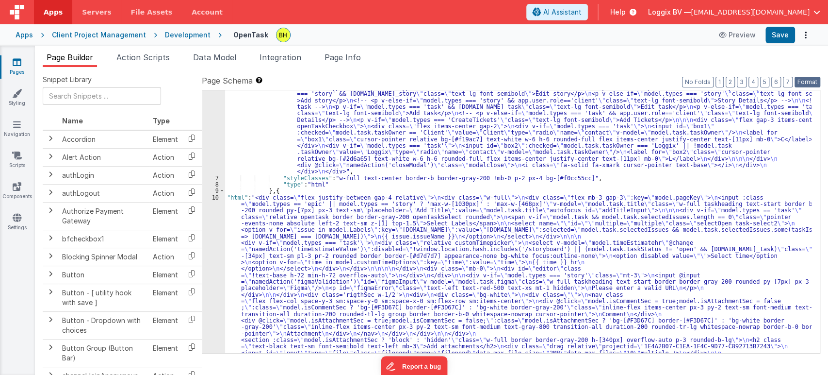
click at [804, 78] on button "Format" at bounding box center [808, 82] width 26 height 11
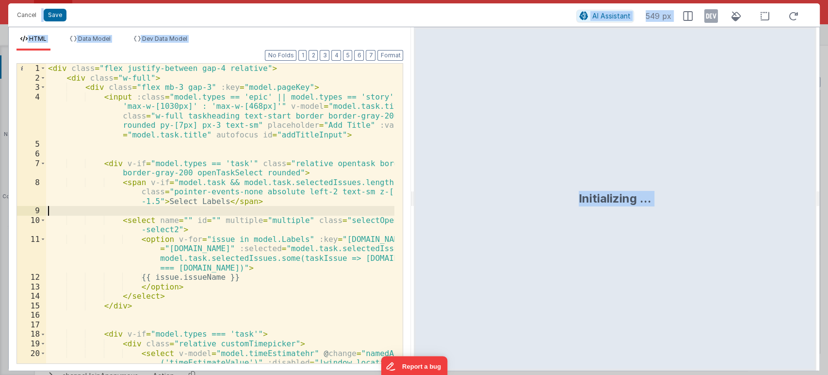
click at [310, 213] on div "< div class = "flex justify-between gap-4 relative" > < div class = "w-full" > …" at bounding box center [220, 247] width 349 height 366
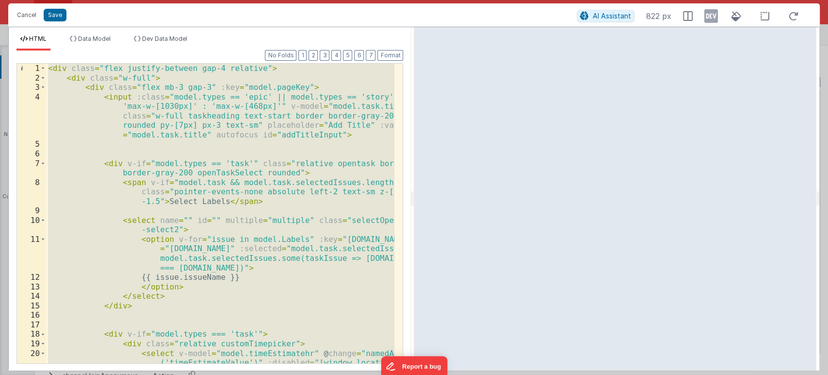
click at [241, 303] on div "< div class = "flex justify-between gap-4 relative" > < div class = "w-full" > …" at bounding box center [220, 213] width 348 height 299
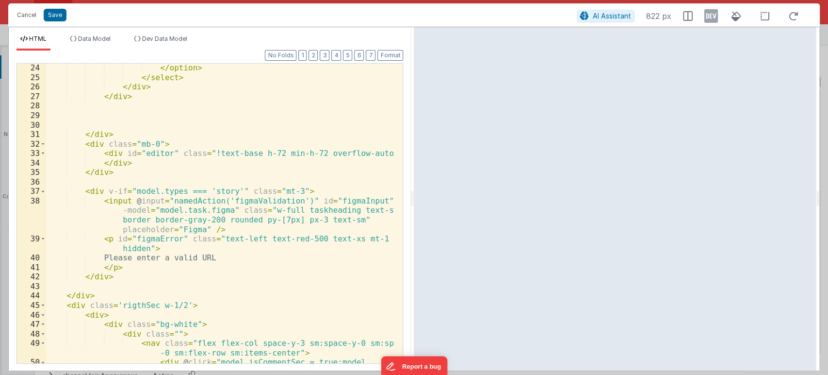
scroll to position [380, 0]
click at [116, 130] on div "</ option > </ select > </ div > </ div > </ div > < div class = "mb-0" > < div…" at bounding box center [220, 250] width 349 height 375
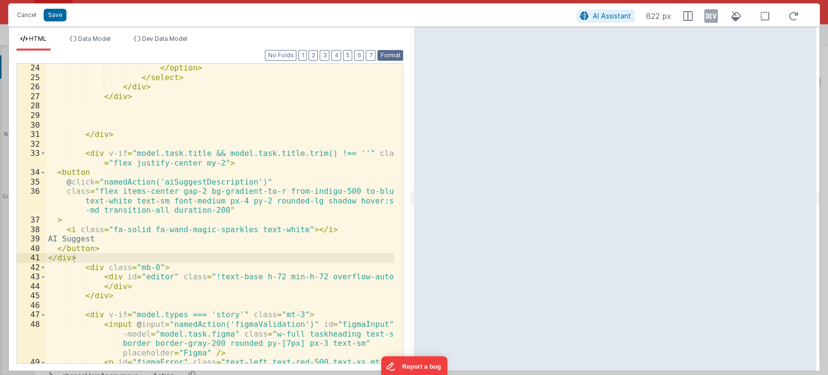
click at [389, 57] on button "Format" at bounding box center [390, 55] width 26 height 11
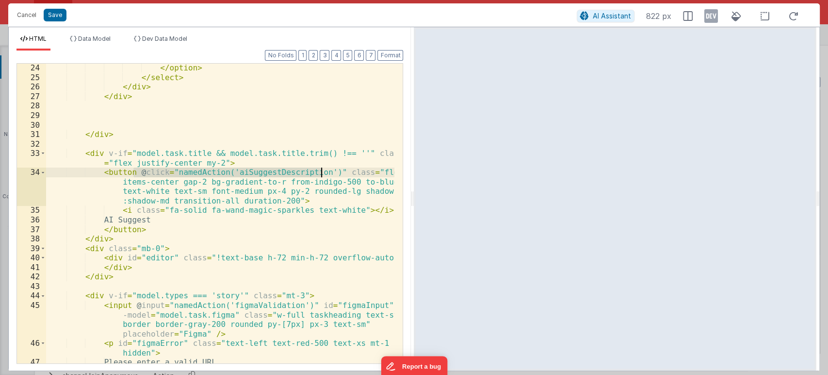
drag, startPoint x: 133, startPoint y: 172, endPoint x: 321, endPoint y: 171, distance: 187.7
click at [321, 171] on div "</ option > </ select > </ div > </ div > </ div > < div v-if = "model.task.tit…" at bounding box center [220, 222] width 349 height 318
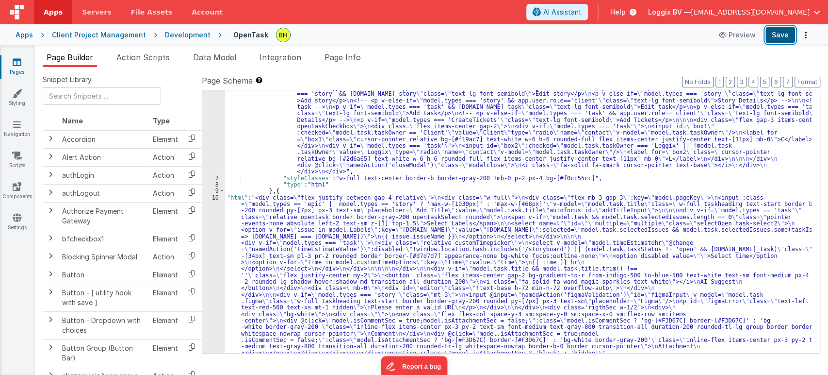
click at [783, 36] on button "Save" at bounding box center [781, 35] width 30 height 16
click at [811, 80] on button "Format" at bounding box center [808, 82] width 26 height 11
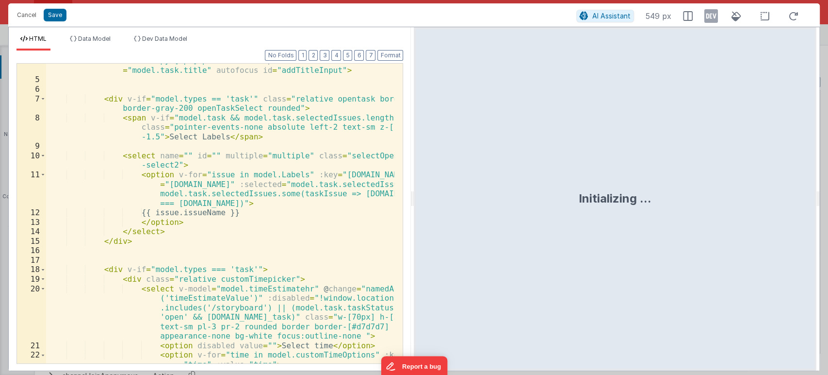
scroll to position [161, 0]
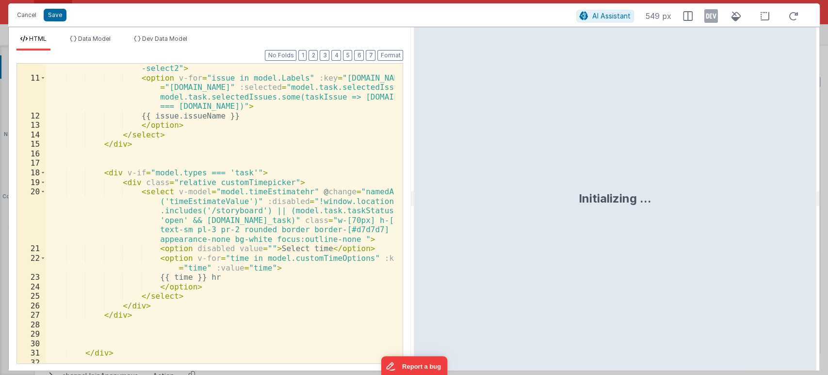
click at [333, 303] on div "< select name = "" id = "" multiple = "multiple" class = "selectOpen task -sele…" at bounding box center [220, 222] width 349 height 337
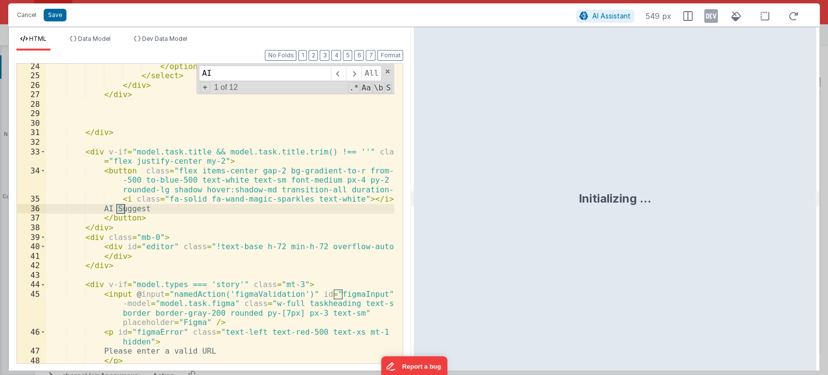
scroll to position [381, 0]
type input "AI"
click at [98, 168] on div "</ option > </ select > </ div > </ div > </ div > < div v-if = "model.task.tit…" at bounding box center [220, 221] width 349 height 318
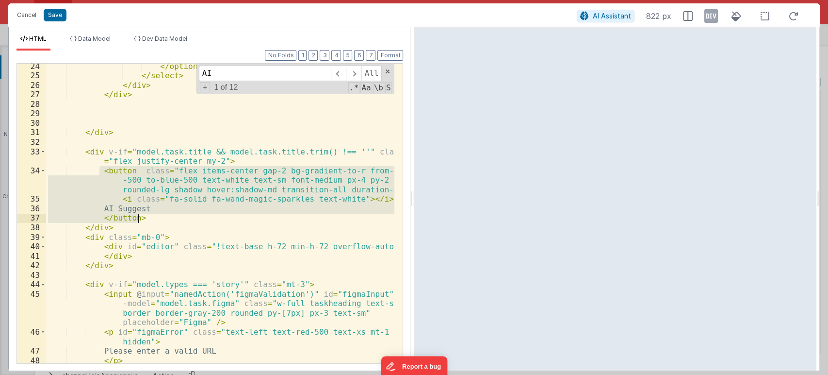
drag, startPoint x: 98, startPoint y: 170, endPoint x: 141, endPoint y: 217, distance: 63.6
click at [141, 217] on div "</ option > </ select > </ div > </ div > </ div > < div v-if = "model.task.tit…" at bounding box center [220, 221] width 349 height 318
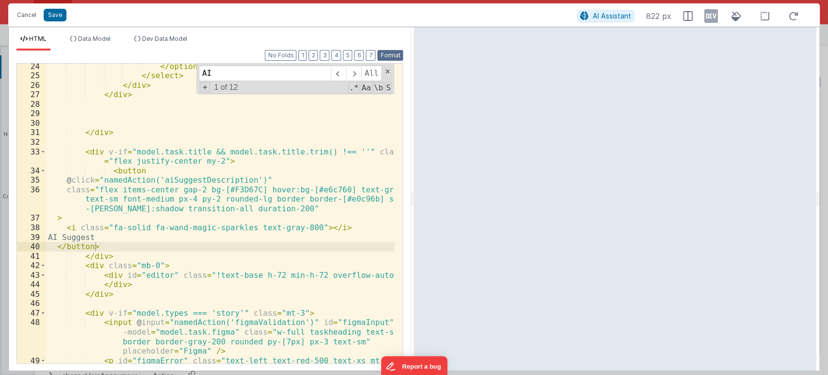
click at [386, 56] on button "Format" at bounding box center [390, 55] width 26 height 11
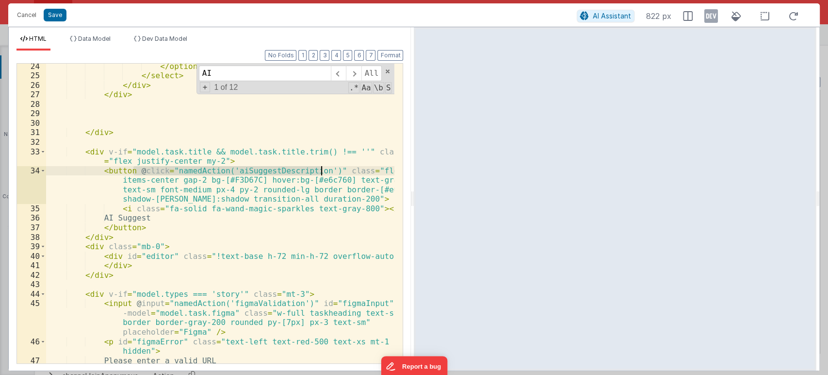
drag, startPoint x: 131, startPoint y: 167, endPoint x: 320, endPoint y: 173, distance: 188.8
click at [320, 173] on div "</ option > </ select > </ div > </ div > </ div > < div v-if = "model.task.tit…" at bounding box center [220, 221] width 349 height 318
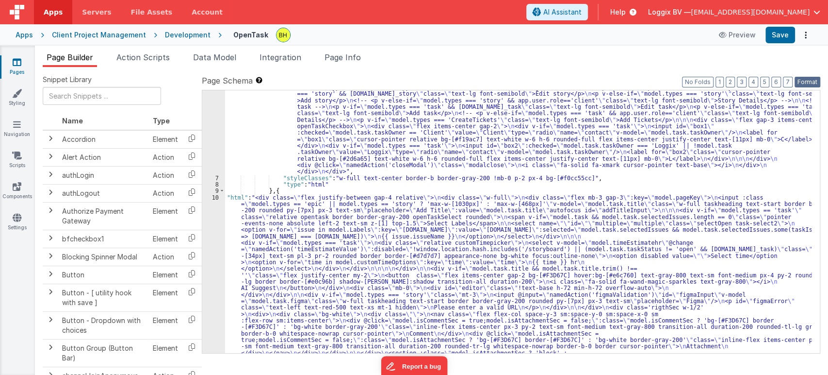
click at [807, 78] on button "Format" at bounding box center [808, 82] width 26 height 11
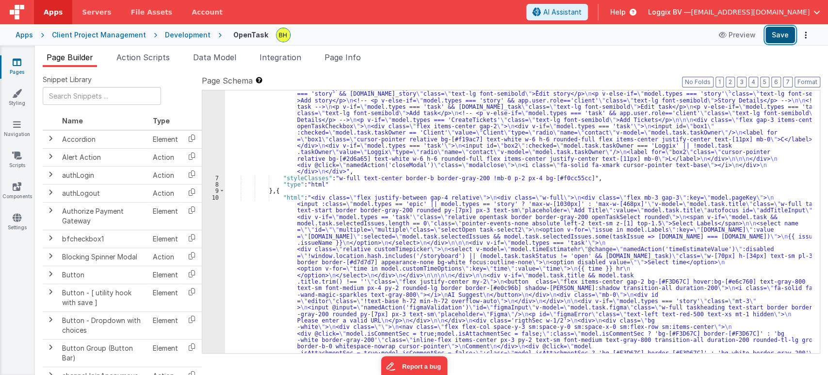
click at [780, 36] on button "Save" at bounding box center [781, 35] width 30 height 16
click at [147, 57] on span "Action Scripts" at bounding box center [142, 57] width 53 height 10
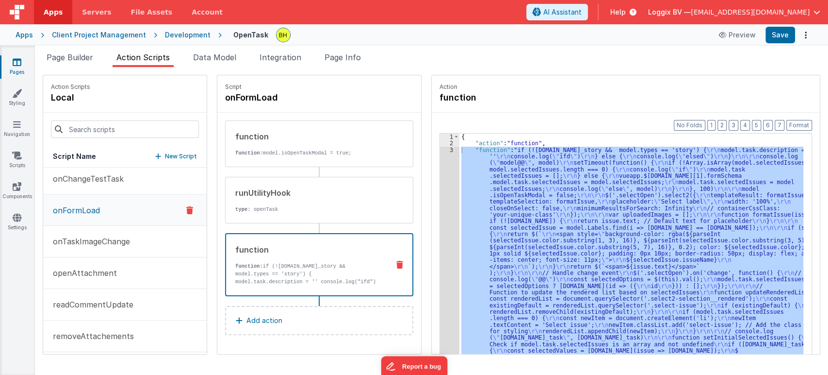
click at [176, 157] on p "New Script" at bounding box center [181, 156] width 32 height 10
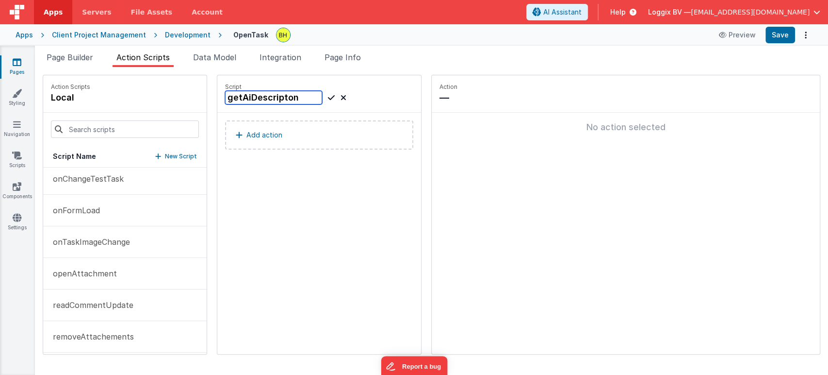
type input "getAiDescripton"
click at [328, 99] on icon at bounding box center [331, 98] width 7 height 12
click at [315, 140] on button "Add action" at bounding box center [319, 134] width 188 height 29
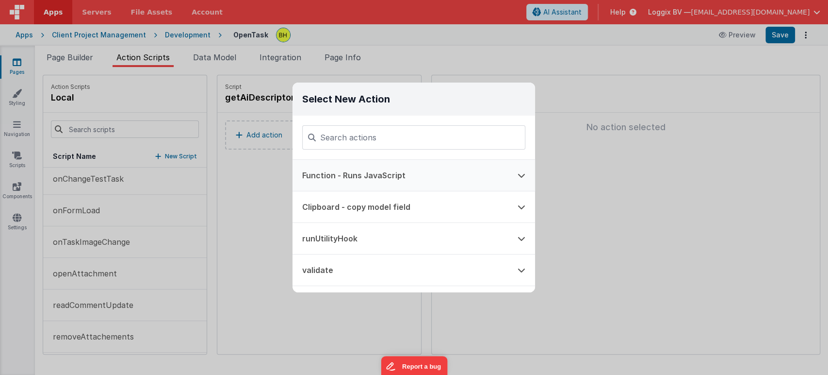
click at [361, 176] on button "Function - Runs JavaScript" at bounding box center [400, 175] width 215 height 31
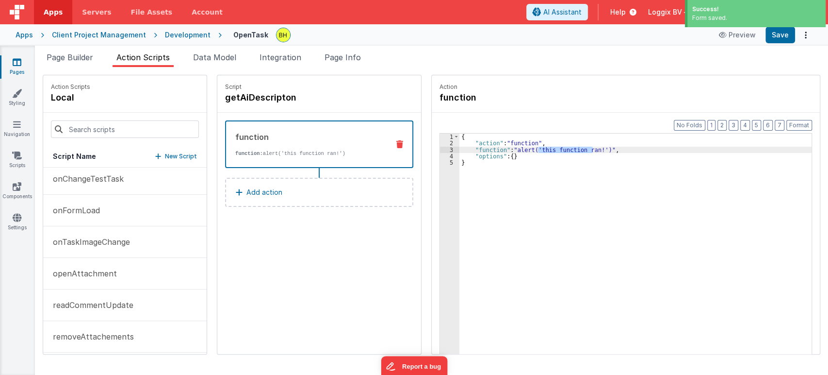
drag, startPoint x: 535, startPoint y: 147, endPoint x: 590, endPoint y: 147, distance: 54.8
click at [590, 147] on div "{ "action" : "function" , "function" : "alert('this function ran!')" , "options…" at bounding box center [637, 265] width 357 height 264
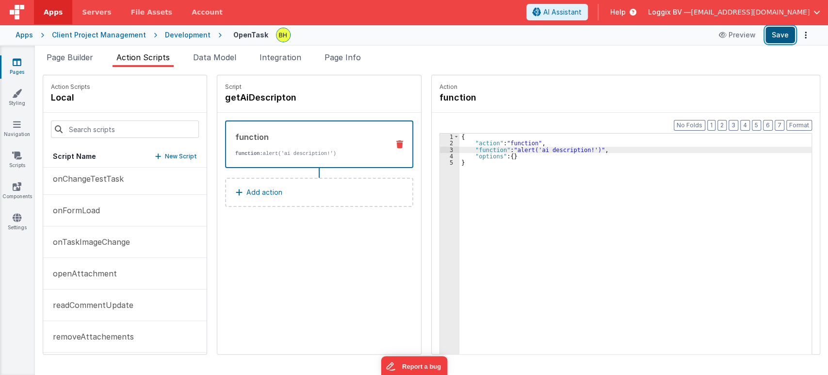
click at [786, 34] on button "Save" at bounding box center [781, 35] width 30 height 16
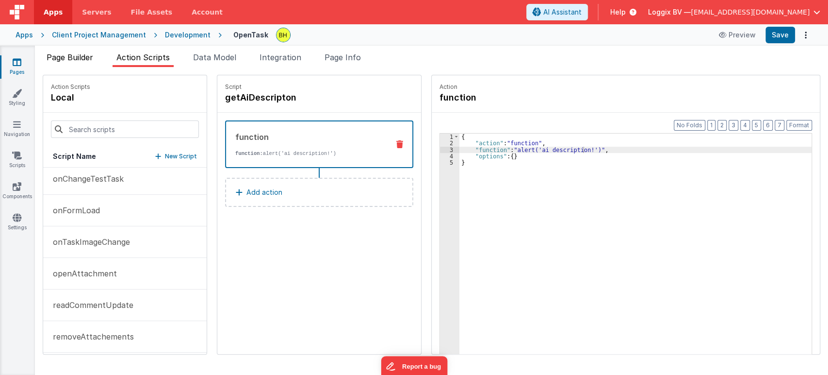
click at [72, 56] on span "Page Builder" at bounding box center [70, 57] width 47 height 10
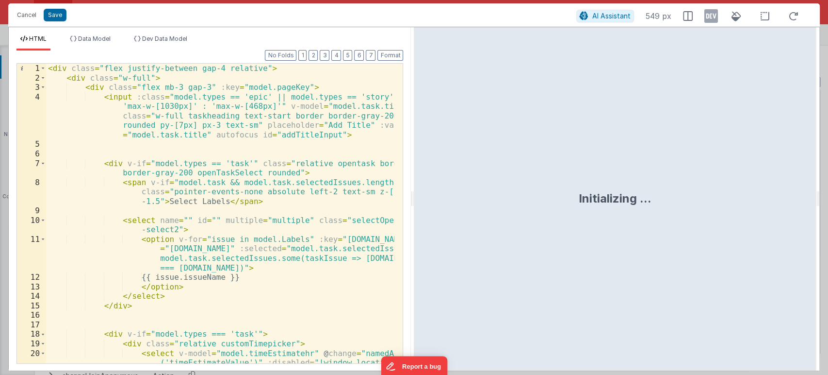
click at [345, 186] on div "< div class = "flex justify-between gap-4 relative" > < div class = "w-full" > …" at bounding box center [220, 247] width 349 height 366
click at [345, 206] on div "< div class = "flex justify-between gap-4 relative" > < div class = "w-full" > …" at bounding box center [220, 247] width 349 height 366
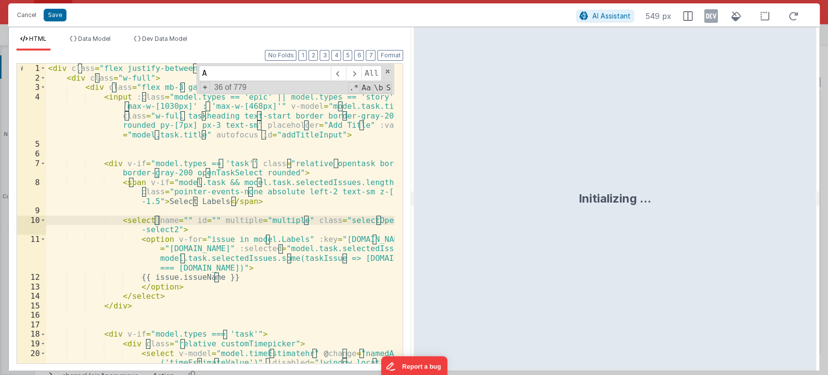
type input "AI"
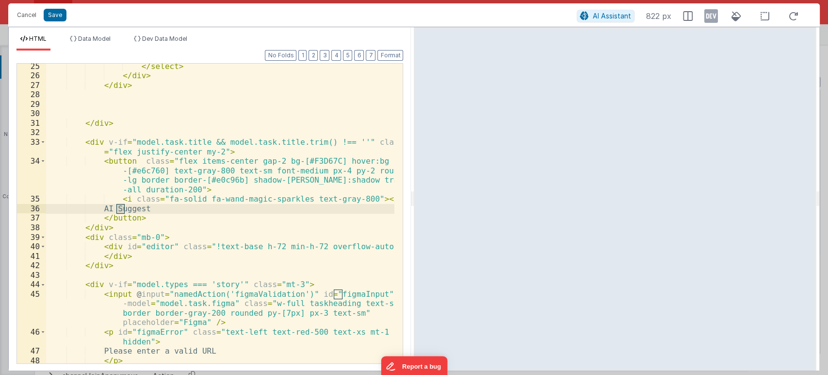
click at [134, 160] on div "</ select > </ div > </ div > </ div > < div v-if = "model.task.title && model.…" at bounding box center [220, 221] width 349 height 318
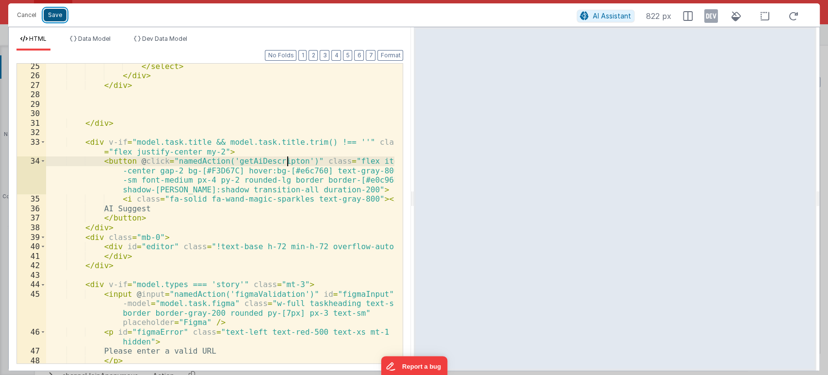
click at [48, 12] on button "Save" at bounding box center [55, 15] width 23 height 13
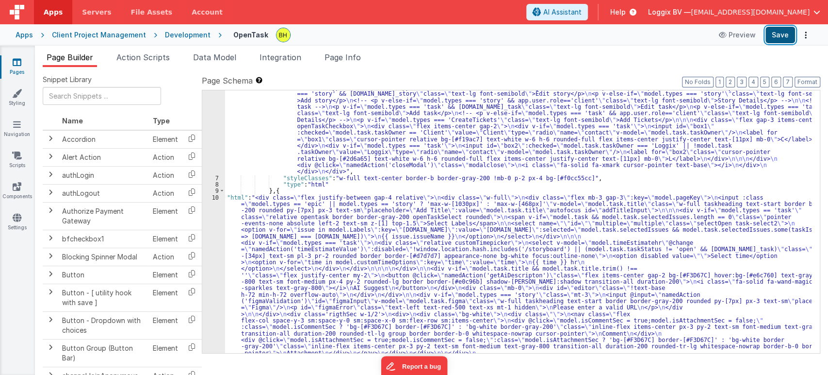
click at [777, 36] on button "Save" at bounding box center [781, 35] width 30 height 16
click at [798, 83] on button "Format" at bounding box center [808, 82] width 26 height 11
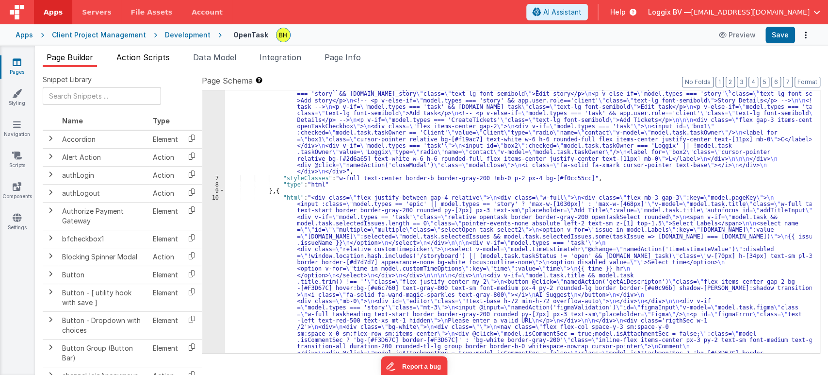
click at [138, 61] on span "Action Scripts" at bounding box center [142, 57] width 53 height 10
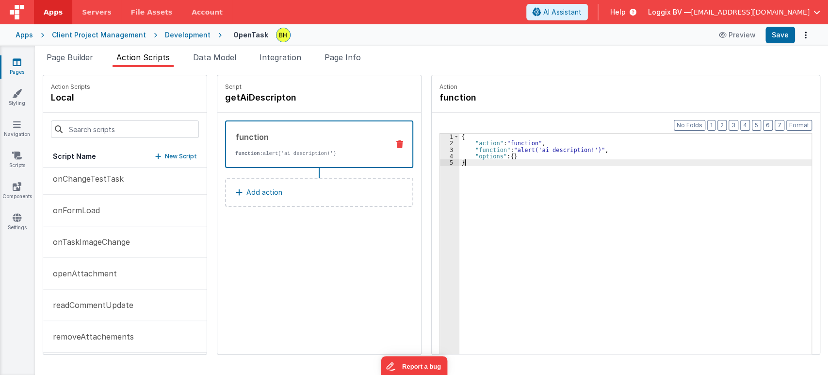
click at [506, 233] on div "{ "action" : "function" , "function" : "alert('ai description!')" , "options" :…" at bounding box center [637, 265] width 357 height 264
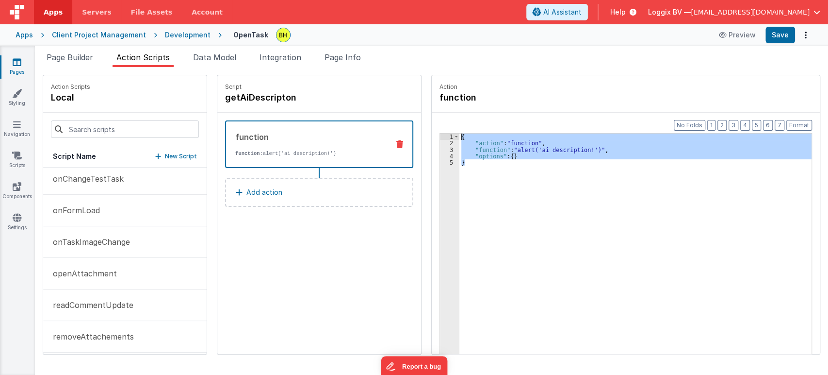
drag, startPoint x: 475, startPoint y: 167, endPoint x: 447, endPoint y: 128, distance: 48.3
click at [447, 128] on div "Format 7 6 5 4 3 2 1 No Folds 1 2 3 4 5 { "action" : "function" , "function" : …" at bounding box center [626, 252] width 388 height 278
click at [489, 161] on div "{ "action" : "function" , "function" : "alert('ai description!')" , "options" :…" at bounding box center [635, 258] width 352 height 250
drag, startPoint x: 459, startPoint y: 149, endPoint x: 457, endPoint y: 132, distance: 17.1
click at [459, 133] on div "{ "action" : "function" , "function" : "alert('ai description!')" , "options" :…" at bounding box center [637, 265] width 357 height 264
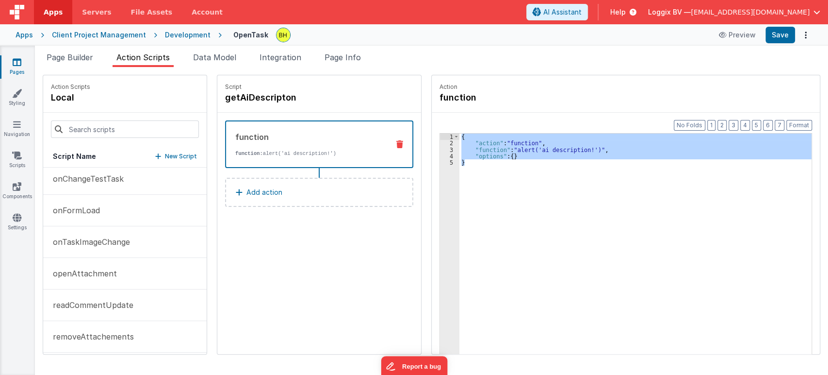
click at [488, 160] on div "{ "action" : "function" , "function" : "alert('ai description!')" , "options" :…" at bounding box center [635, 258] width 352 height 250
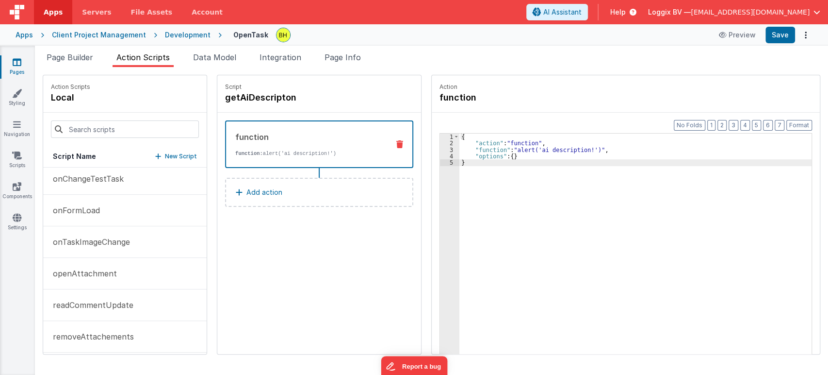
click at [507, 154] on div "{ "action" : "function" , "function" : "alert('ai description!')" , "options" :…" at bounding box center [637, 265] width 357 height 264
click at [564, 251] on div "{ "action" : "function" , "function" : "alert('ai description!')" , "options" :…" at bounding box center [637, 265] width 357 height 264
click at [346, 304] on div "Script getAiDescripton function function: alert('ai description!') Add action" at bounding box center [319, 214] width 204 height 278
click at [507, 154] on div "{ "action" : "function" , "function" : "alert('ai description!')" , "options" :…" at bounding box center [637, 265] width 357 height 264
click at [497, 197] on div "{ "action" : "function" , "function" : "alert('ai description!')" , "options" :…" at bounding box center [637, 265] width 357 height 264
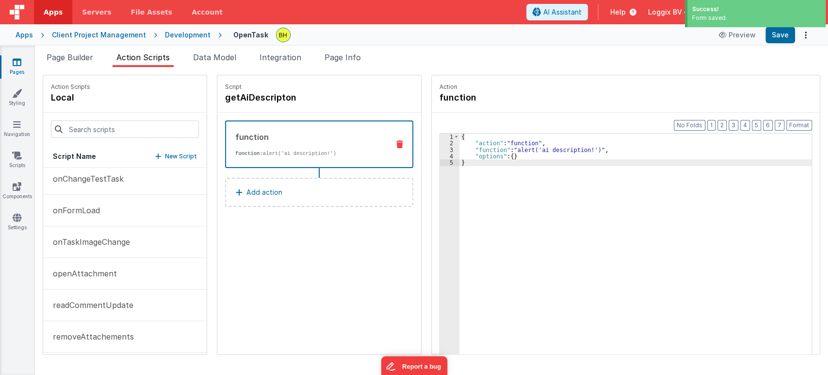
click at [329, 200] on button "Add action" at bounding box center [319, 192] width 188 height 29
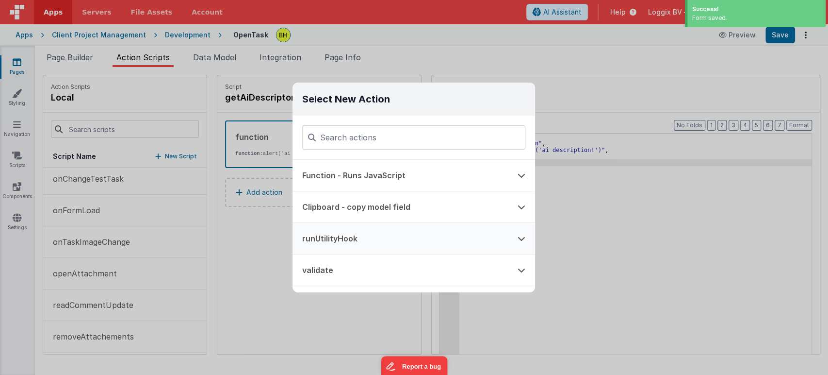
click at [342, 244] on button "runUtilityHook" at bounding box center [400, 238] width 215 height 31
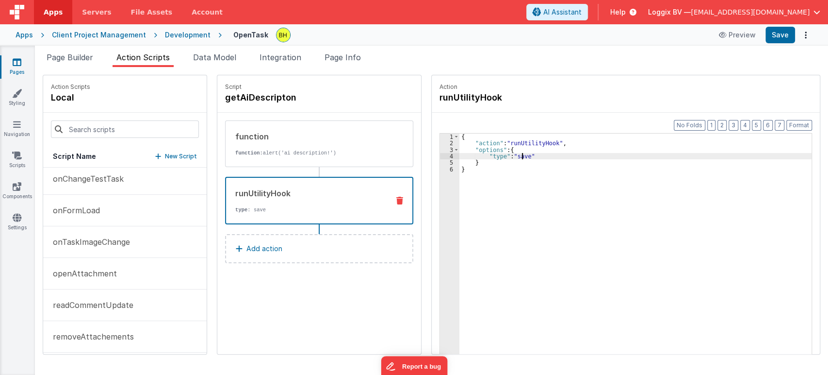
click at [519, 155] on div "{ "action" : "runUtilityHook" , "options" : { "type" : "save" } }" at bounding box center [637, 265] width 357 height 264
click at [512, 150] on div "{ "action" : "runUtilityHook" , "options" : { "type" : "save" } }" at bounding box center [637, 265] width 357 height 264
click at [279, 144] on div "function function: alert('ai description!')" at bounding box center [304, 143] width 156 height 26
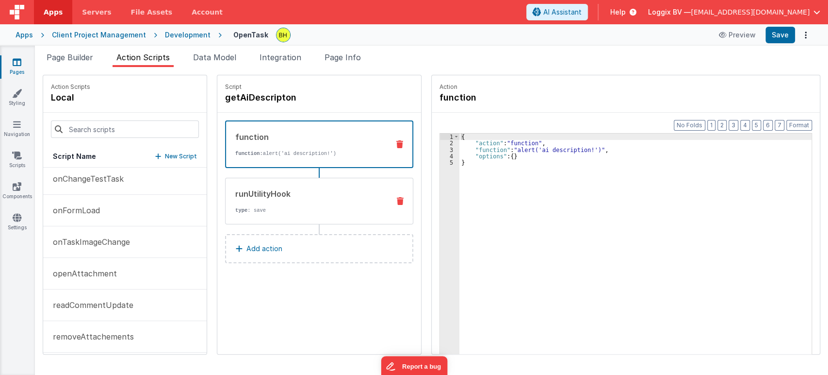
click at [353, 211] on p "type : save" at bounding box center [308, 210] width 147 height 8
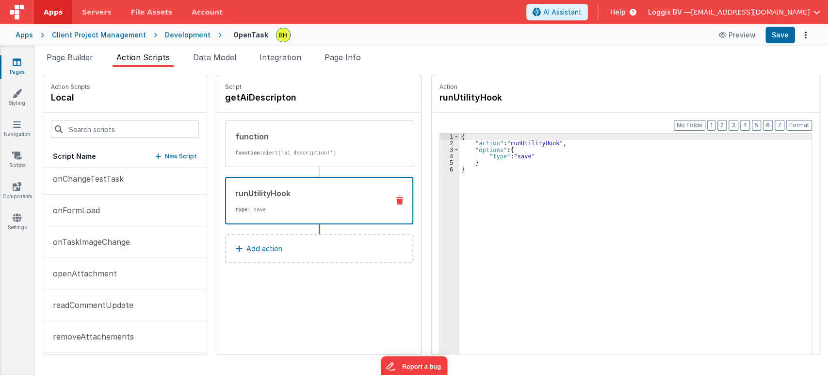
click at [524, 143] on div "{ "action" : "runUtilityHook" , "options" : { "type" : "save" } }" at bounding box center [637, 265] width 357 height 264
click at [536, 156] on div "{ "action" : "runUtilityHook" , "options" : { "type" : "save" } }" at bounding box center [637, 265] width 357 height 264
click at [508, 149] on div "{ "action" : "runUtilityHook" , "options" : { "type" : "save" } }" at bounding box center [637, 265] width 357 height 264
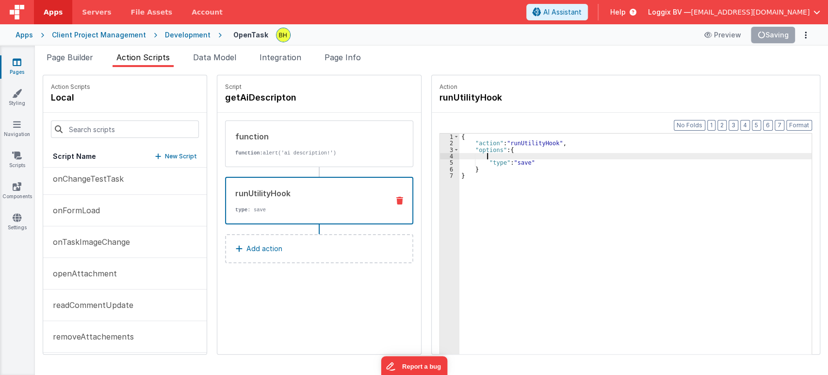
click at [478, 178] on div "{ "action" : "runUtilityHook" , "options" : { "type" : "save" } }" at bounding box center [637, 265] width 357 height 264
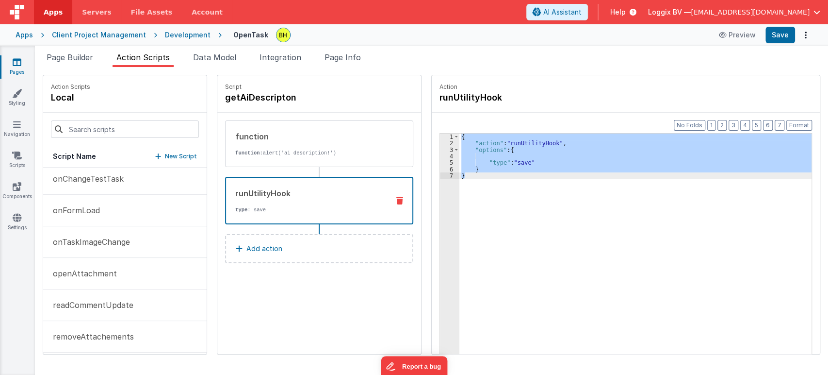
click at [520, 306] on div "{ "action" : "runUtilityHook" , "options" : { "type" : "save" } }" at bounding box center [635, 258] width 352 height 250
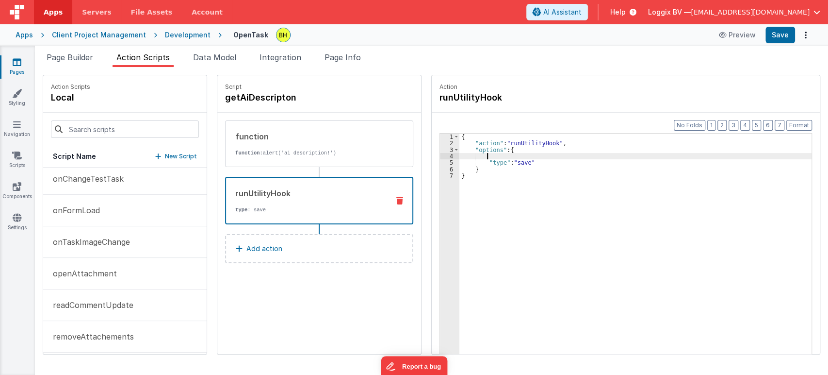
click at [520, 152] on div "{ "action" : "runUtilityHook" , "options" : { "type" : "save" } }" at bounding box center [637, 265] width 357 height 264
drag, startPoint x: 510, startPoint y: 156, endPoint x: 574, endPoint y: 156, distance: 64.0
click at [574, 156] on div "{ "action" : "runUtilityHook" , "options" : { "email" : [DOMAIN_NAME], "type" :…" at bounding box center [637, 265] width 357 height 264
click at [562, 186] on div "{ "action" : "runUtilityHook" , "options" : { "email" : "[DOMAIN_NAME]" , "type…" at bounding box center [637, 265] width 357 height 264
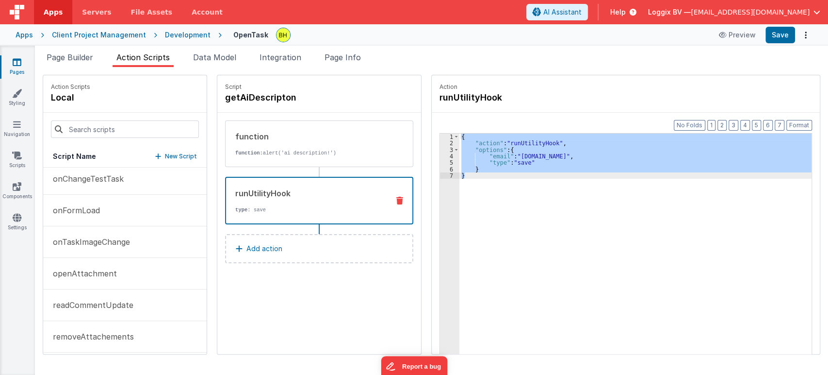
click at [314, 281] on div "Script getAiDescripton function function: alert('ai description!') runUtilityHo…" at bounding box center [319, 214] width 204 height 278
click at [509, 266] on div "{ "action" : "runUtilityHook" , "options" : { "email" : "[DOMAIN_NAME]" , "type…" at bounding box center [635, 258] width 352 height 250
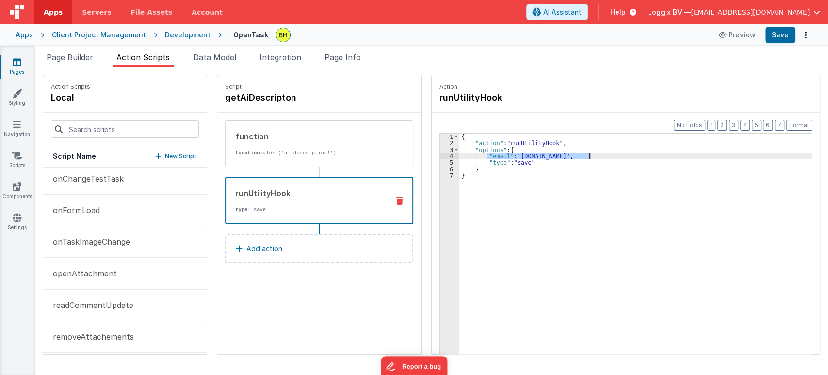
drag, startPoint x: 481, startPoint y: 156, endPoint x: 593, endPoint y: 153, distance: 112.1
click at [593, 153] on div "{ "action" : "runUtilityHook" , "options" : { "email" : "[DOMAIN_NAME]" , "type…" at bounding box center [637, 265] width 357 height 264
click at [57, 57] on span "Page Builder" at bounding box center [70, 57] width 47 height 10
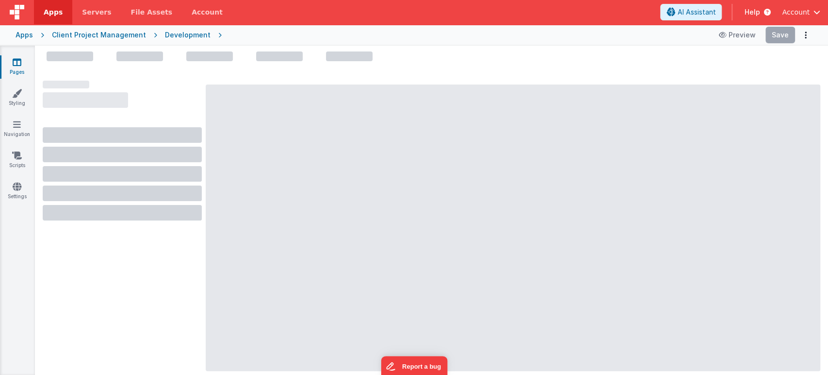
click at [27, 34] on div "Apps" at bounding box center [24, 35] width 17 height 10
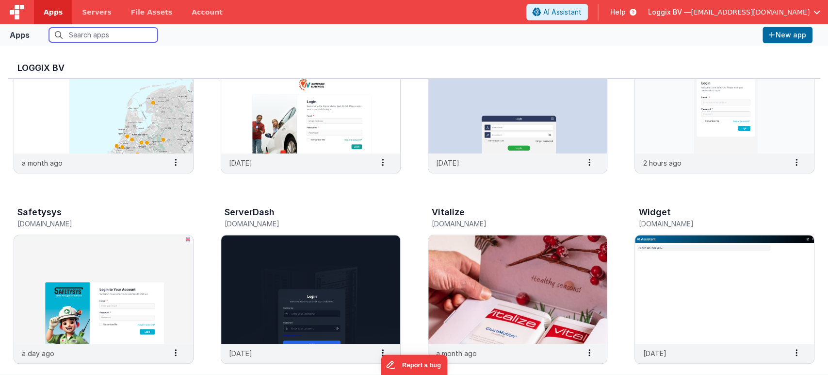
scroll to position [377, 0]
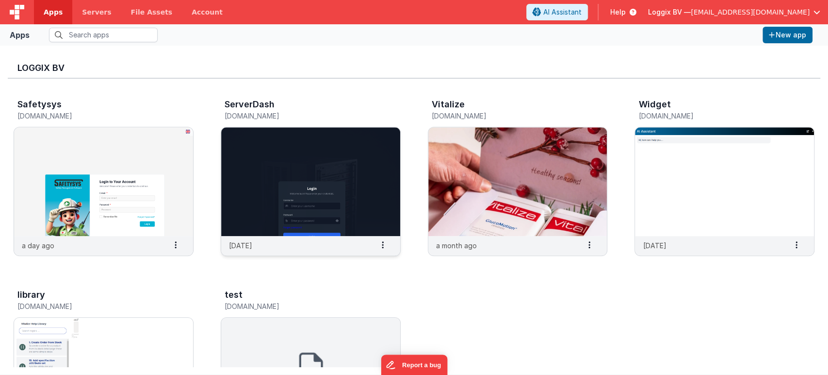
click at [282, 162] on img at bounding box center [310, 181] width 179 height 109
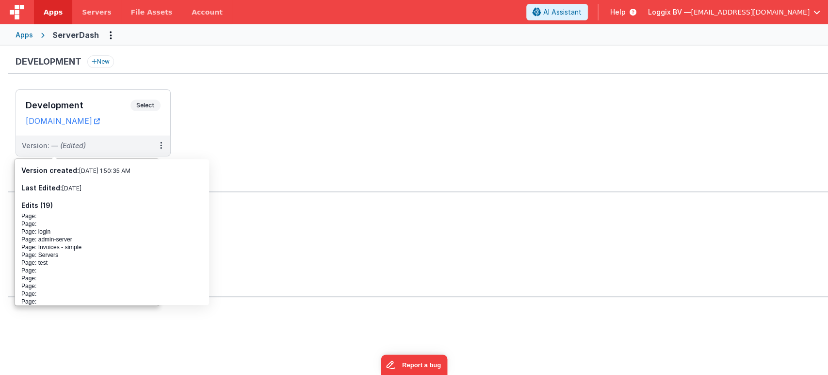
click at [409, 314] on ul at bounding box center [422, 343] width 813 height 63
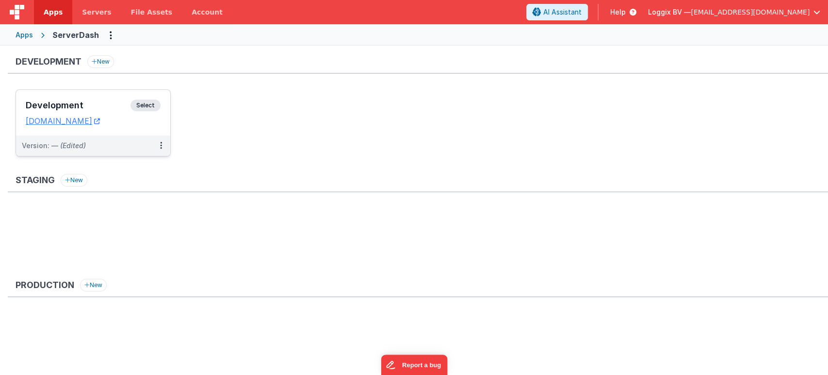
click at [149, 101] on span "Select" at bounding box center [145, 105] width 30 height 12
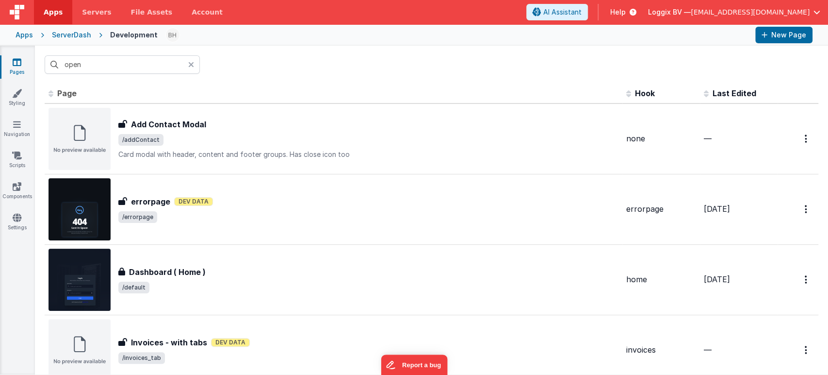
click at [193, 65] on icon at bounding box center [191, 65] width 6 height 8
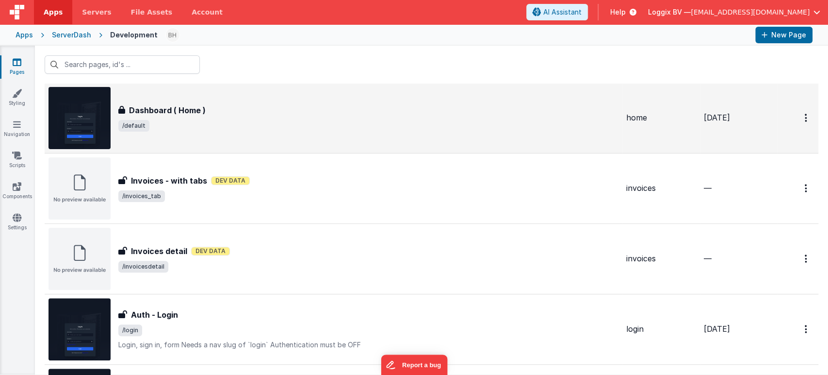
scroll to position [323, 0]
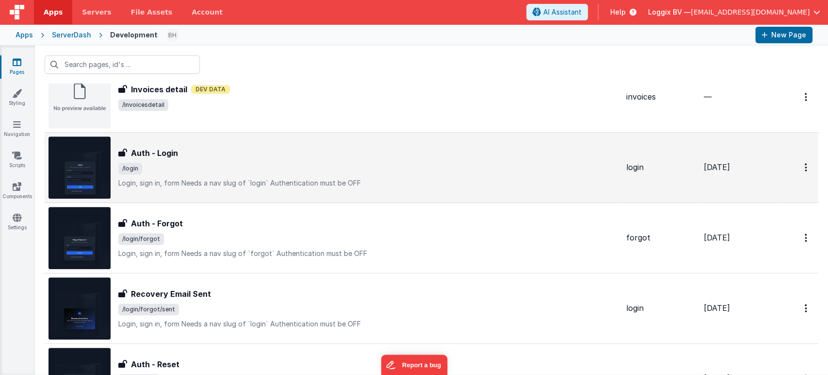
click at [212, 156] on div "Auth - Login" at bounding box center [368, 153] width 500 height 12
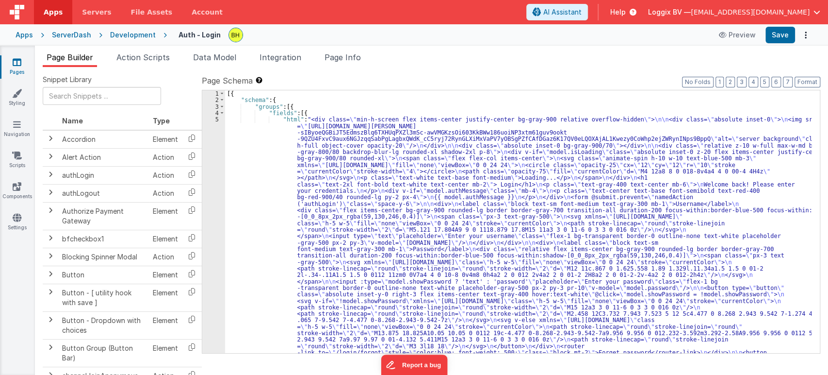
click at [147, 54] on span "Action Scripts" at bounding box center [142, 57] width 53 height 10
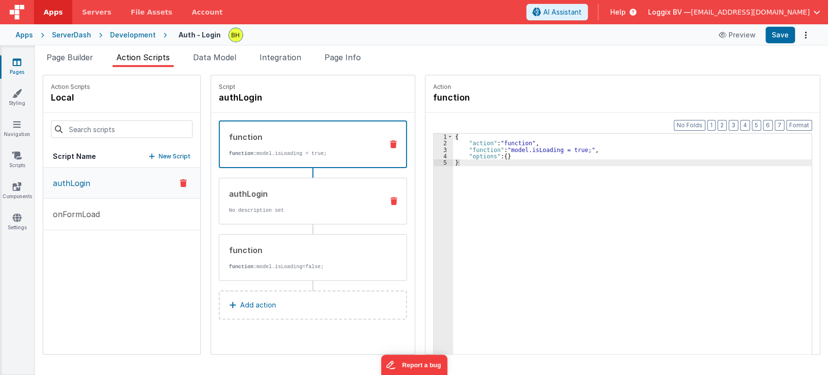
click at [283, 190] on div "authLogin" at bounding box center [302, 194] width 147 height 12
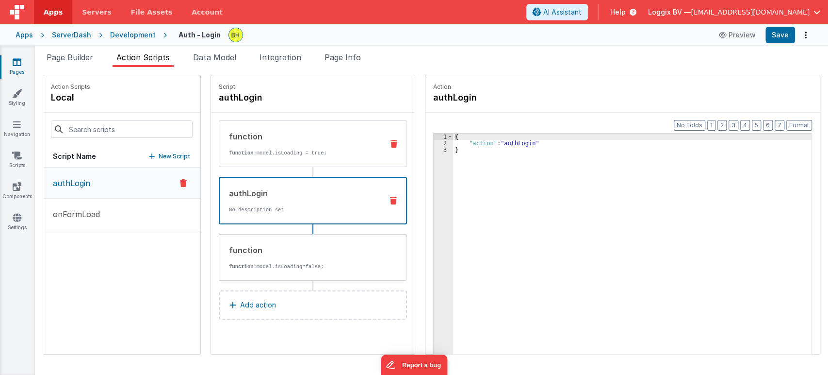
click at [274, 146] on div "function function: model.isLoading = true;" at bounding box center [297, 143] width 156 height 26
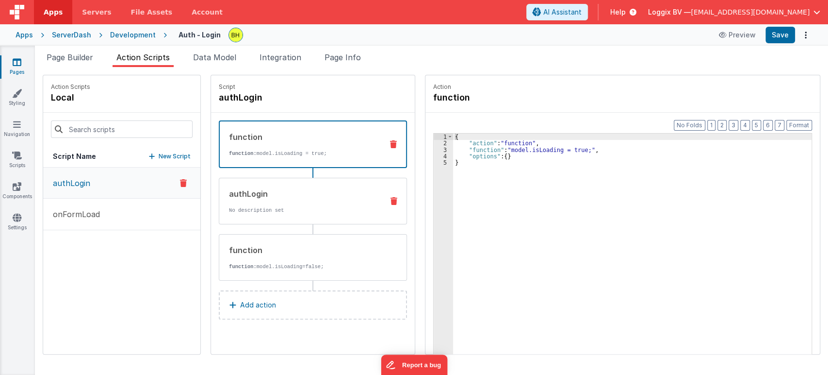
click at [275, 209] on p "No description set" at bounding box center [302, 210] width 147 height 8
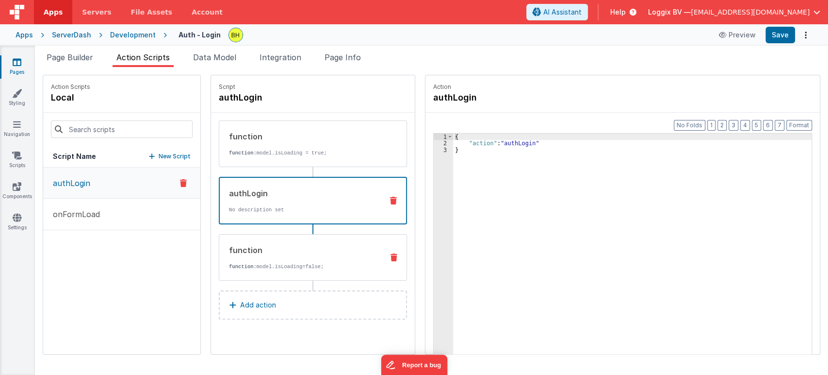
click at [271, 262] on p "function: model.isLoading=false;" at bounding box center [302, 266] width 147 height 8
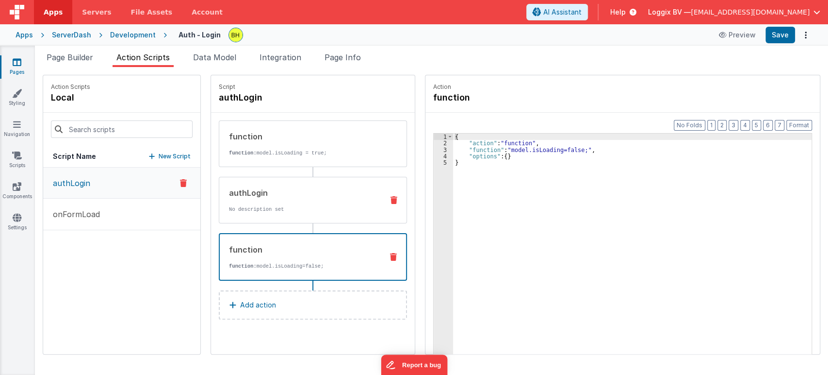
click at [271, 217] on div "authLogin No description set" at bounding box center [313, 200] width 188 height 47
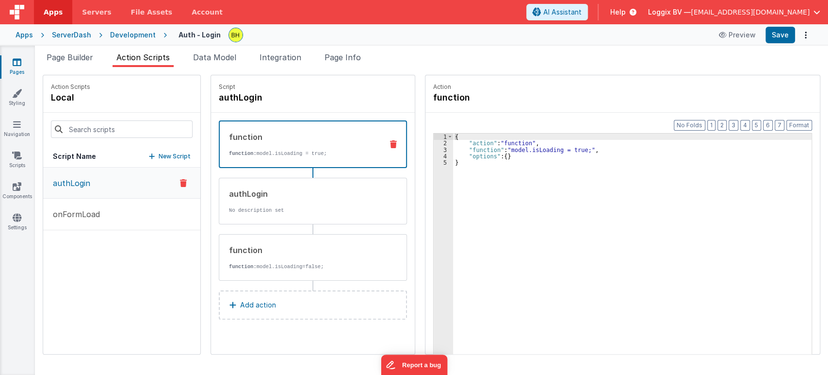
click at [267, 150] on p "function: model.isLoading = true;" at bounding box center [302, 153] width 146 height 8
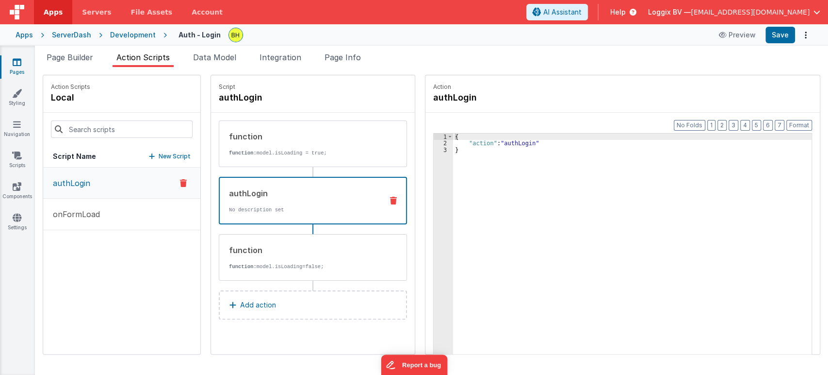
click at [279, 198] on div "authLogin No description set" at bounding box center [297, 200] width 155 height 26
click at [274, 254] on div "function" at bounding box center [302, 250] width 147 height 12
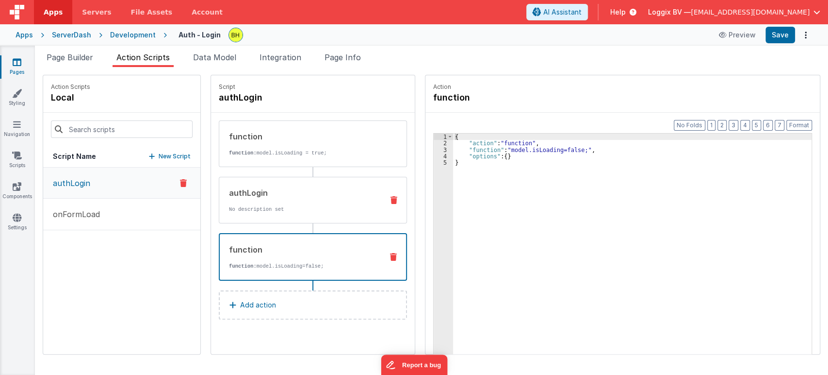
click at [280, 198] on div "authLogin No description set" at bounding box center [297, 200] width 156 height 26
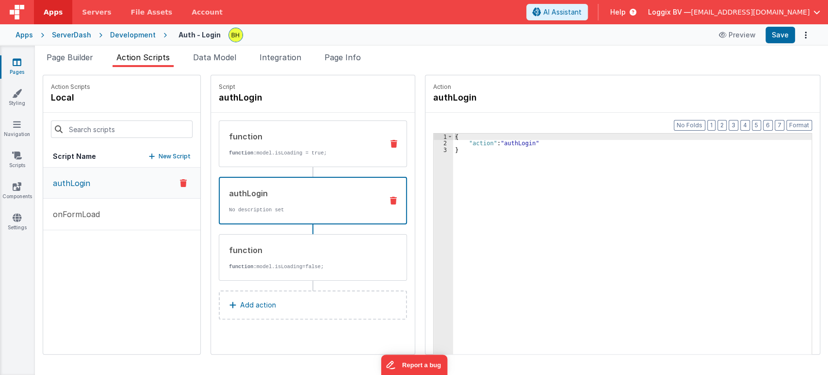
click at [290, 149] on p "function: model.isLoading = true;" at bounding box center [302, 153] width 147 height 8
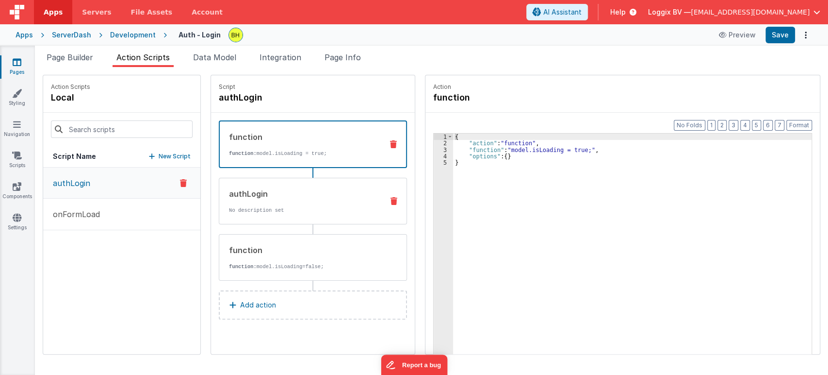
click at [288, 195] on div "authLogin" at bounding box center [302, 194] width 147 height 12
click at [279, 143] on div "function function: model.isLoading = true;" at bounding box center [297, 144] width 155 height 26
click at [276, 206] on p "No description set" at bounding box center [302, 210] width 147 height 8
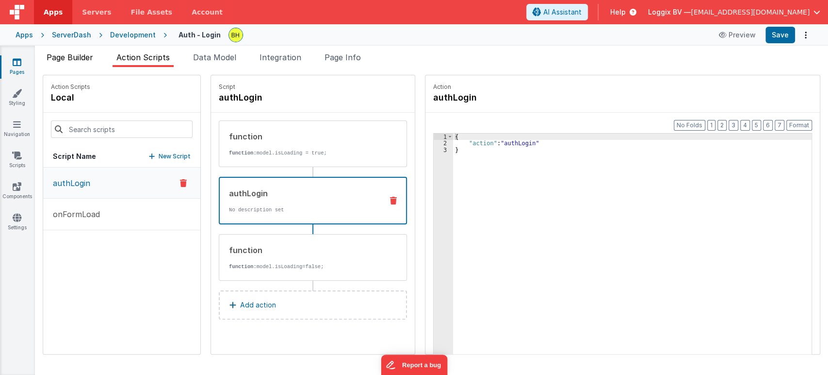
click at [67, 56] on span "Page Builder" at bounding box center [70, 57] width 47 height 10
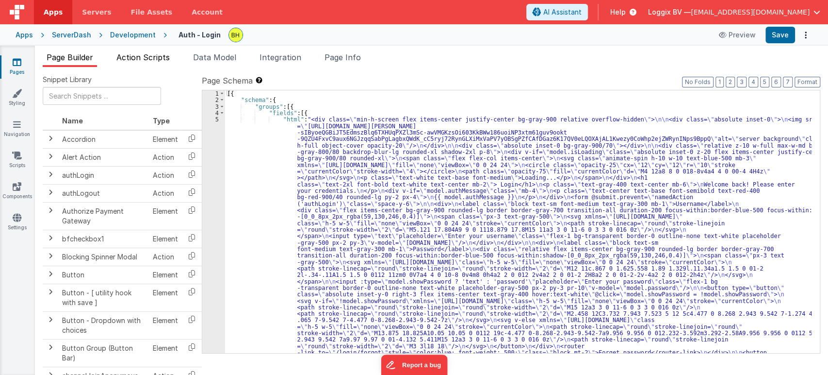
click at [144, 58] on span "Action Scripts" at bounding box center [142, 57] width 53 height 10
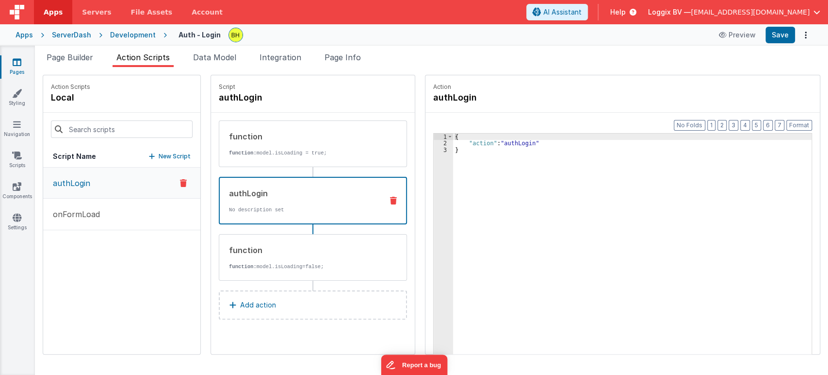
click at [116, 30] on div "Development" at bounding box center [133, 35] width 46 height 10
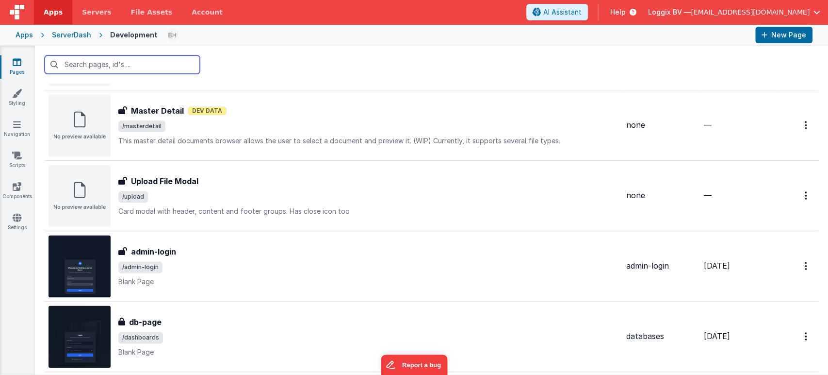
scroll to position [916, 0]
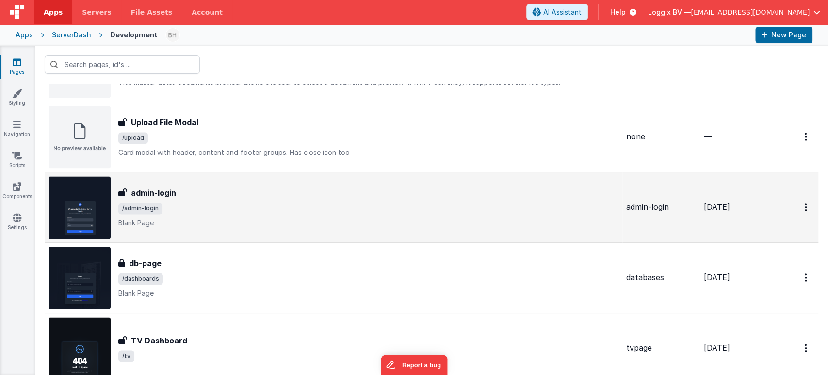
click at [290, 219] on p "Blank Page" at bounding box center [368, 223] width 500 height 10
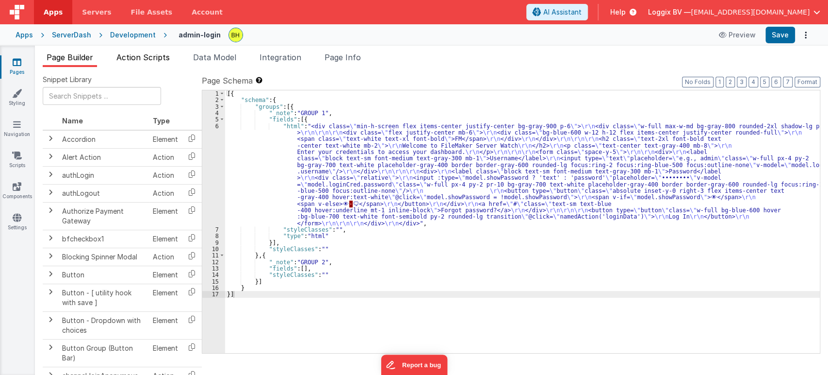
click at [157, 54] on span "Action Scripts" at bounding box center [142, 57] width 53 height 10
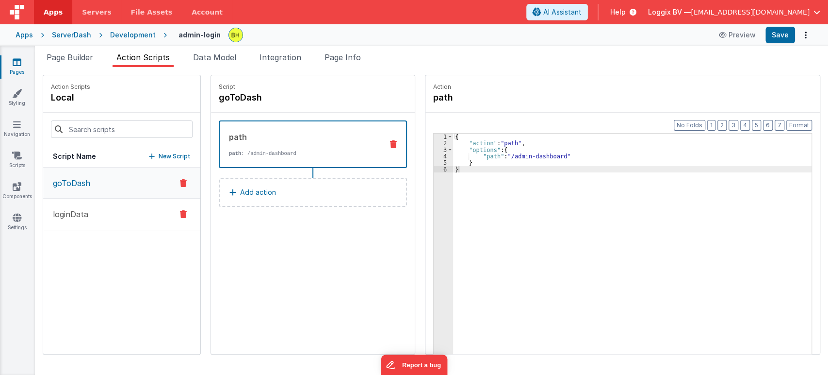
click at [75, 215] on p "loginData" at bounding box center [67, 214] width 41 height 12
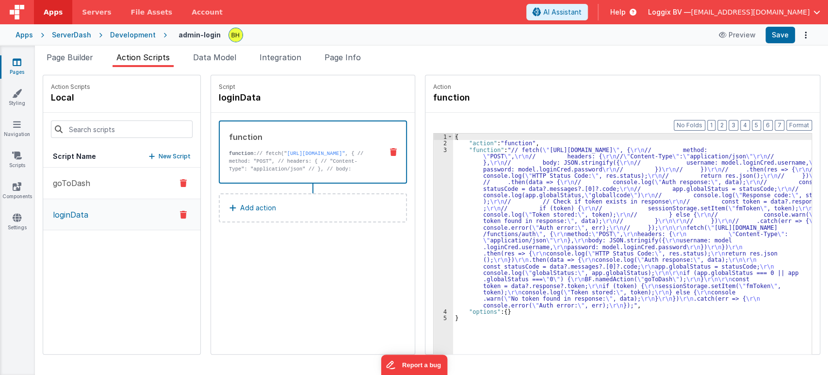
click at [50, 179] on p "goToDash" at bounding box center [68, 183] width 43 height 12
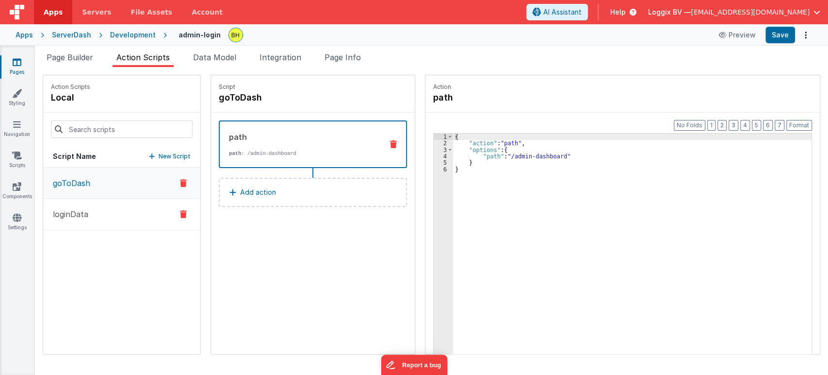
click at [94, 209] on button "loginData" at bounding box center [121, 214] width 157 height 32
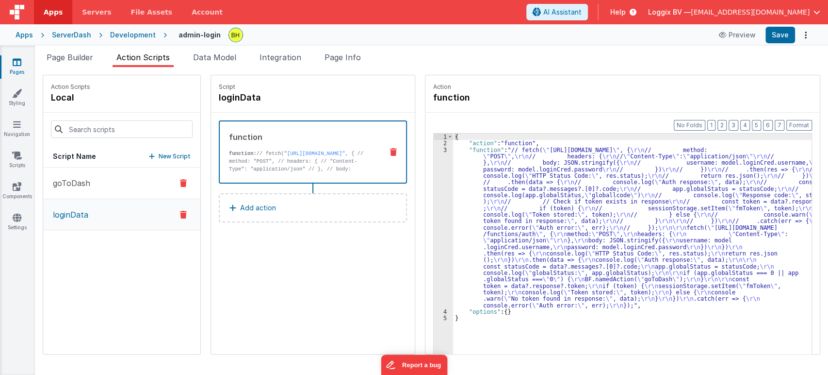
click at [63, 178] on p "goToDash" at bounding box center [68, 183] width 43 height 12
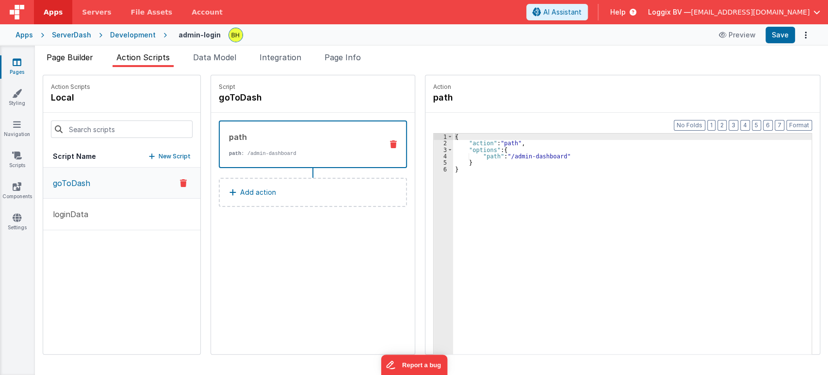
click at [75, 58] on span "Page Builder" at bounding box center [70, 57] width 47 height 10
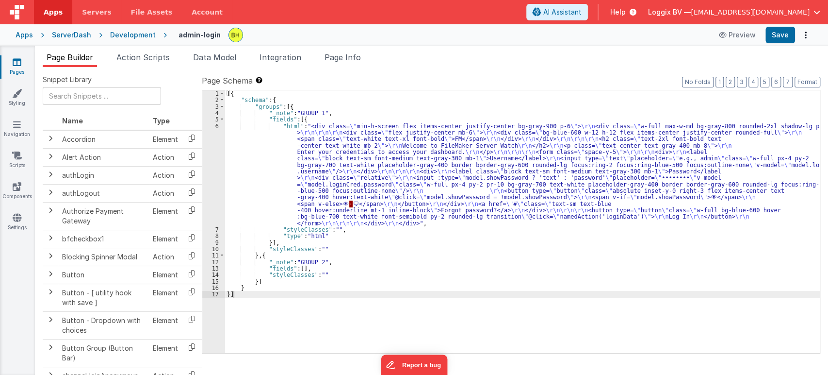
click at [130, 33] on div "Development" at bounding box center [133, 35] width 46 height 10
